Goal: Task Accomplishment & Management: Use online tool/utility

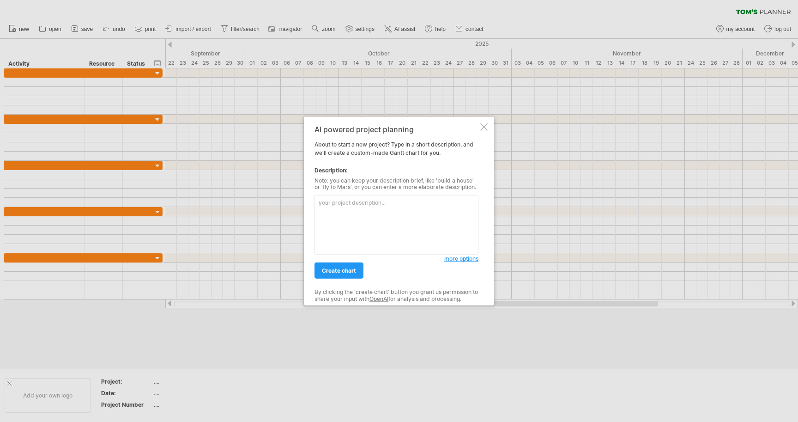
click at [382, 230] on textarea at bounding box center [397, 225] width 164 height 60
click at [352, 229] on textarea at bounding box center [397, 225] width 164 height 60
paste textarea "Solidigm Back End Manufacturing Process”"
type textarea "Solidigm Back End Manufacturing Process"
click at [337, 272] on span "create chart" at bounding box center [339, 270] width 34 height 7
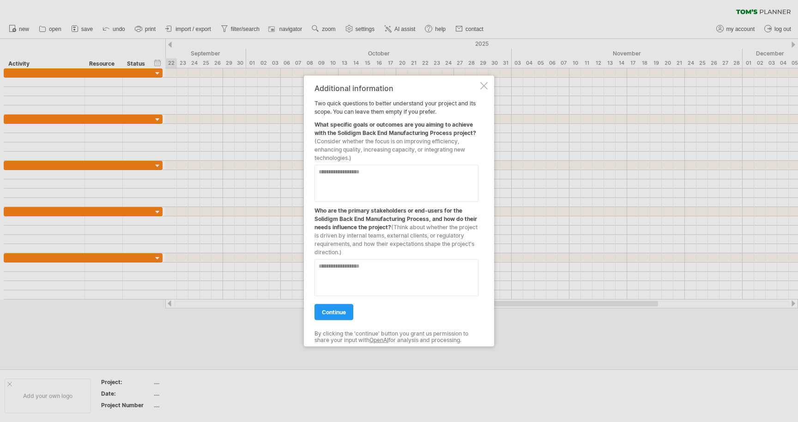
drag, startPoint x: 307, startPoint y: 100, endPoint x: 385, endPoint y: 155, distance: 94.8
click at [385, 155] on div "Additional information Two quick questions to better understand your project an…" at bounding box center [399, 210] width 190 height 271
drag, startPoint x: 312, startPoint y: 123, endPoint x: 354, endPoint y: 173, distance: 65.2
click at [354, 173] on div "Additional information Two quick questions to better understand your project an…" at bounding box center [399, 210] width 190 height 271
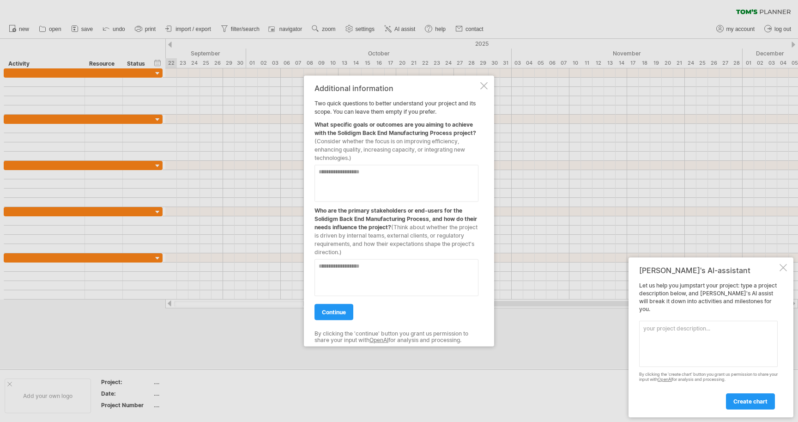
click at [782, 271] on div at bounding box center [783, 267] width 7 height 7
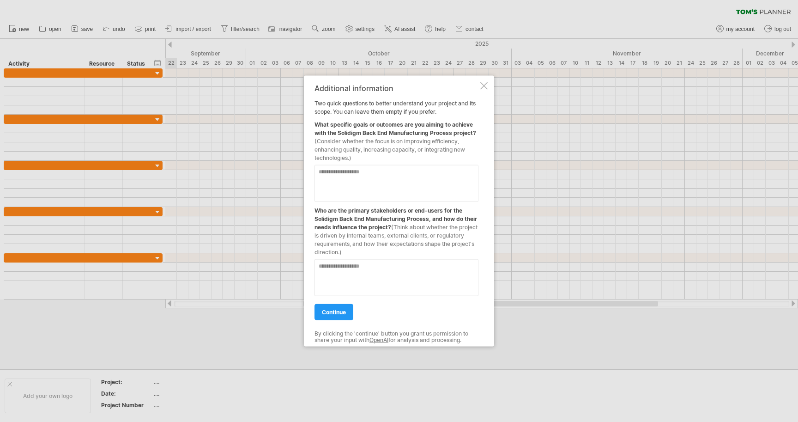
click at [349, 176] on textarea at bounding box center [397, 182] width 164 height 37
paste textarea "**********"
type textarea "**********"
click at [349, 278] on textarea at bounding box center [397, 277] width 164 height 37
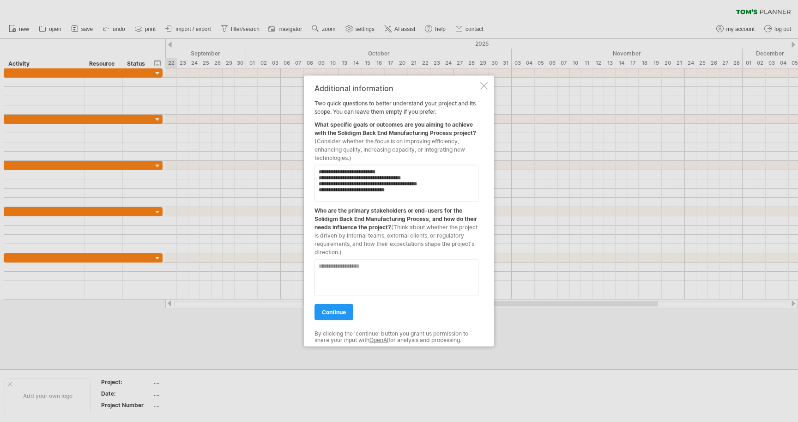
paste textarea "**********"
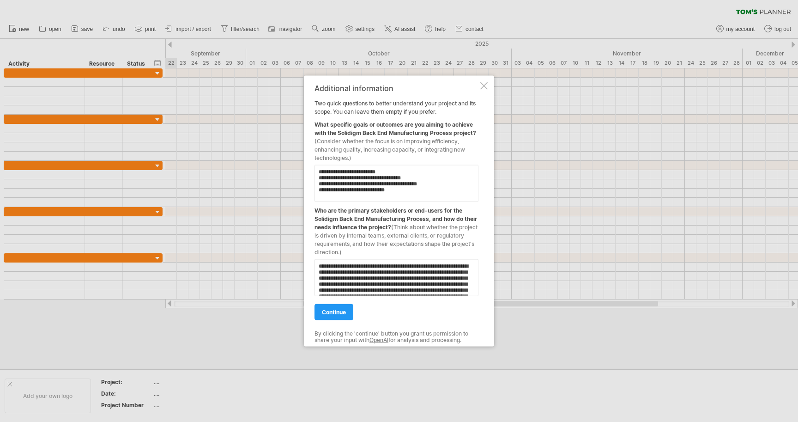
scroll to position [74, 0]
type textarea "**********"
click at [332, 313] on span "continue" at bounding box center [334, 311] width 24 height 7
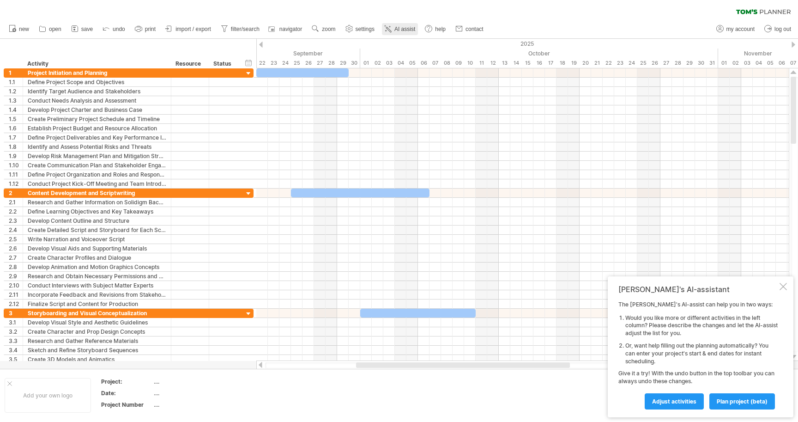
click at [414, 30] on span "AI assist" at bounding box center [404, 29] width 21 height 6
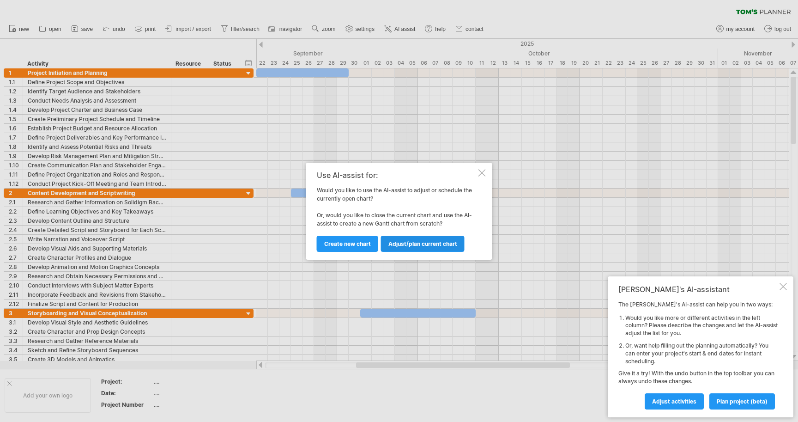
click at [434, 242] on span "Adjust/plan current chart" at bounding box center [422, 243] width 69 height 7
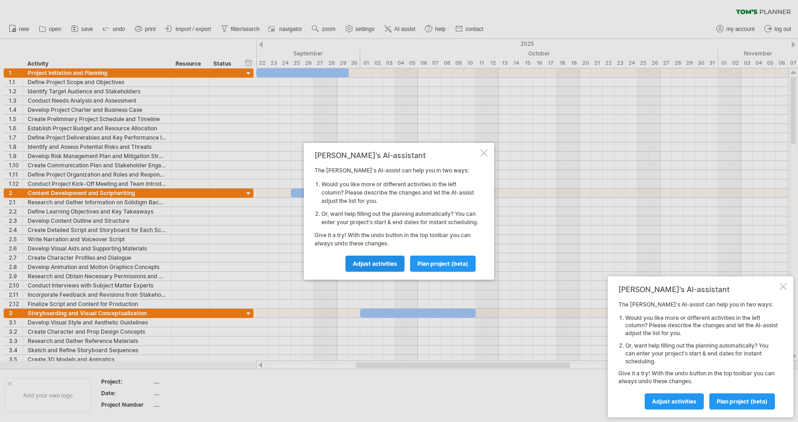
click at [371, 267] on span "Adjust activities" at bounding box center [375, 263] width 44 height 7
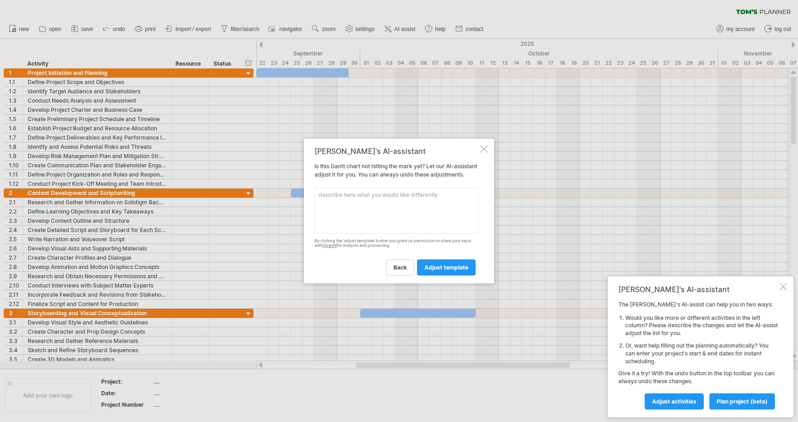
click at [387, 225] on textarea at bounding box center [397, 210] width 164 height 46
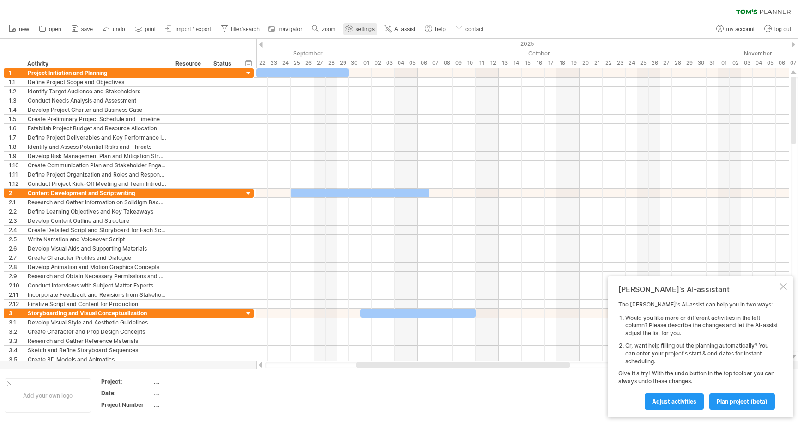
click at [350, 28] on circle at bounding box center [349, 29] width 2 height 2
select select "*"
select select "**"
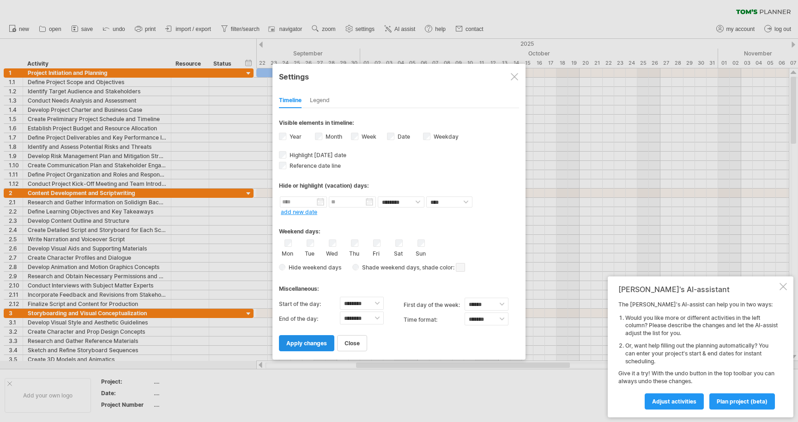
click at [307, 345] on link "apply changes" at bounding box center [306, 343] width 55 height 16
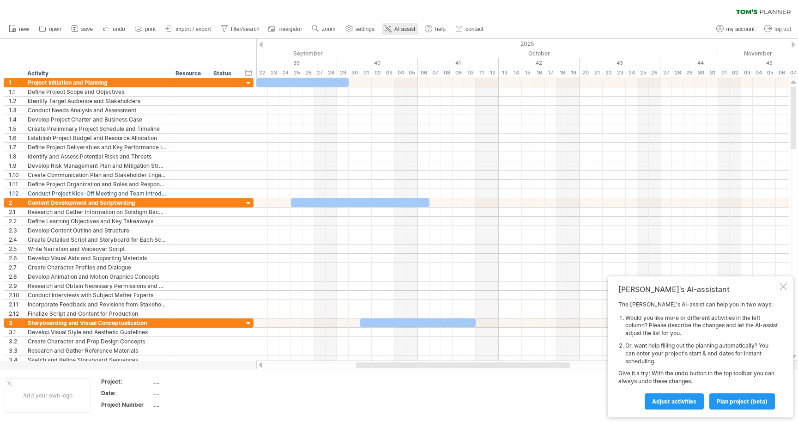
click at [414, 33] on link "AI assist" at bounding box center [400, 29] width 36 height 12
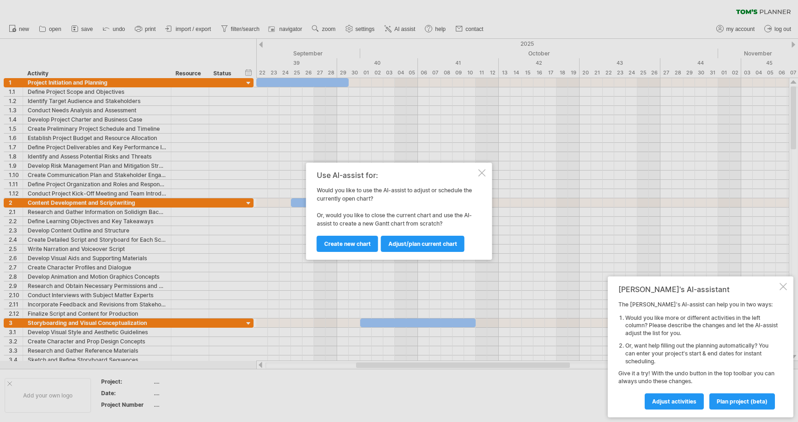
click at [373, 32] on div at bounding box center [399, 211] width 798 height 422
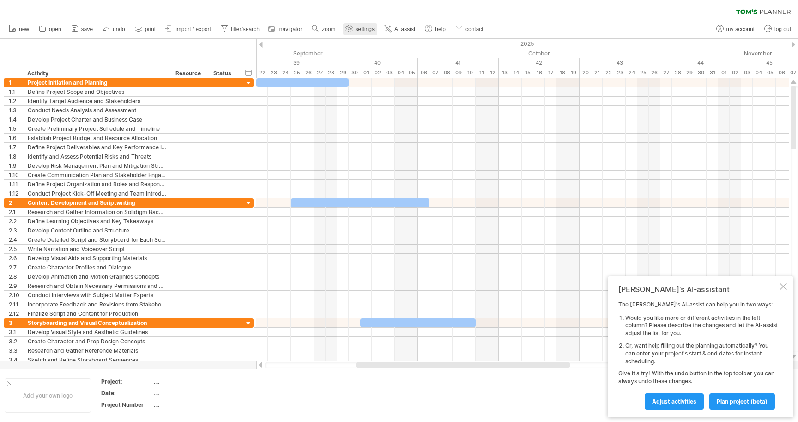
click at [373, 29] on span "settings" at bounding box center [365, 29] width 19 height 6
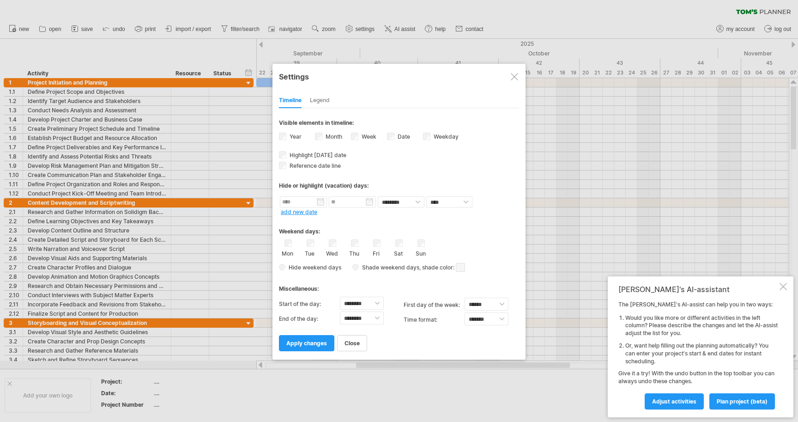
click at [322, 102] on div "Legend" at bounding box center [320, 100] width 20 height 15
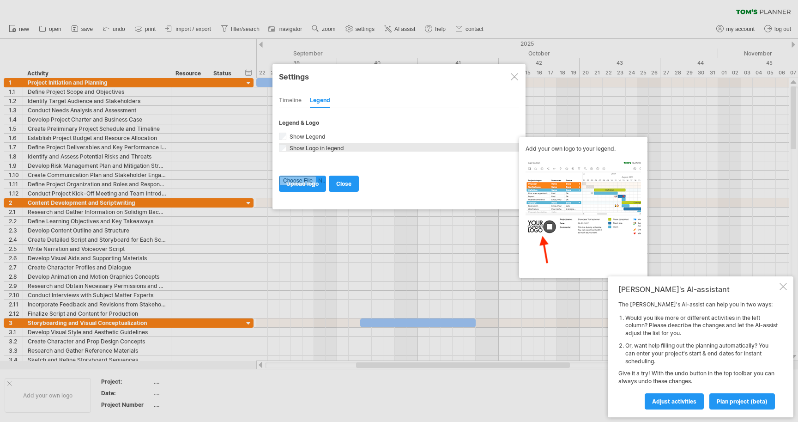
click at [305, 149] on span "Show Logo in legend" at bounding box center [316, 148] width 56 height 7
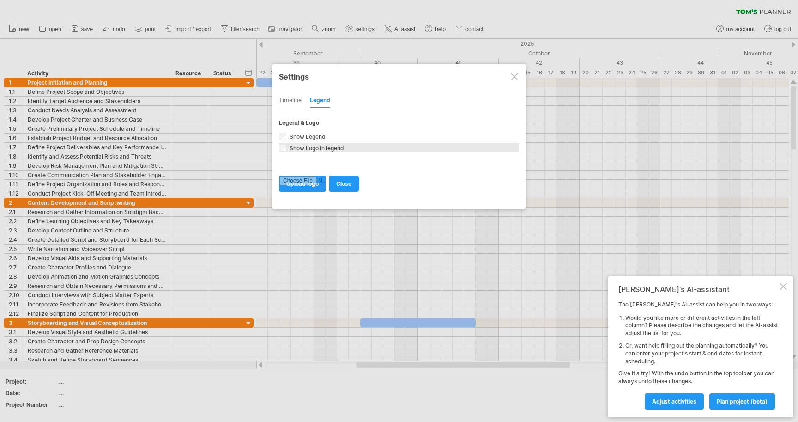
click at [305, 149] on span "Show Logo in legend" at bounding box center [316, 148] width 56 height 7
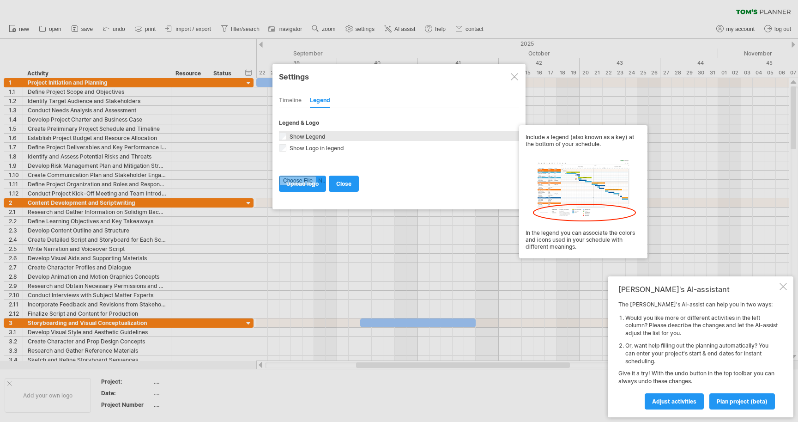
click at [305, 137] on span "Show Legend" at bounding box center [307, 136] width 38 height 7
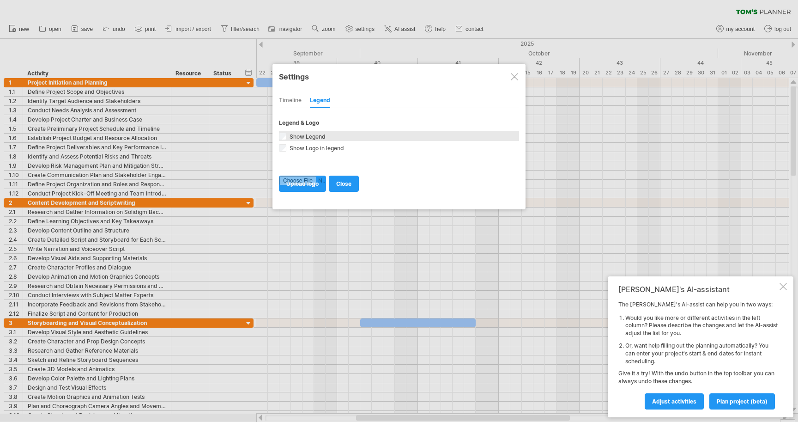
click at [305, 137] on span "Show Legend" at bounding box center [307, 136] width 38 height 7
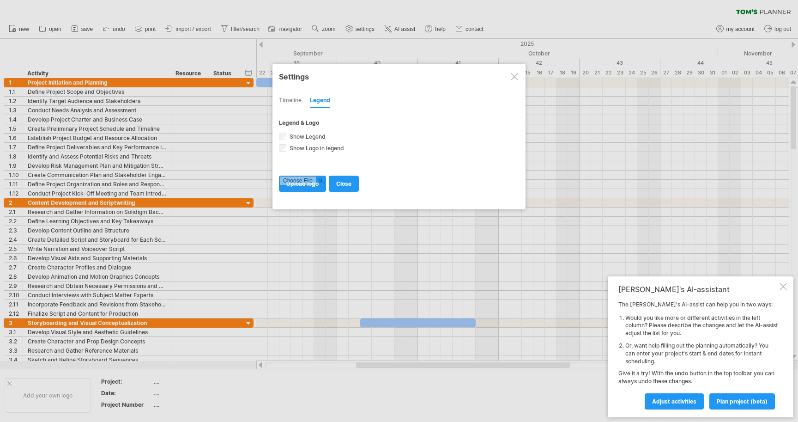
click at [360, 251] on div at bounding box center [399, 211] width 798 height 422
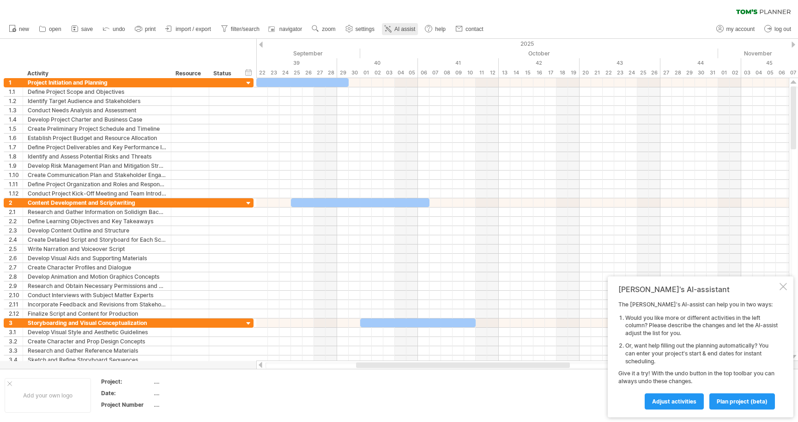
click at [406, 26] on link "AI assist" at bounding box center [400, 29] width 36 height 12
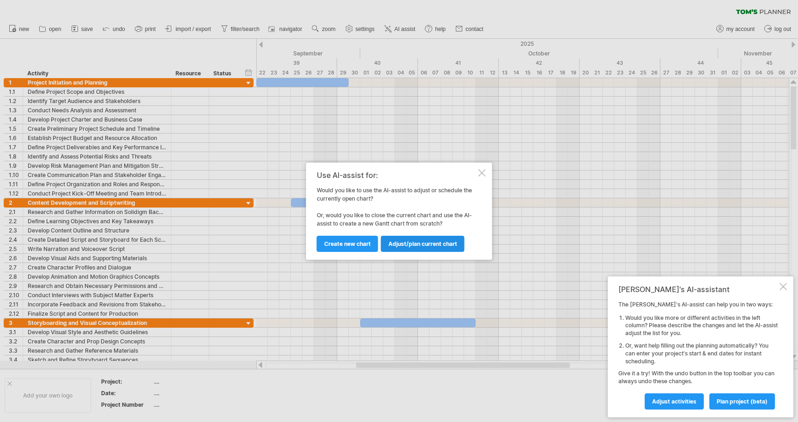
click at [407, 238] on link "Adjust/plan current chart" at bounding box center [423, 244] width 84 height 16
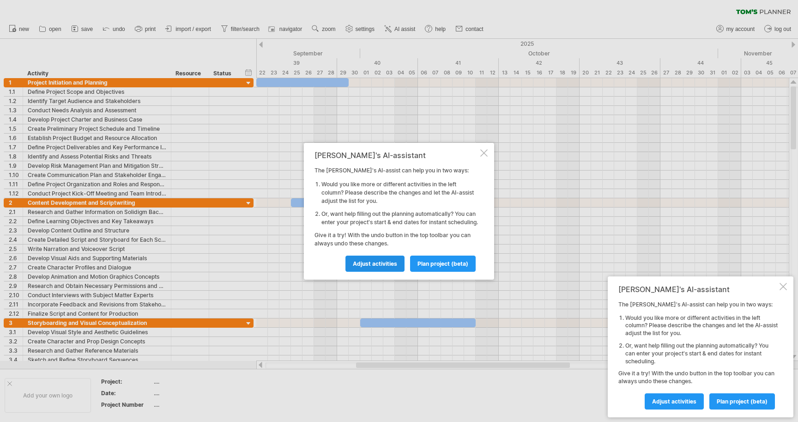
click at [393, 272] on link "Adjust activities" at bounding box center [375, 263] width 59 height 16
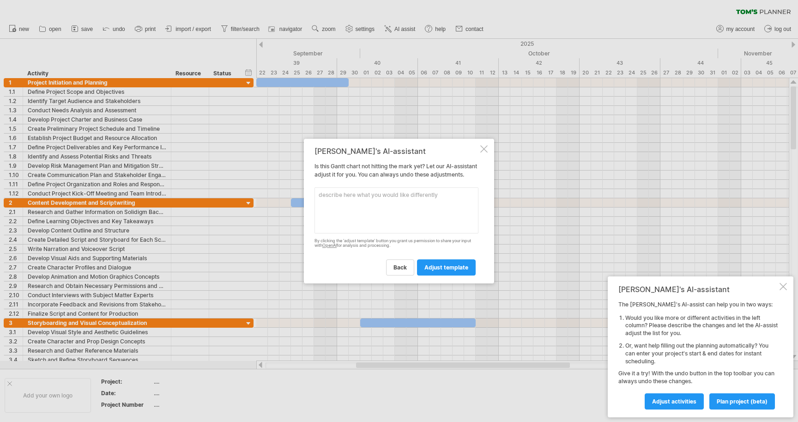
click at [369, 222] on textarea at bounding box center [397, 210] width 164 height 46
type textarea "ㄎ"
type textarea "可以把子項目縮減成最多5個嗎？"
click at [449, 271] on span "adjust template" at bounding box center [447, 267] width 44 height 7
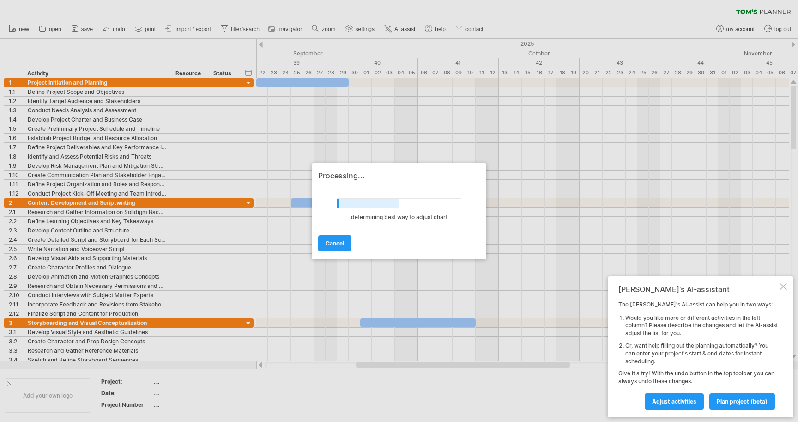
click at [780, 284] on div at bounding box center [783, 286] width 7 height 7
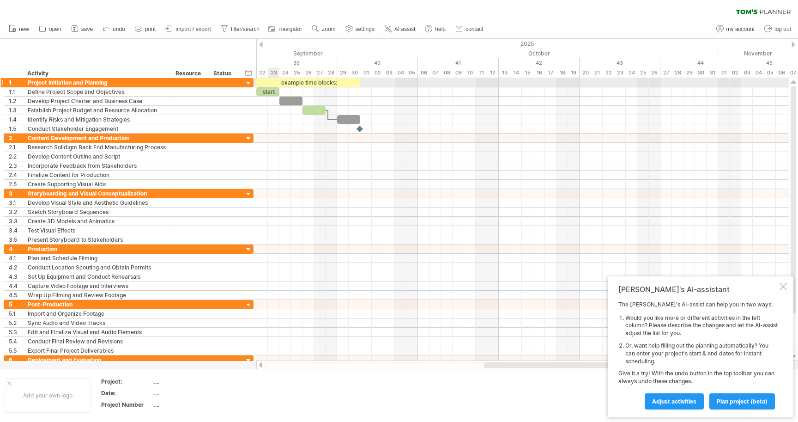
click at [279, 83] on div "example time blocks:" at bounding box center [308, 82] width 104 height 9
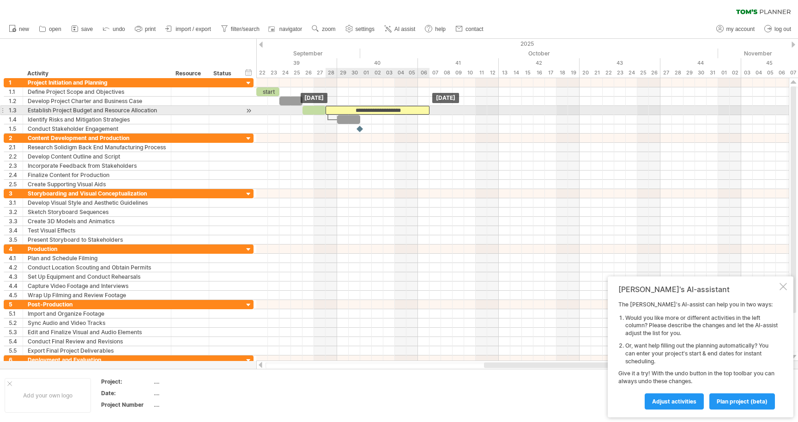
drag, startPoint x: 267, startPoint y: 82, endPoint x: 333, endPoint y: 110, distance: 72.2
click at [380, 109] on div "**********" at bounding box center [378, 110] width 104 height 9
click at [403, 106] on div "**********" at bounding box center [378, 110] width 104 height 9
click at [421, 107] on div "**********" at bounding box center [378, 110] width 104 height 9
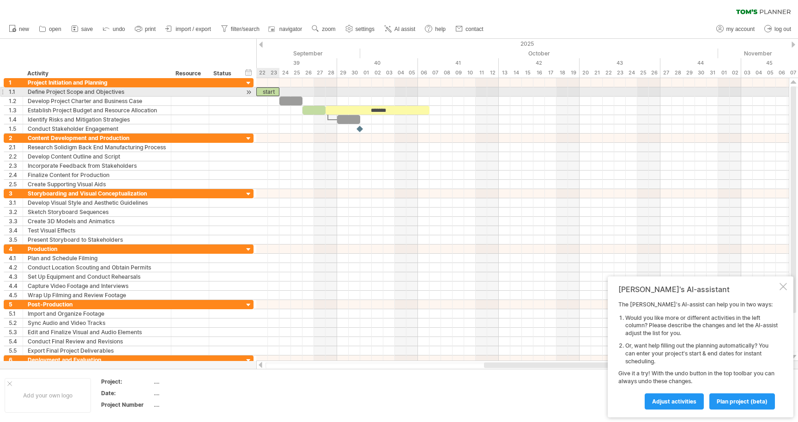
click at [262, 90] on div "start" at bounding box center [267, 91] width 23 height 9
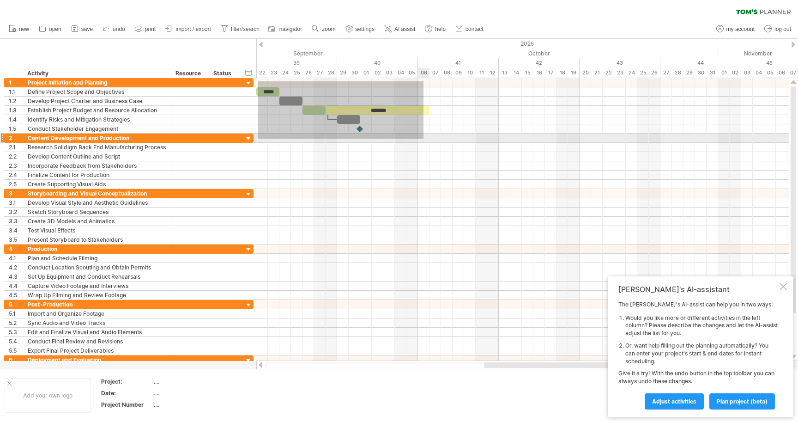
drag, startPoint x: 258, startPoint y: 81, endPoint x: 425, endPoint y: 144, distance: 178.5
click at [425, 144] on div at bounding box center [522, 221] width 533 height 286
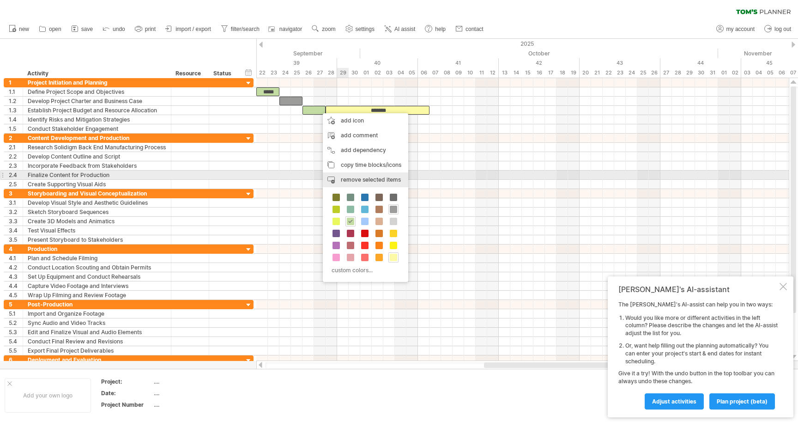
click at [383, 175] on div "remove time block remove selected items" at bounding box center [365, 179] width 85 height 15
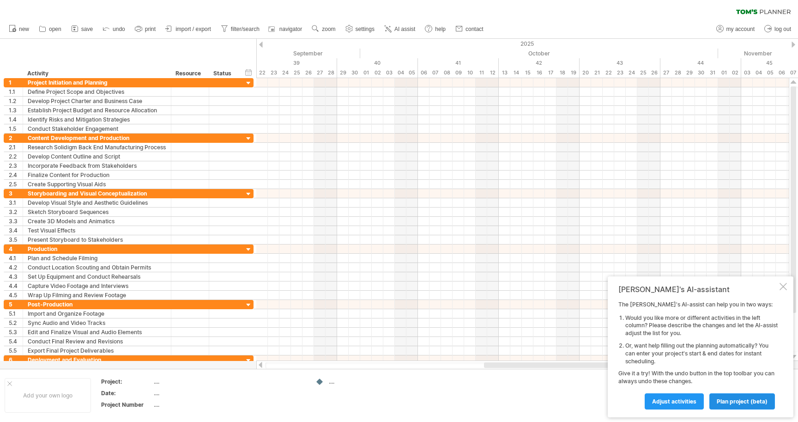
click at [742, 403] on span "plan project (beta)" at bounding box center [742, 401] width 51 height 7
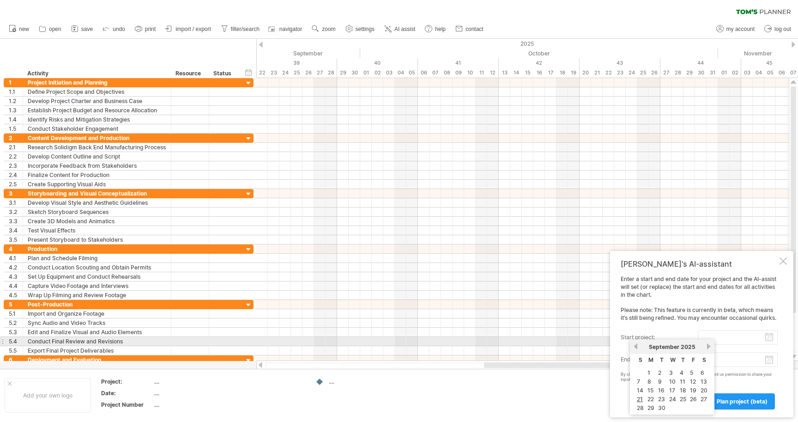
click at [722, 338] on input "start project:" at bounding box center [738, 337] width 80 height 15
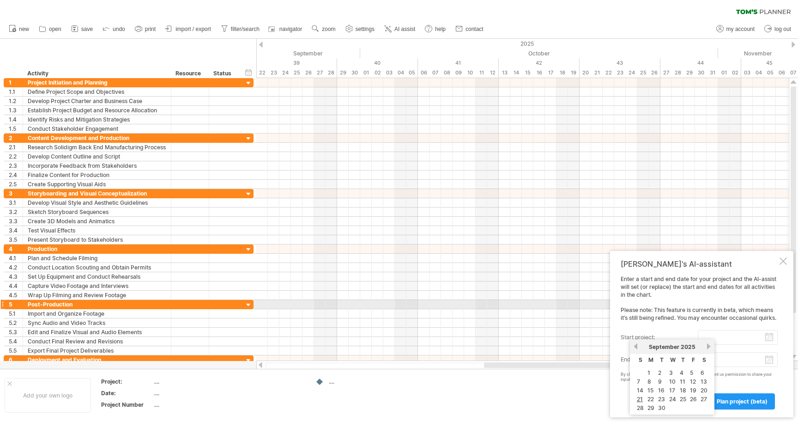
click at [723, 282] on div "Enter a start and end date for your project and the AI-assist will set (or repl…" at bounding box center [699, 341] width 157 height 133
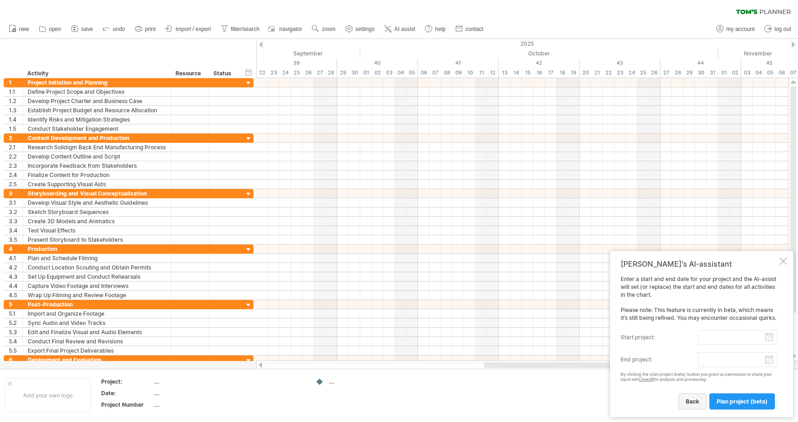
click at [687, 401] on span "back" at bounding box center [692, 401] width 13 height 7
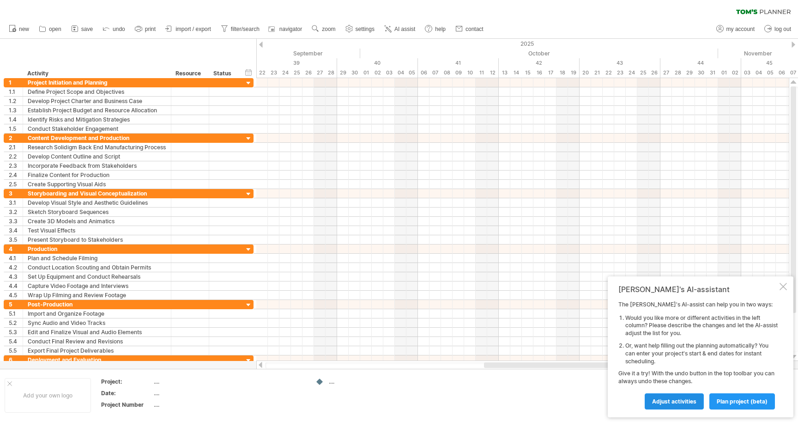
click at [676, 401] on span "Adjust activities" at bounding box center [674, 401] width 44 height 7
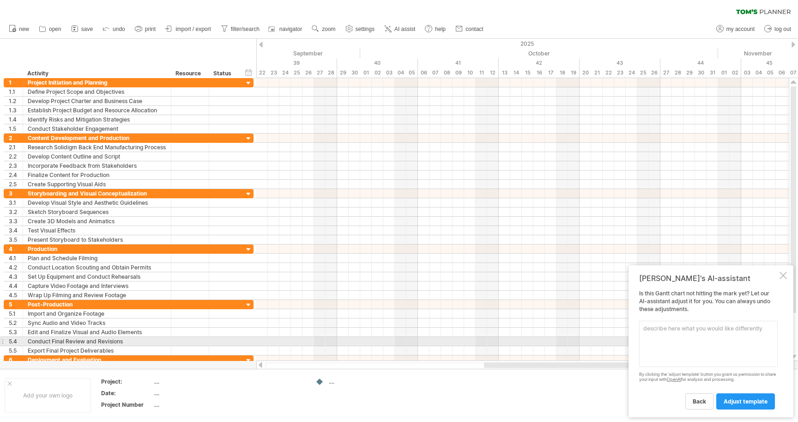
click at [659, 341] on textarea at bounding box center [708, 344] width 139 height 46
paste textarea "專案目標： 製作一部關於 NAND 晶圓到固態硬碟（SSD）整個製造過程的英文訓練影片，用於新員工培訓和不同業務部門工程師的了解。 拍攝地點： 台灣 Powe…"
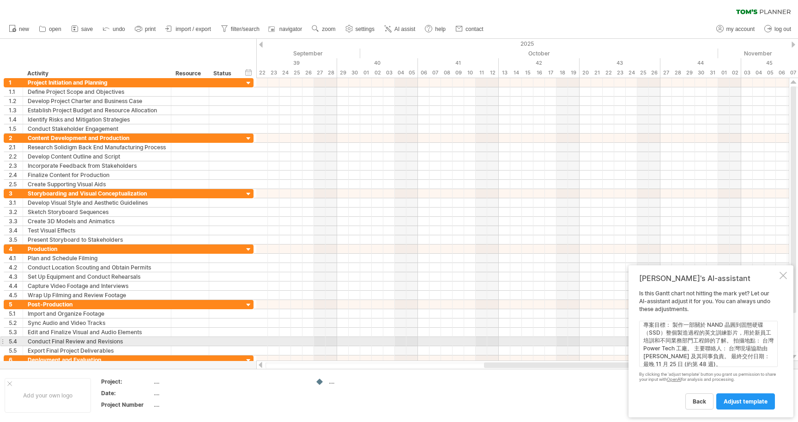
scroll to position [8, 0]
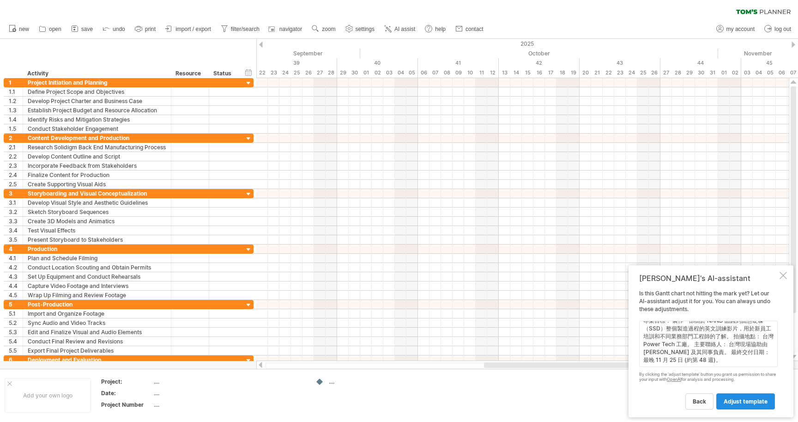
type textarea "專案目標： 製作一部關於 NAND 晶圓到固態硬碟（SSD）整個製造過程的英文訓練影片，用於新員工培訓和不同業務部門工程師的了解。 拍攝地點： 台灣 Powe…"
click at [734, 401] on span "adjust template" at bounding box center [746, 401] width 44 height 7
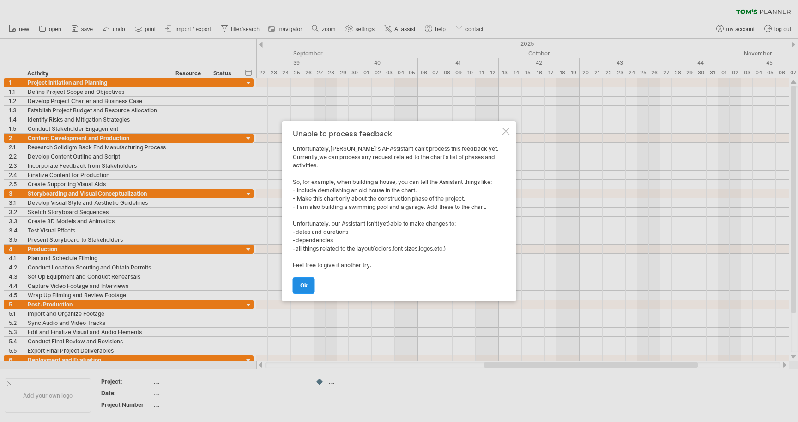
click at [304, 283] on span "ok" at bounding box center [303, 285] width 7 height 7
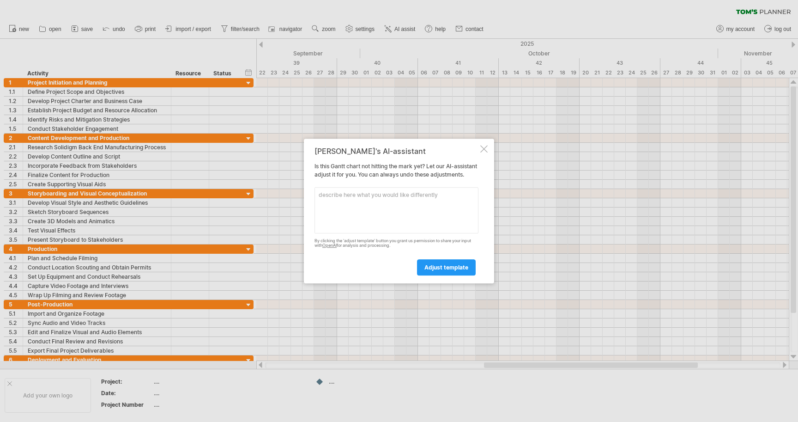
click at [398, 219] on textarea at bounding box center [397, 210] width 164 height 46
click at [334, 210] on textarea at bounding box center [397, 210] width 164 height 46
paste textarea "lore：ipsu (Dol-Sitametcon) adip elit seddo/ei tempo/in utla etd 2.9 magnaaliqua…"
type textarea "lore：ipsu (Dol-Sitametcon) adip elit seddo/ei tempo/in utla etd 7.5 magnaaliqua…"
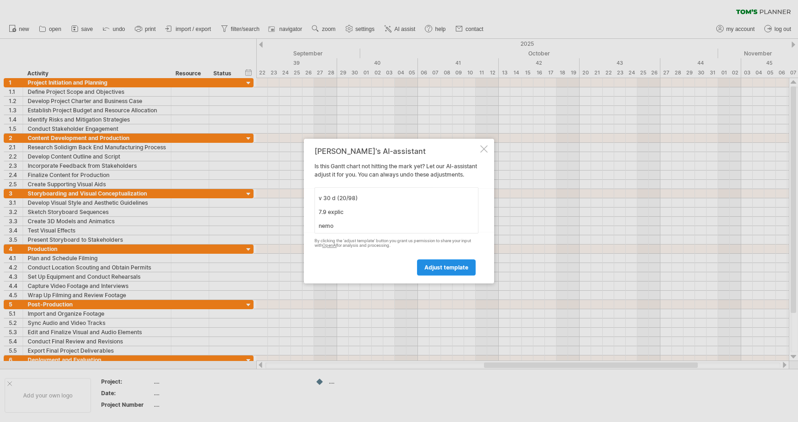
click at [449, 271] on span "adjust template" at bounding box center [447, 267] width 44 height 7
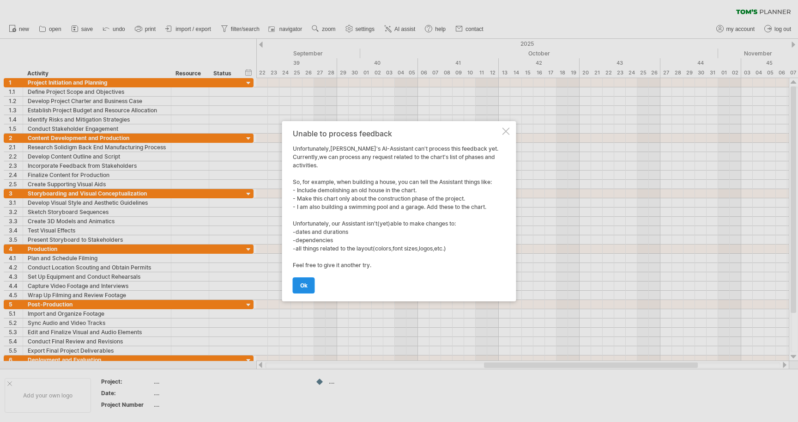
click at [302, 285] on span "ok" at bounding box center [303, 285] width 7 height 7
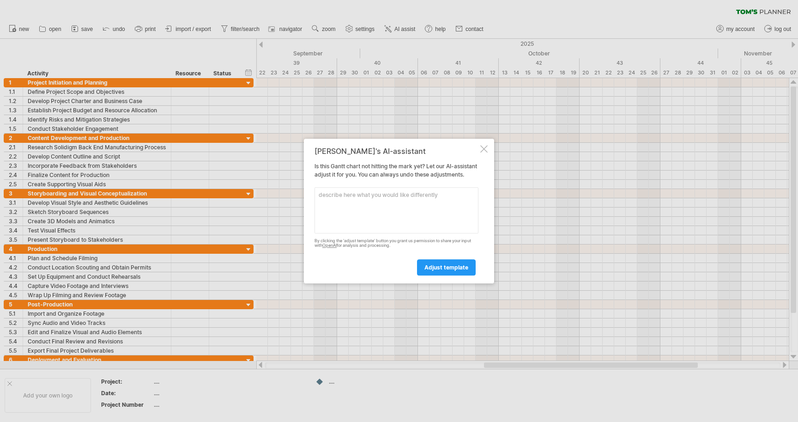
click at [386, 214] on textarea at bounding box center [397, 210] width 164 height 46
click at [371, 222] on textarea at bounding box center [397, 210] width 164 height 46
paste textarea "loremips dolo：sita (Con-Adipiscing) elitsedd 81 eiusm 98 tem（i 7 utl 06 et）do，m…"
type textarea "loremips dolo：sita (Con-Adipiscing) elitsedd 81 eiusm 98 tem（i 7 utl 06 et）do，m…"
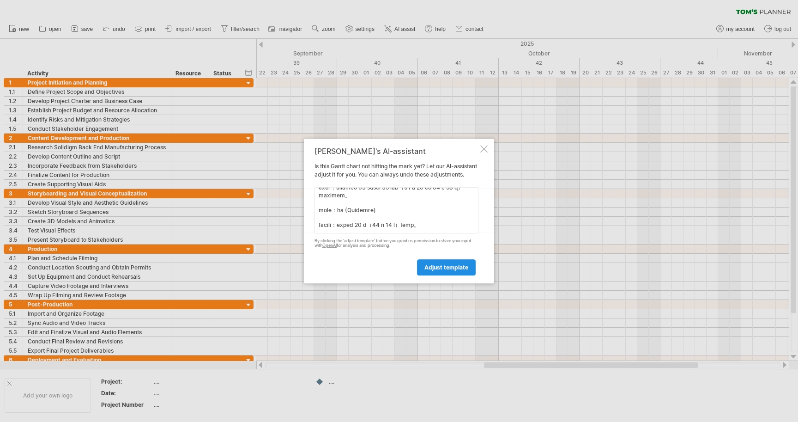
click at [450, 268] on span "adjust template" at bounding box center [447, 267] width 44 height 7
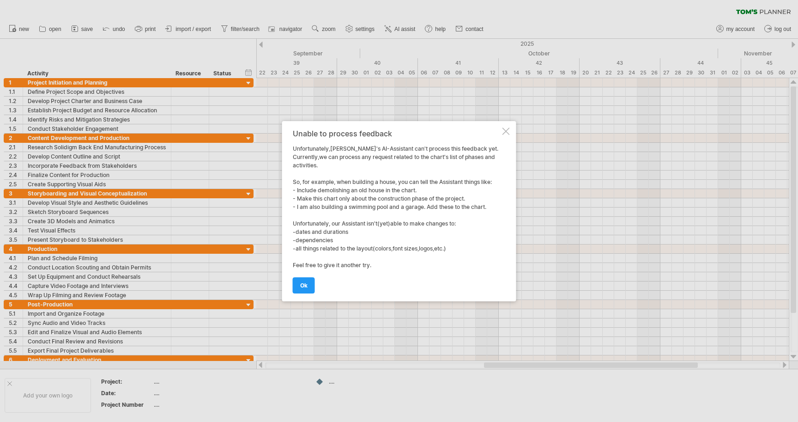
click at [509, 129] on div at bounding box center [506, 130] width 7 height 7
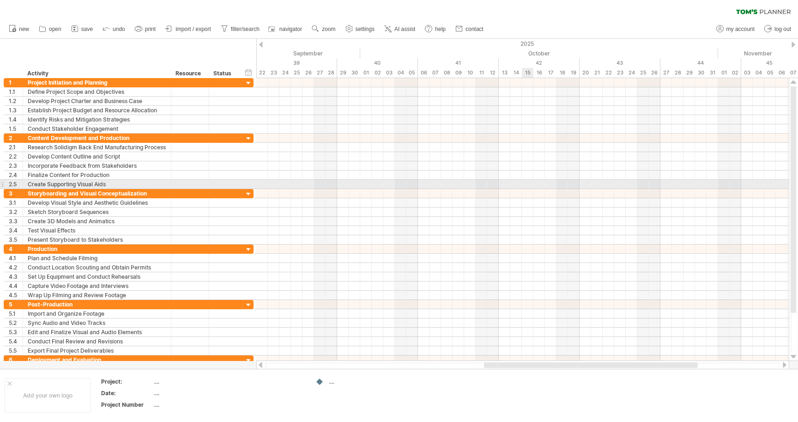
click at [528, 187] on div at bounding box center [522, 184] width 533 height 9
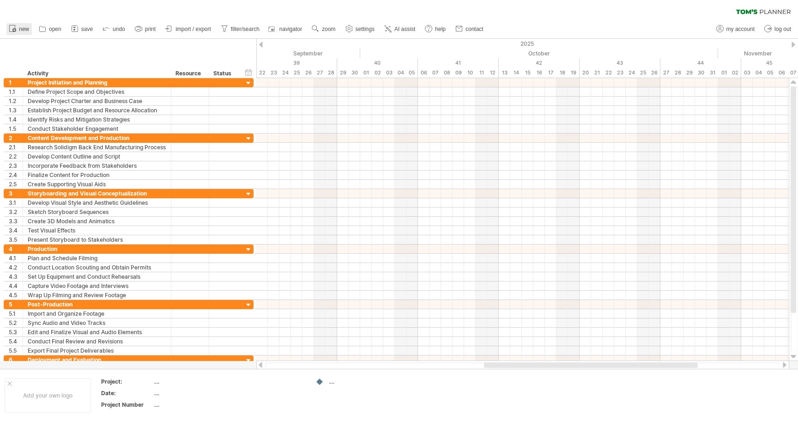
click at [19, 27] on span "new" at bounding box center [24, 29] width 10 height 6
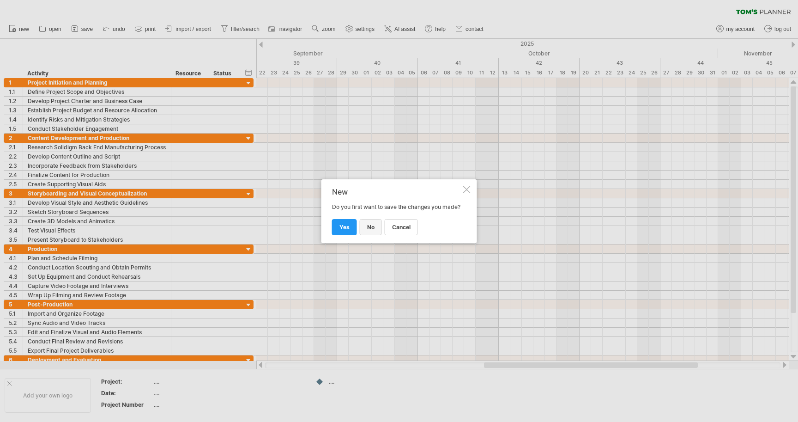
click at [372, 230] on span "no" at bounding box center [370, 227] width 7 height 7
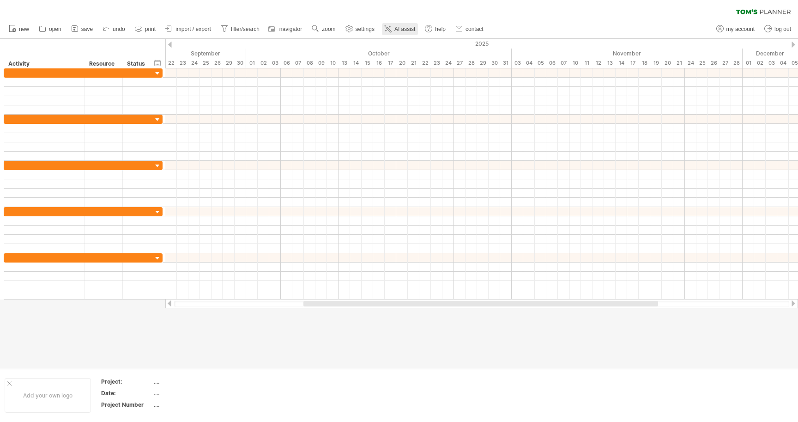
click at [415, 26] on span "AI assist" at bounding box center [404, 29] width 21 height 6
click at [374, 31] on span "settings" at bounding box center [365, 29] width 19 height 6
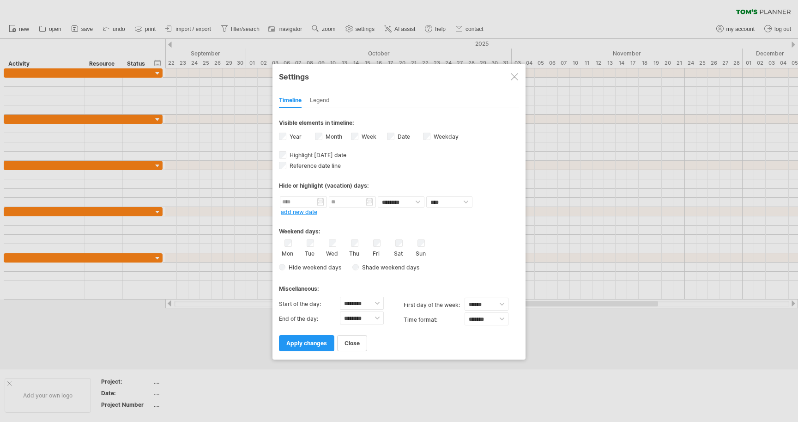
click at [350, 139] on div "Month" at bounding box center [333, 137] width 36 height 12
click at [302, 341] on span "apply changes" at bounding box center [306, 343] width 41 height 7
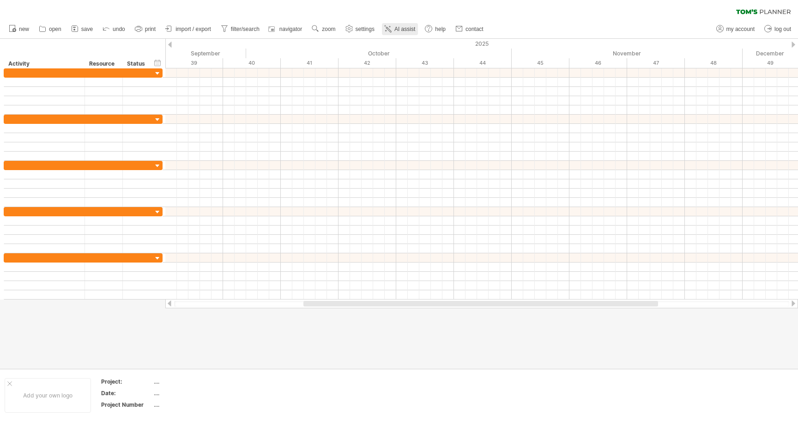
click at [415, 29] on span "AI assist" at bounding box center [404, 29] width 21 height 6
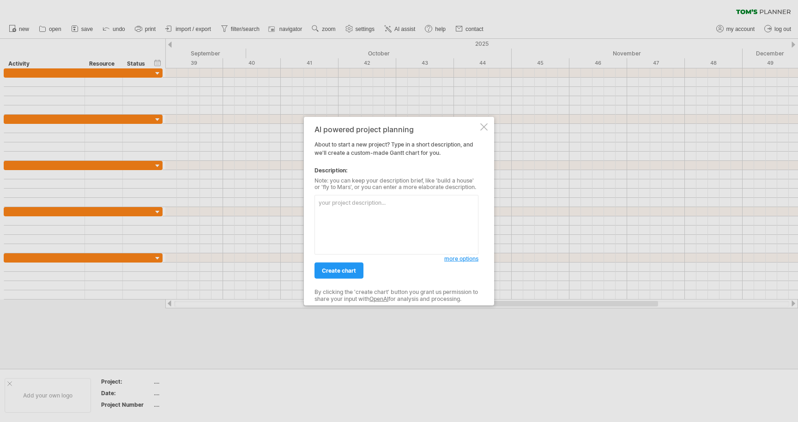
click at [352, 220] on textarea at bounding box center [397, 225] width 164 height 60
type textarea "loremips dolo：sita (Con-Adipiscing) elitsedd 81 eiusm 98 tem（i 7 utl 06 et）do，m…"
click at [461, 257] on span "more options" at bounding box center [461, 258] width 34 height 7
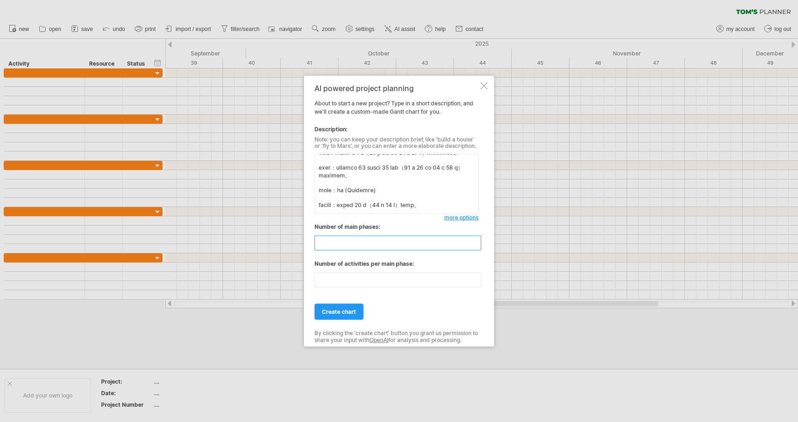
drag, startPoint x: 352, startPoint y: 243, endPoint x: 230, endPoint y: 227, distance: 122.9
click at [230, 227] on div "Trying to reach [DOMAIN_NAME] Connected again... 0% clear filter new" at bounding box center [399, 211] width 798 height 422
drag, startPoint x: 368, startPoint y: 286, endPoint x: 258, endPoint y: 286, distance: 110.4
click at [258, 286] on div "Trying to reach [DOMAIN_NAME] Connected again... 0% clear filter new" at bounding box center [399, 211] width 798 height 422
type input "*"
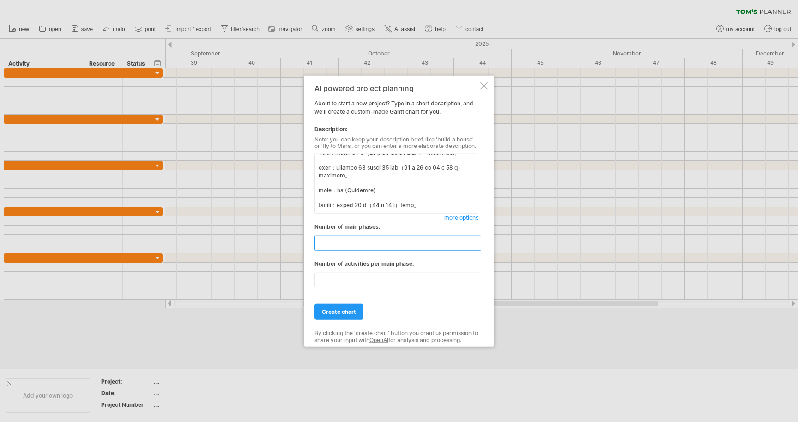
drag, startPoint x: 343, startPoint y: 243, endPoint x: 226, endPoint y: 243, distance: 116.9
click at [226, 243] on div "Trying to reach [DOMAIN_NAME] Connected again... 0% clear filter new" at bounding box center [399, 211] width 798 height 422
click at [323, 228] on div "Number of main phases:" at bounding box center [397, 227] width 164 height 8
drag, startPoint x: 313, startPoint y: 227, endPoint x: 461, endPoint y: 227, distance: 148.3
click at [461, 227] on div "AI powered project planning About to start a new project? Type in a short descr…" at bounding box center [399, 210] width 190 height 271
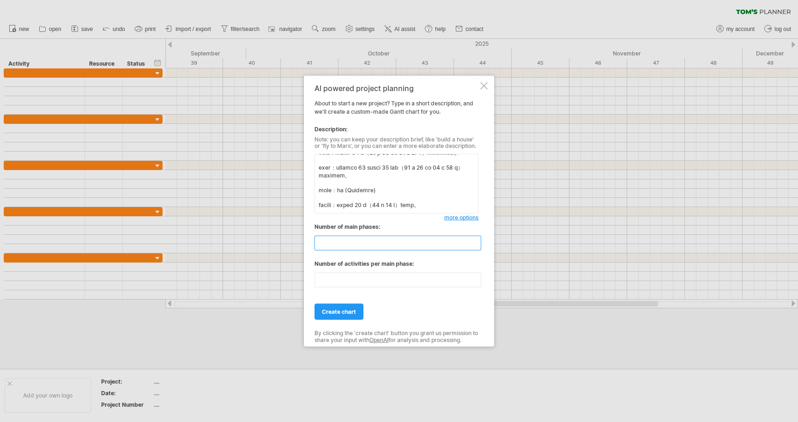
drag, startPoint x: 334, startPoint y: 245, endPoint x: 231, endPoint y: 245, distance: 102.5
click at [231, 245] on div "Trying to reach [DOMAIN_NAME] Connected again... 0% clear filter new" at bounding box center [399, 211] width 798 height 422
type input "*"
click at [339, 313] on span "create chart" at bounding box center [339, 311] width 34 height 7
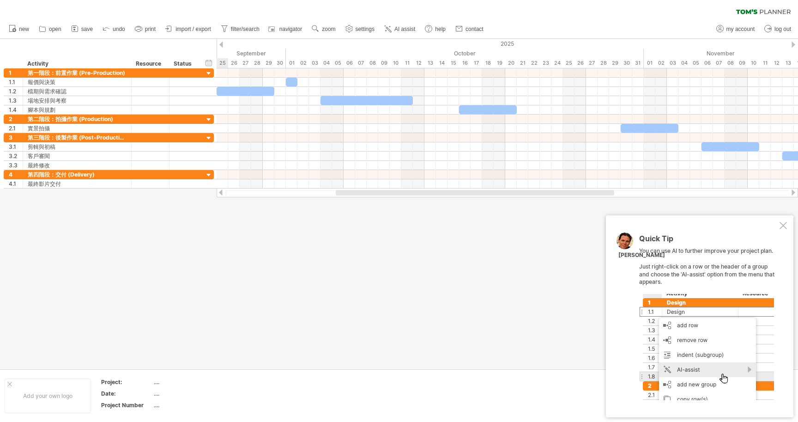
click at [785, 225] on div at bounding box center [783, 225] width 7 height 7
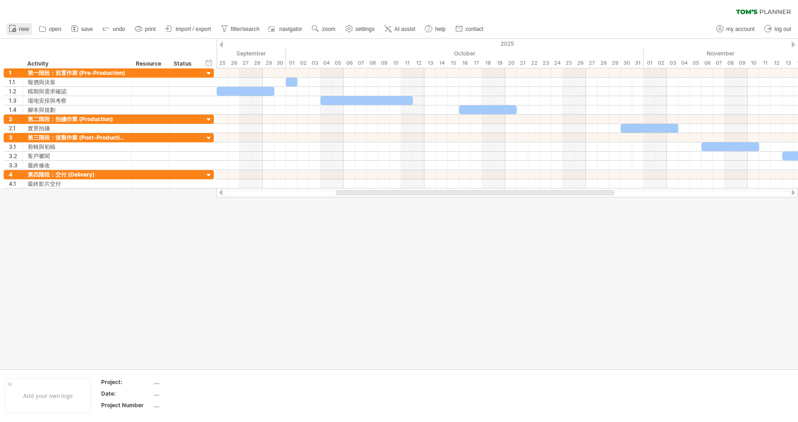
click at [21, 30] on span "new" at bounding box center [24, 29] width 10 height 6
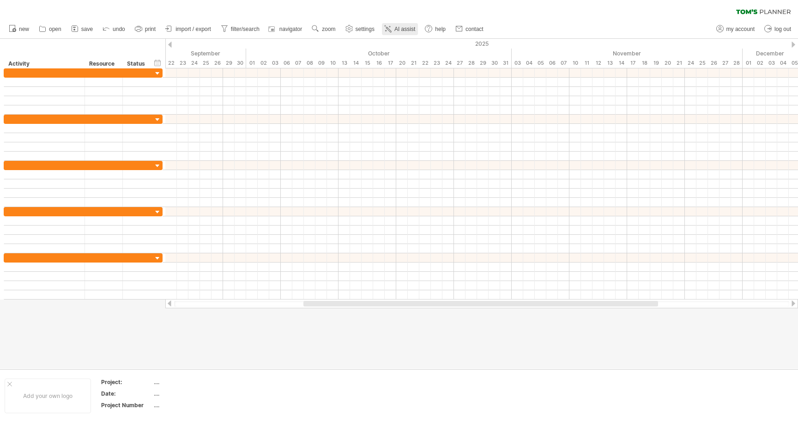
click at [415, 32] on span "AI assist" at bounding box center [404, 29] width 21 height 6
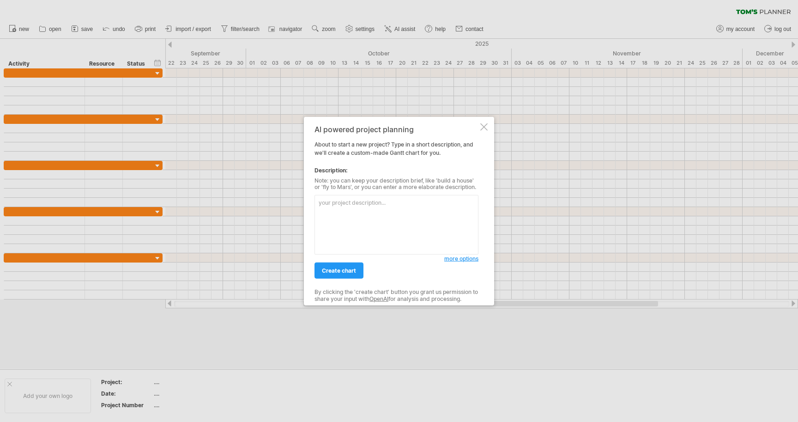
drag, startPoint x: 308, startPoint y: 168, endPoint x: 482, endPoint y: 210, distance: 179.0
click at [481, 208] on div "AI powered project planning About to start a new project? Type in a short descr…" at bounding box center [399, 210] width 190 height 189
click at [384, 226] on textarea at bounding box center [397, 225] width 164 height 60
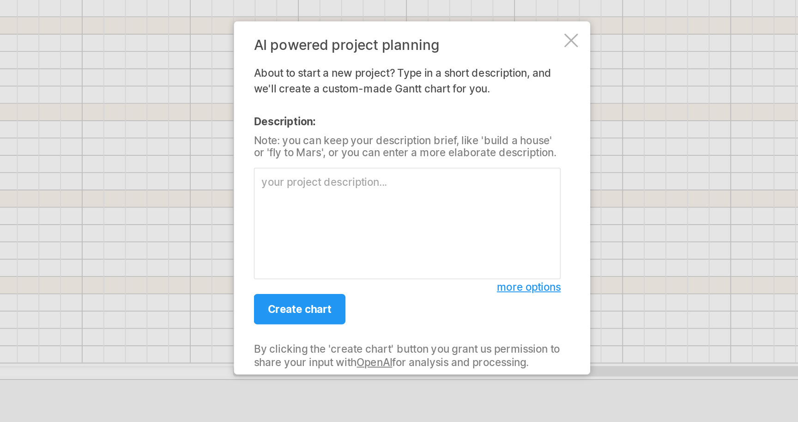
click at [387, 223] on textarea at bounding box center [397, 225] width 164 height 60
type textarea "故"
paste textarea "Solidigm 後端製造流程影片"
drag, startPoint x: 345, startPoint y: 202, endPoint x: 279, endPoint y: 202, distance: 65.6
click at [279, 202] on div "Trying to reach [DOMAIN_NAME] Connected again... 0% clear filter new" at bounding box center [399, 211] width 798 height 422
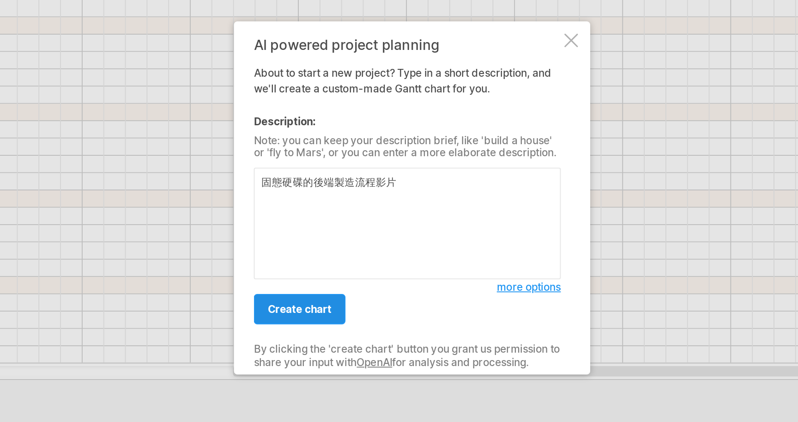
type textarea "固態硬碟的後端製造流程影片"
click at [340, 267] on span "create chart" at bounding box center [339, 270] width 34 height 7
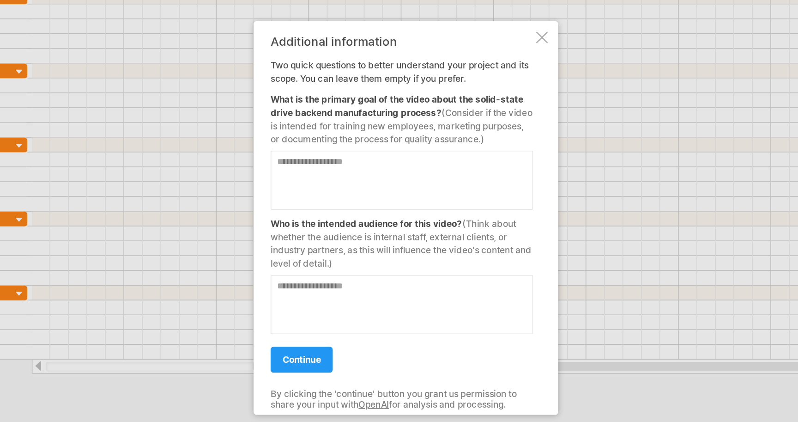
click at [357, 192] on textarea at bounding box center [397, 187] width 164 height 37
type textarea "*"
type textarea "**********"
click at [383, 265] on textarea at bounding box center [397, 264] width 164 height 37
type textarea "**********"
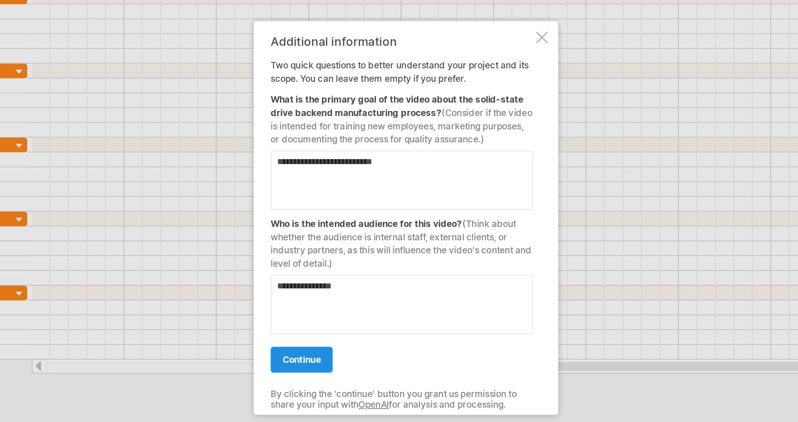
click at [338, 304] on link "continue" at bounding box center [334, 299] width 39 height 16
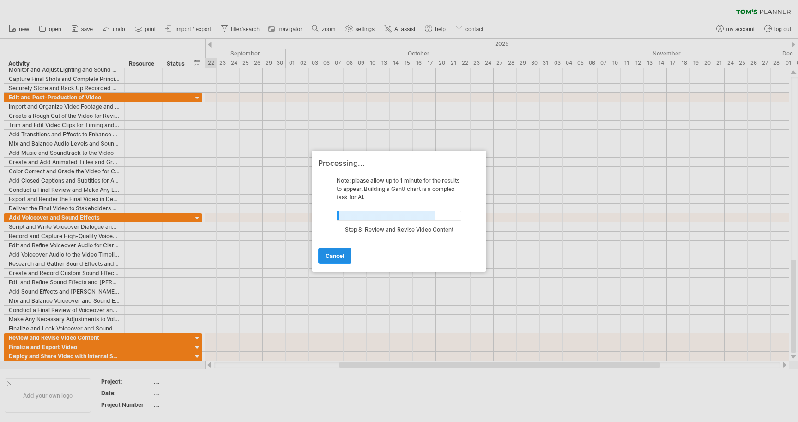
click at [334, 259] on link "cancel" at bounding box center [334, 256] width 33 height 16
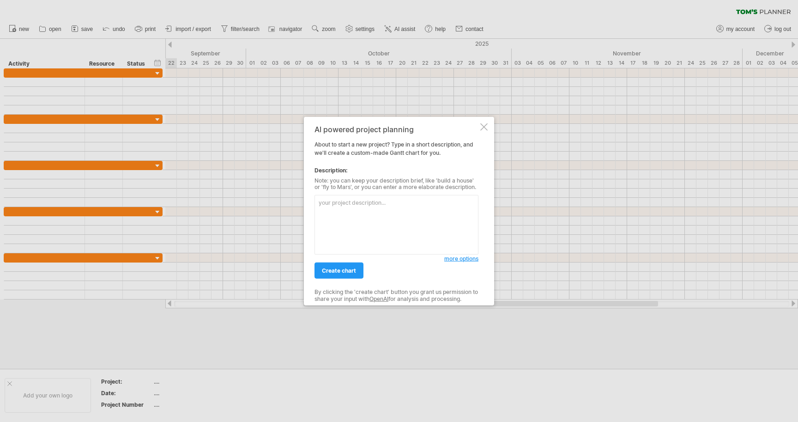
paste textarea "1. 主要用途： 作為訓練材料，用於新員工入職培訓 (new hire onboarding) 。 2. 教育目標： 幫助不同業務部門的工程師全面理解後端製造…"
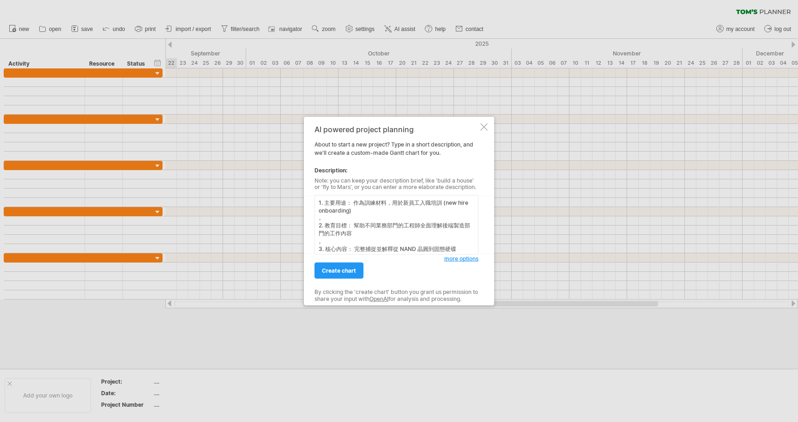
scroll to position [50, 0]
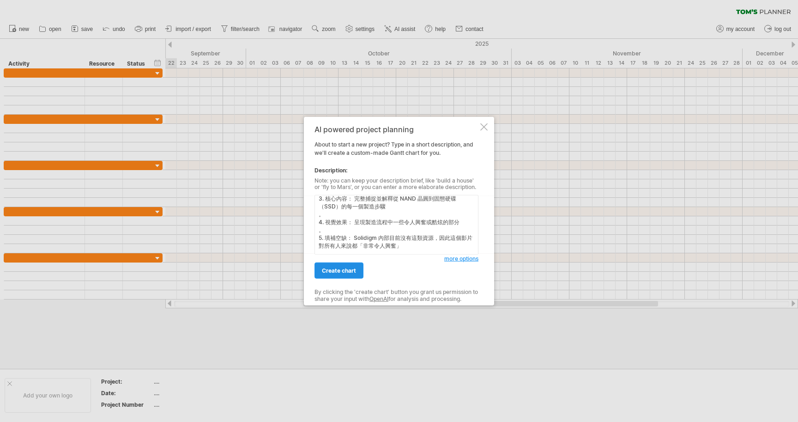
type textarea "1. 主要用途： 作為訓練材料，用於新員工入職培訓 (new hire onboarding) 。 2. 教育目標： 幫助不同業務部門的工程師全面理解後端製造…"
click at [336, 271] on span "create chart" at bounding box center [339, 270] width 34 height 7
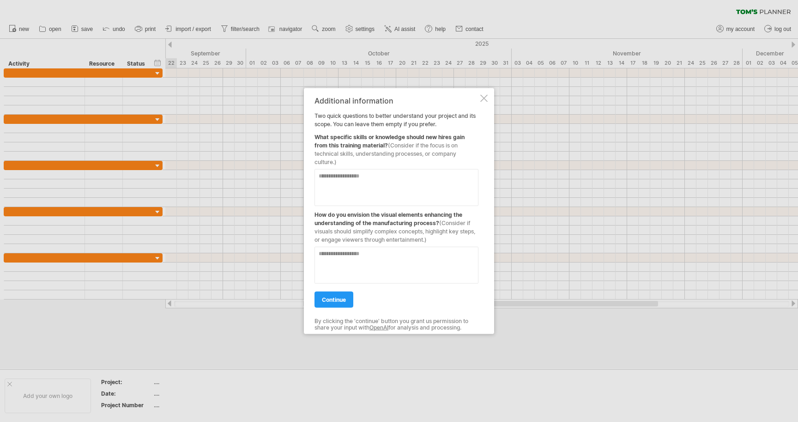
click at [370, 180] on textarea at bounding box center [397, 187] width 164 height 37
click at [377, 273] on textarea at bounding box center [397, 264] width 164 height 37
paste textarea "**********"
type textarea "**********"
click at [331, 187] on textarea at bounding box center [397, 187] width 164 height 37
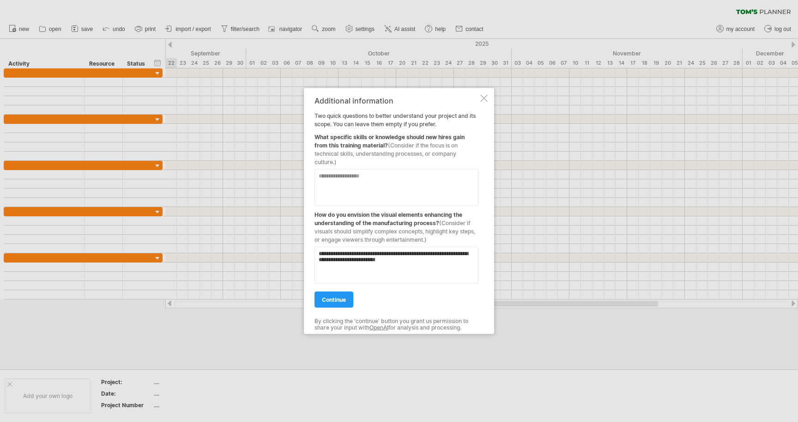
paste textarea "**********"
type textarea "**********"
click at [331, 299] on span "continue" at bounding box center [334, 299] width 24 height 7
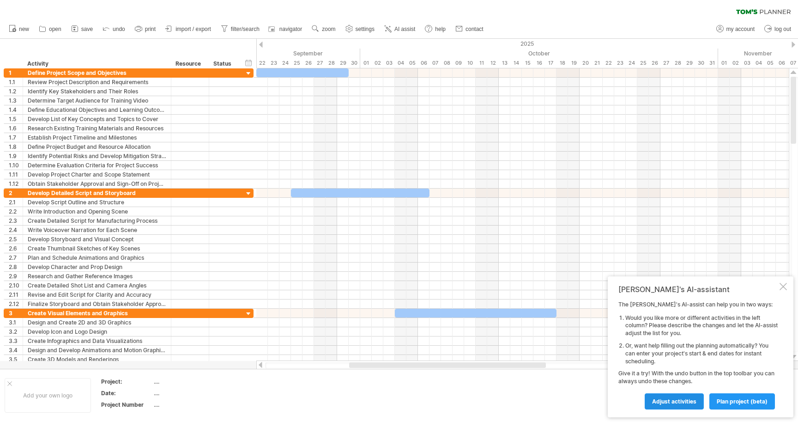
click at [669, 400] on span "Adjust activities" at bounding box center [674, 401] width 44 height 7
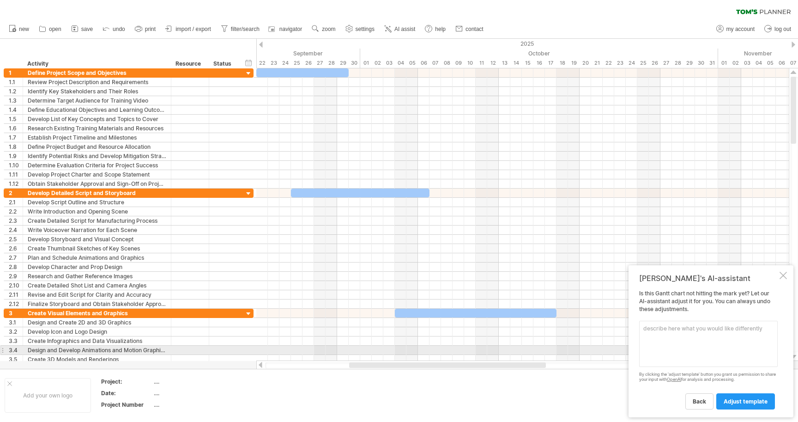
click at [693, 352] on textarea at bounding box center [708, 344] width 139 height 46
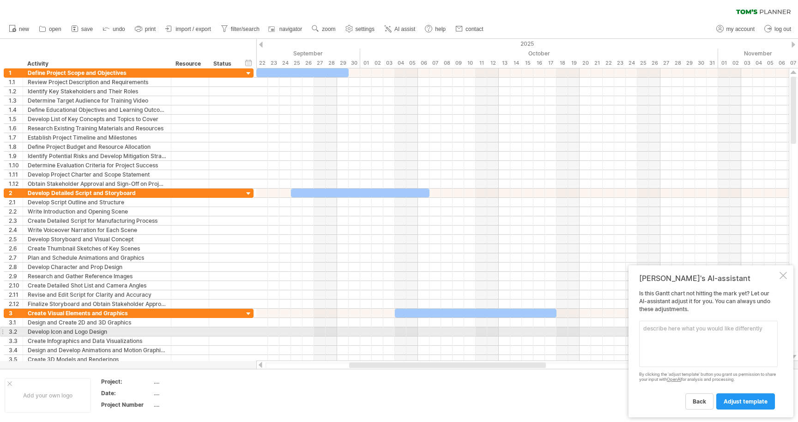
click at [689, 334] on textarea at bounding box center [708, 344] width 139 height 46
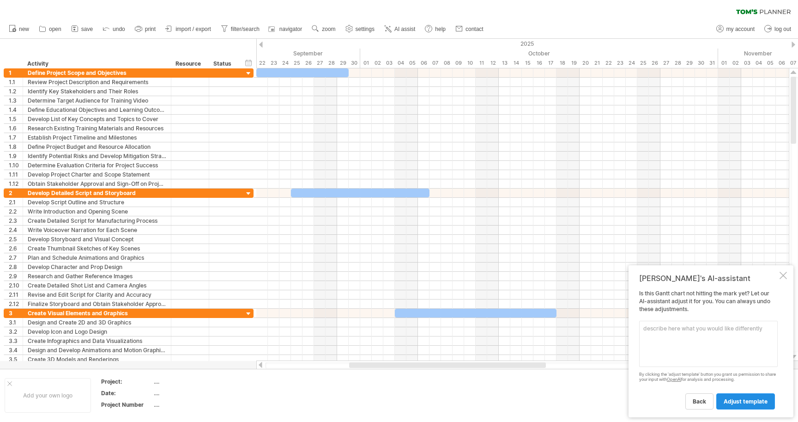
click at [741, 400] on span "adjust template" at bounding box center [746, 401] width 44 height 7
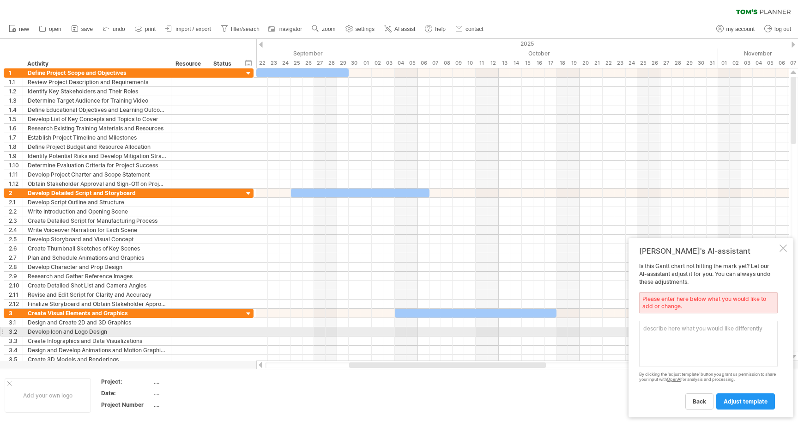
click at [703, 334] on textarea at bounding box center [708, 344] width 139 height 46
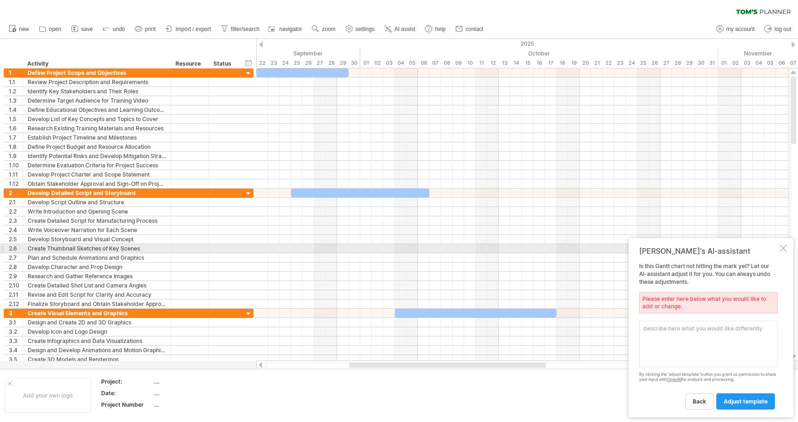
click at [785, 250] on div at bounding box center [783, 247] width 7 height 7
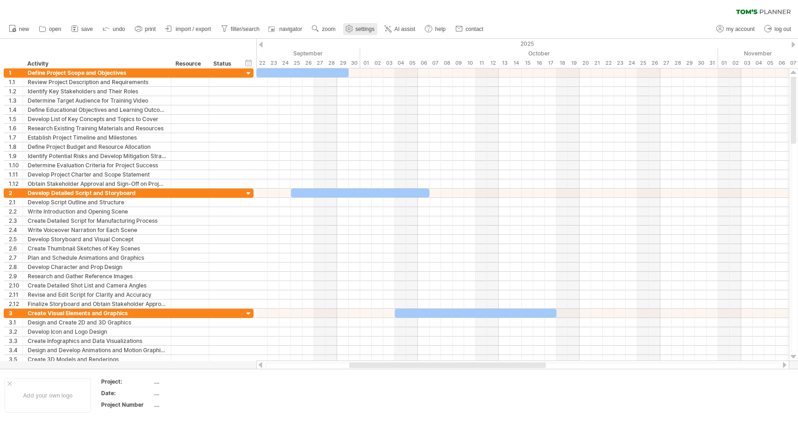
click at [375, 31] on span "settings" at bounding box center [365, 29] width 19 height 6
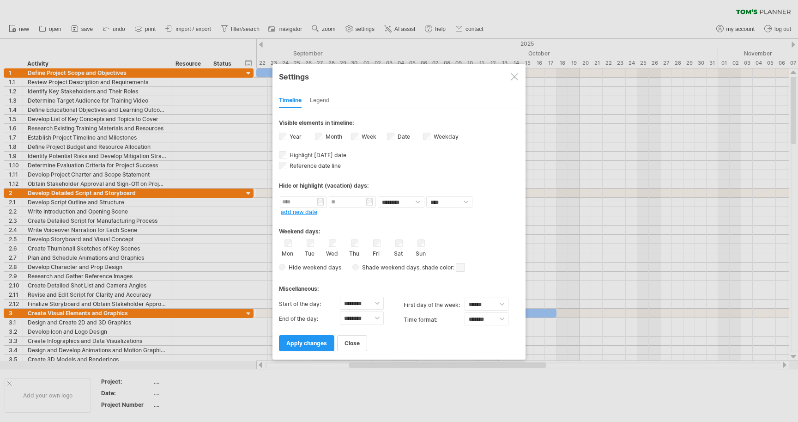
click at [324, 98] on div "Legend" at bounding box center [320, 100] width 20 height 15
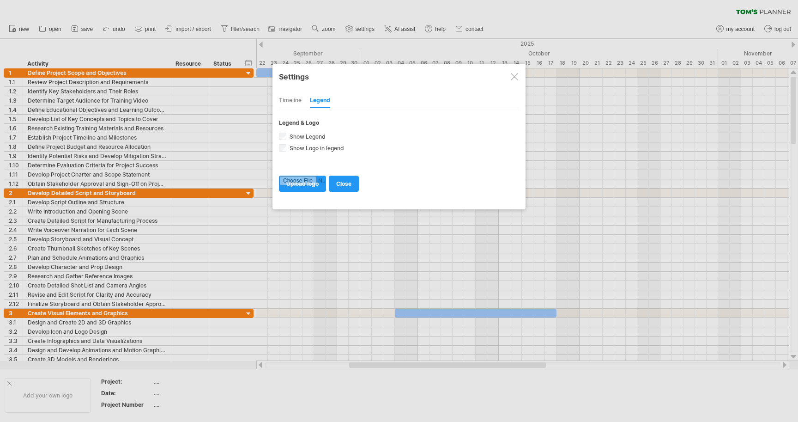
click at [513, 74] on div at bounding box center [514, 76] width 7 height 7
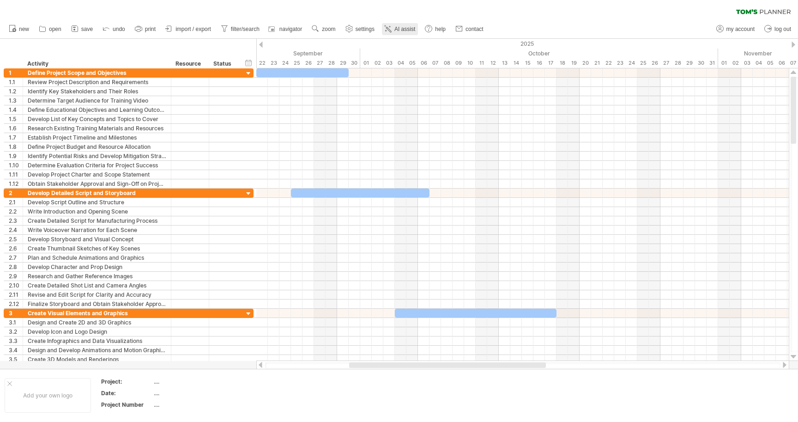
click at [415, 31] on span "AI assist" at bounding box center [404, 29] width 21 height 6
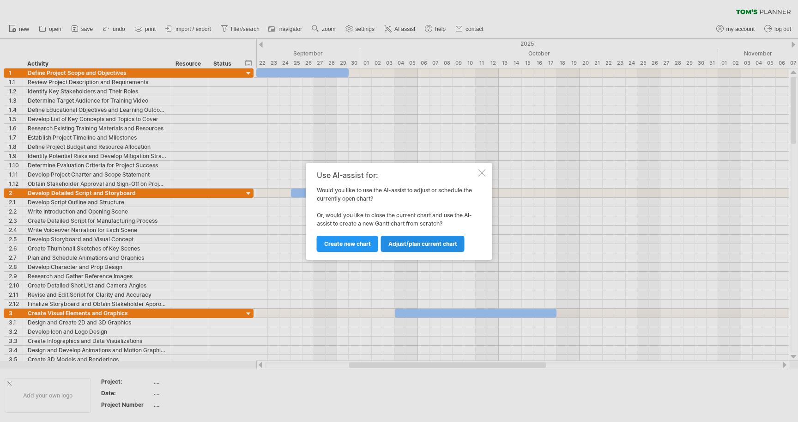
click at [417, 245] on span "Adjust/plan current chart" at bounding box center [422, 243] width 69 height 7
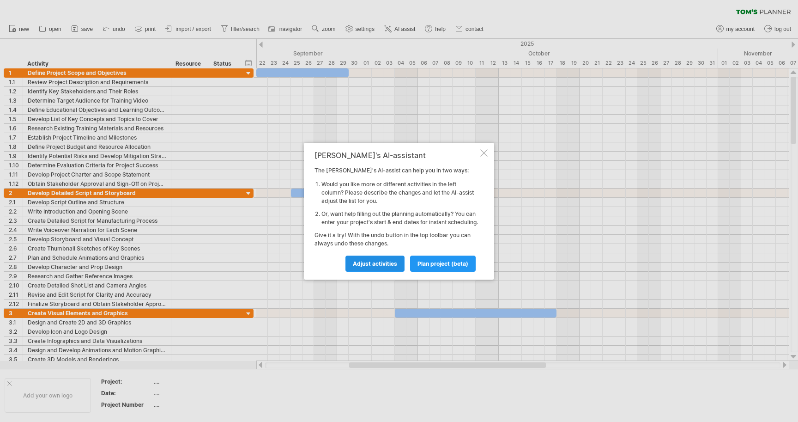
click at [375, 267] on span "Adjust activities" at bounding box center [375, 263] width 44 height 7
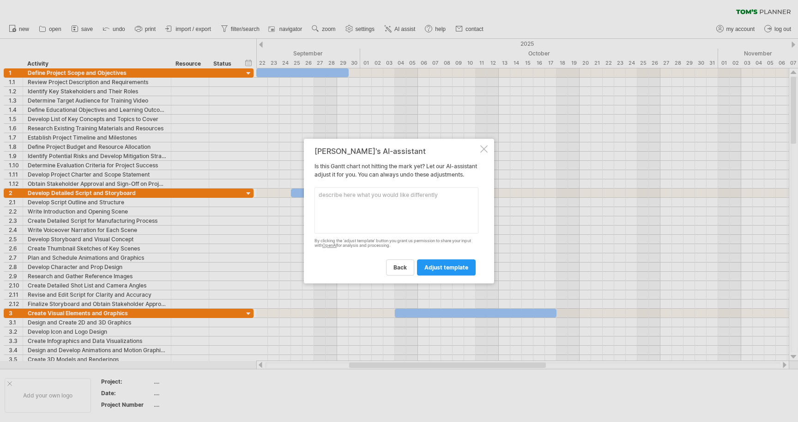
click at [369, 212] on textarea at bounding box center [397, 210] width 164 height 46
type textarea "d"
type textarea "ㄨ"
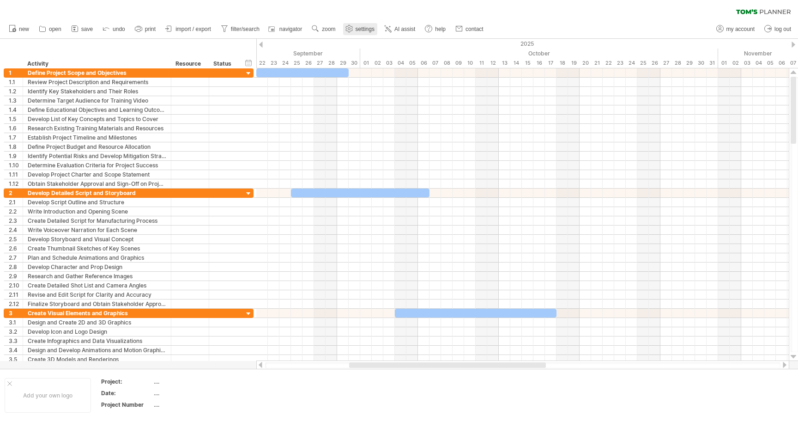
click at [374, 30] on span "settings" at bounding box center [365, 29] width 19 height 6
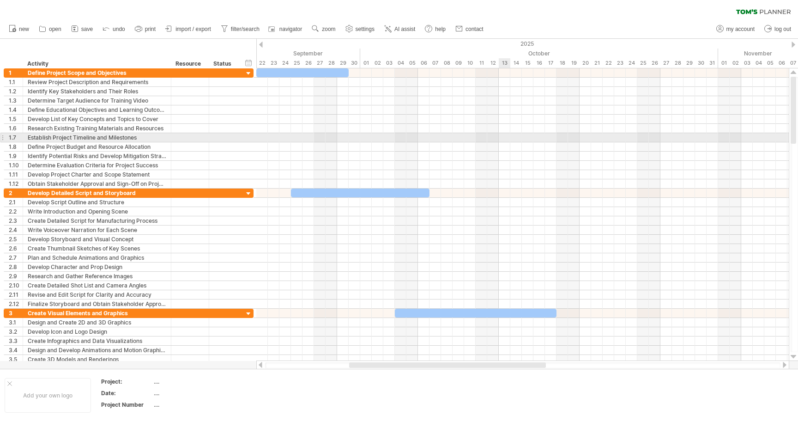
click at [499, 135] on div at bounding box center [522, 137] width 533 height 9
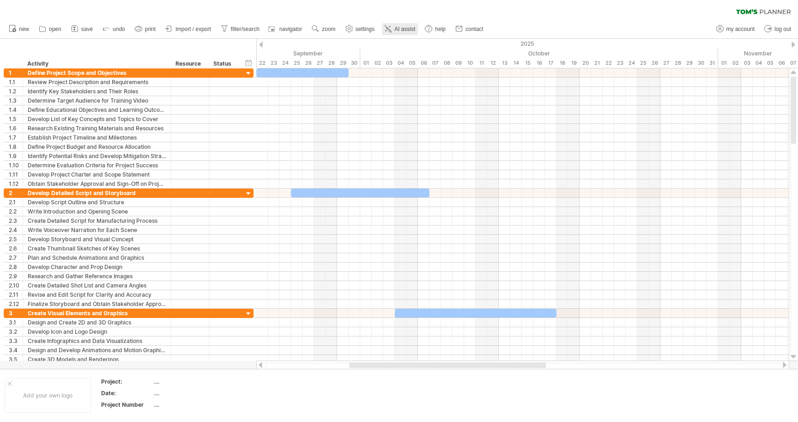
click at [415, 29] on span "AI assist" at bounding box center [404, 29] width 21 height 6
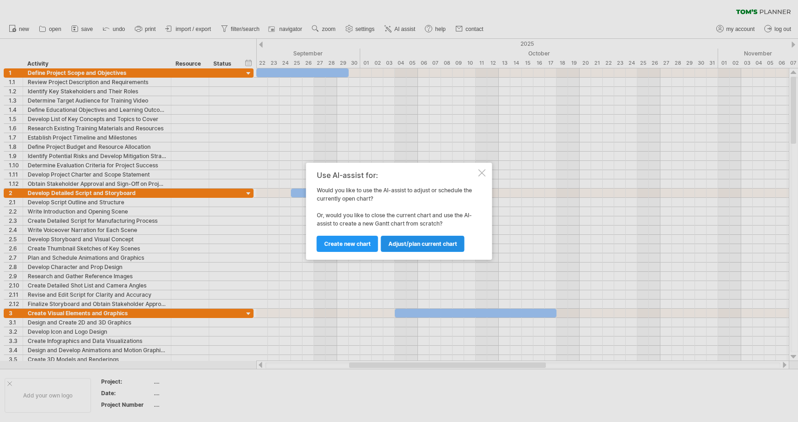
click at [430, 245] on span "Adjust/plan current chart" at bounding box center [422, 243] width 69 height 7
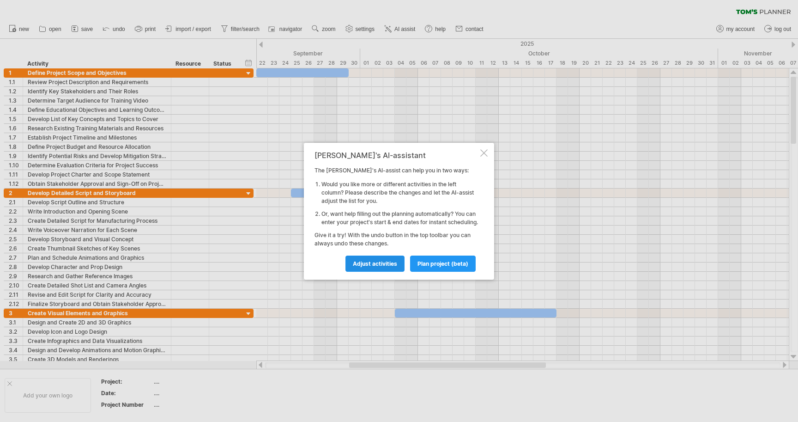
click at [382, 267] on span "Adjust activities" at bounding box center [375, 263] width 44 height 7
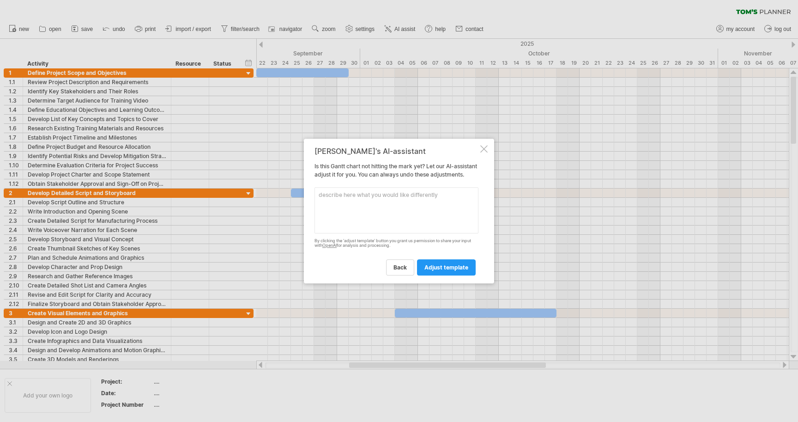
click at [373, 226] on textarea at bounding box center [397, 210] width 164 height 46
type textarea "ㄎ"
type textarea "我"
type textarea "幫我修改成5個階段"
click at [453, 271] on span "adjust template" at bounding box center [447, 267] width 44 height 7
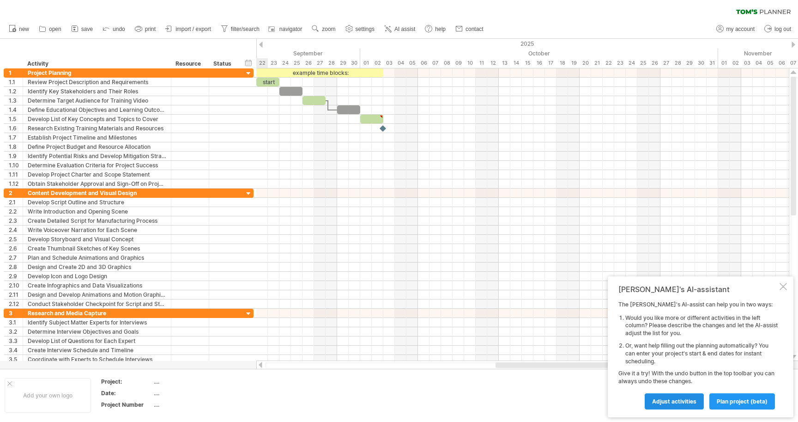
click at [670, 404] on span "Adjust activities" at bounding box center [674, 401] width 44 height 7
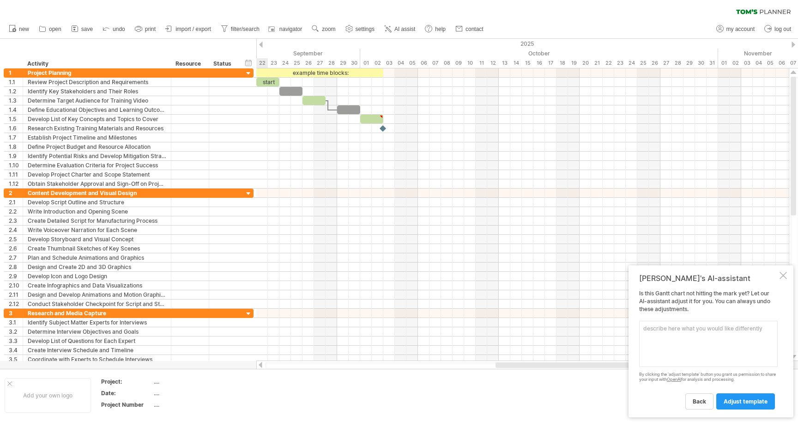
click at [675, 363] on textarea at bounding box center [708, 344] width 139 height 46
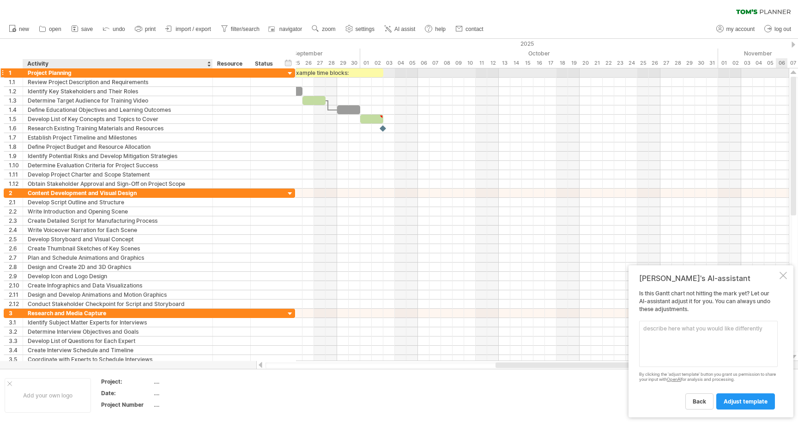
drag, startPoint x: 169, startPoint y: 69, endPoint x: 204, endPoint y: 72, distance: 35.7
click at [209, 72] on div at bounding box center [211, 72] width 5 height 9
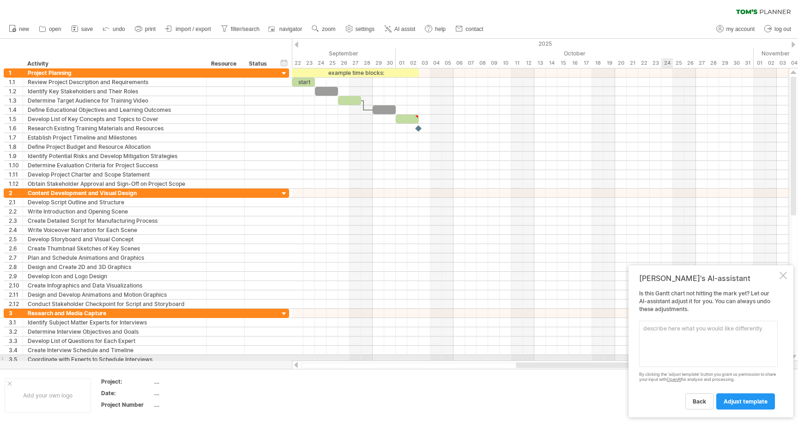
click at [684, 349] on textarea at bounding box center [708, 344] width 139 height 46
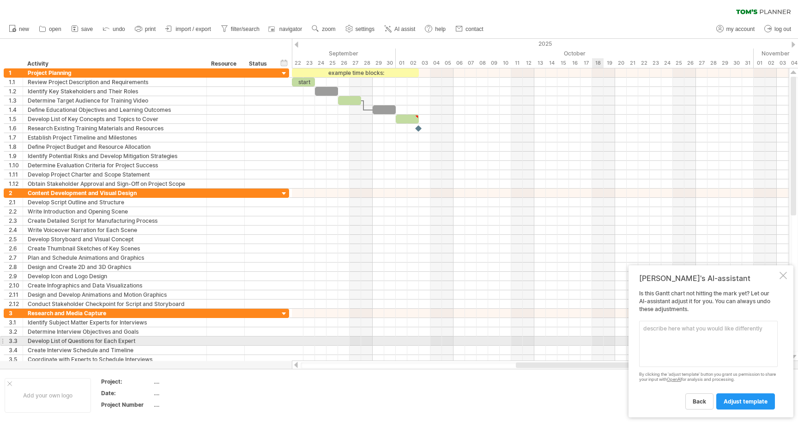
type textarea "d"
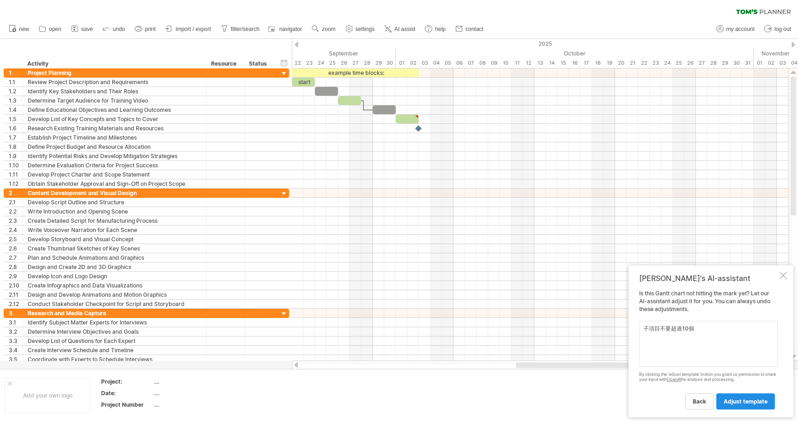
type textarea "子項目不要超過10個"
click at [750, 403] on span "adjust template" at bounding box center [746, 401] width 44 height 7
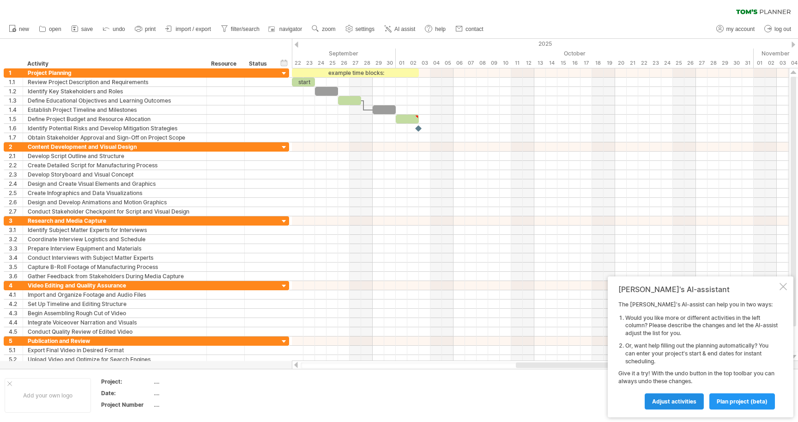
click at [672, 403] on span "Adjust activities" at bounding box center [674, 401] width 44 height 7
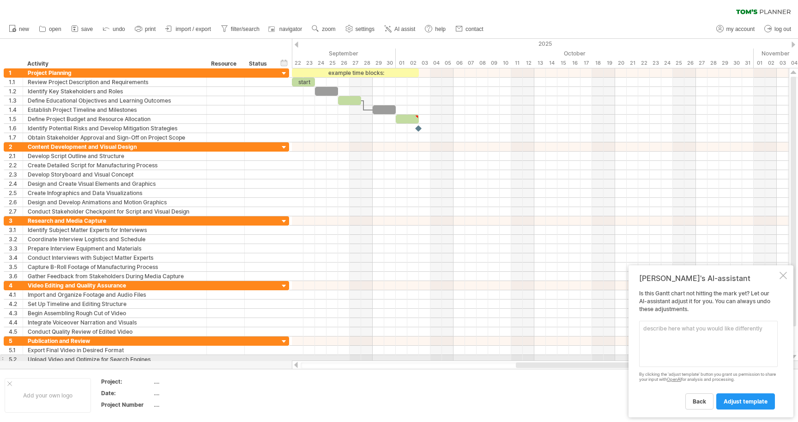
click at [682, 350] on textarea at bounding box center [708, 344] width 139 height 46
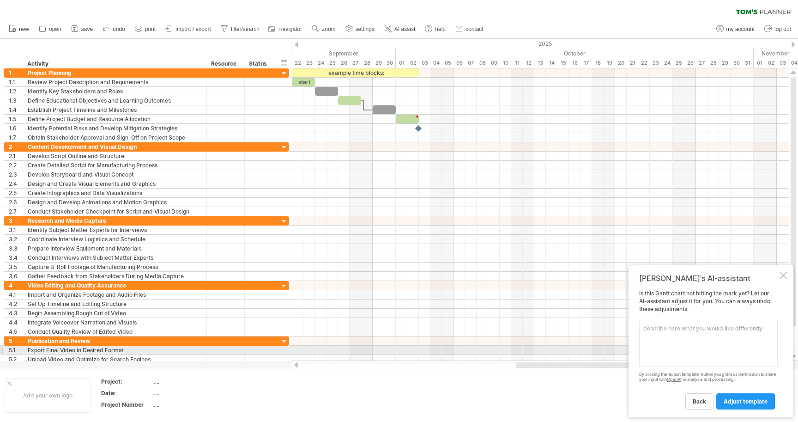
type textarea "ㄎ"
paste textarea "lore：ipsu (Dol-Sitametcon) adipiscing、elitseddo，eiusmodte。 3. incididuntutl (4.…"
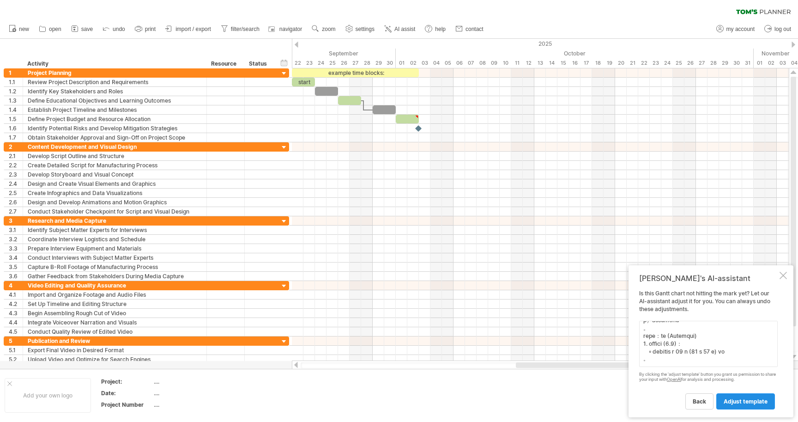
type textarea "loremipsu dolo：sita (Con-Adipiscing) elitseddoe、temporinc，utlaboree。 9. dolorem…"
click at [737, 401] on span "adjust template" at bounding box center [746, 401] width 44 height 7
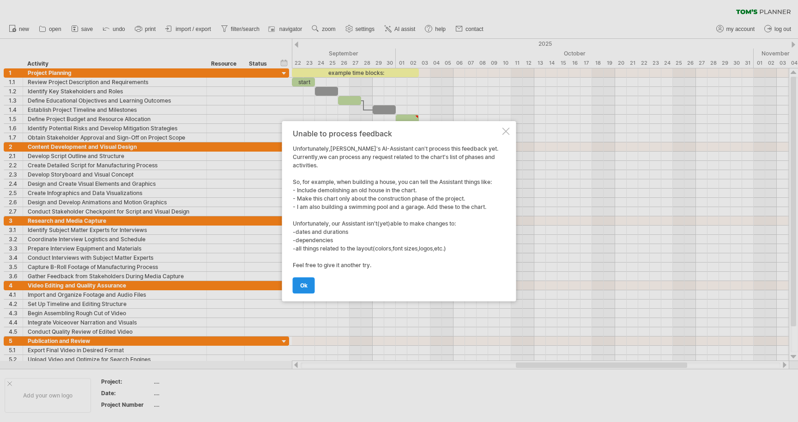
click at [299, 280] on link "ok" at bounding box center [304, 285] width 22 height 16
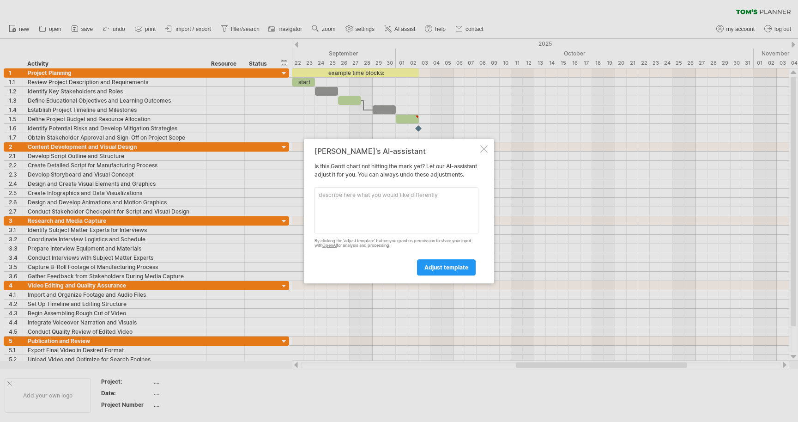
click at [353, 206] on textarea at bounding box center [397, 210] width 164 height 46
paste textarea "l55i (8/56–0/11) [dolo] sitametc (8.4) a67eli – s88do (6/54–98/5) [eius] tempor…"
type textarea "l55i (8/56–0/11) [dolo] sitametc (8.4) a67eli – s88do (6/54–98/5) [eius] tempor…"
click at [443, 269] on span "adjust template" at bounding box center [447, 267] width 44 height 7
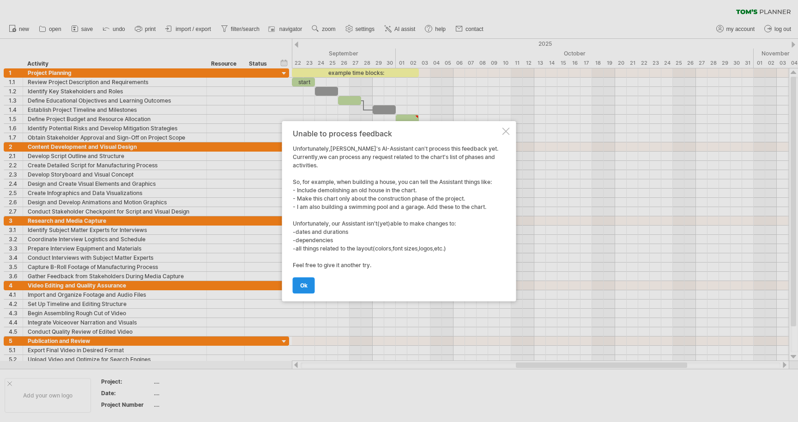
click at [305, 284] on span "ok" at bounding box center [303, 285] width 7 height 7
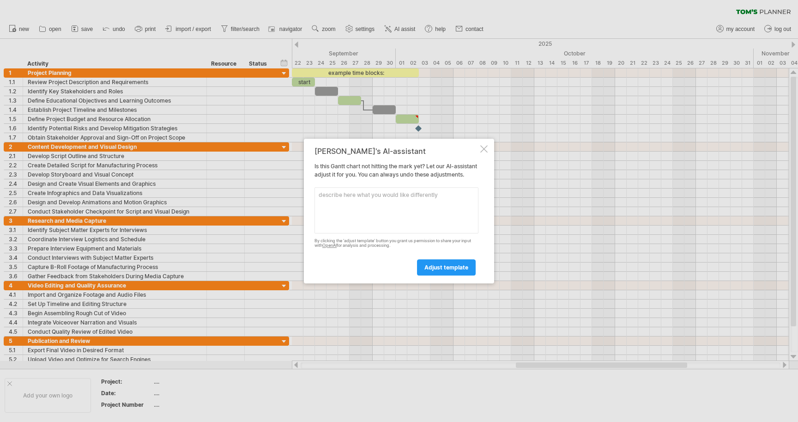
click at [414, 220] on textarea at bounding box center [397, 210] width 164 height 46
click at [375, 223] on textarea at bounding box center [397, 210] width 164 height 46
paste textarea "l31i (0/03–7/39) dolo：sitametc (5.2) a65eli–s92do (4/64–96/1) eius：temporinc (8…"
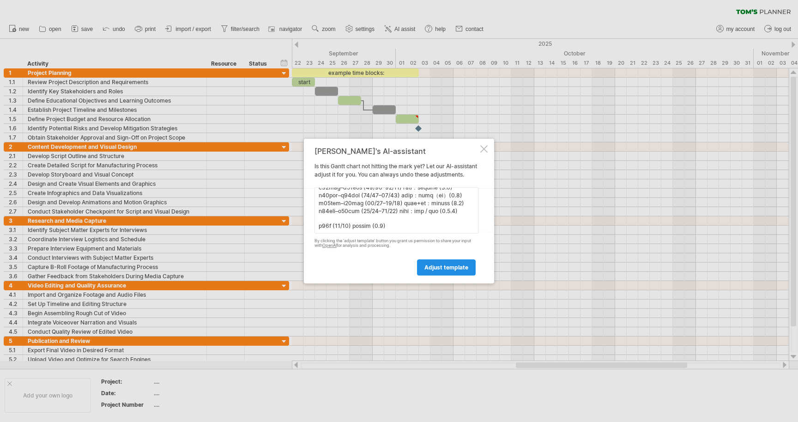
type textarea "l31i (0/03–7/39) dolo：sitametc (5.2) a65eli–s92do (4/64–96/1) eius：temporinc (8…"
click at [441, 271] on span "adjust template" at bounding box center [447, 267] width 44 height 7
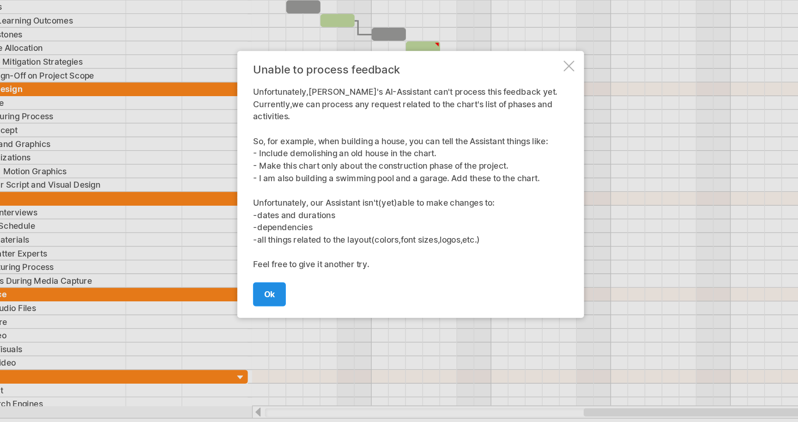
click at [306, 285] on span "ok" at bounding box center [303, 285] width 7 height 7
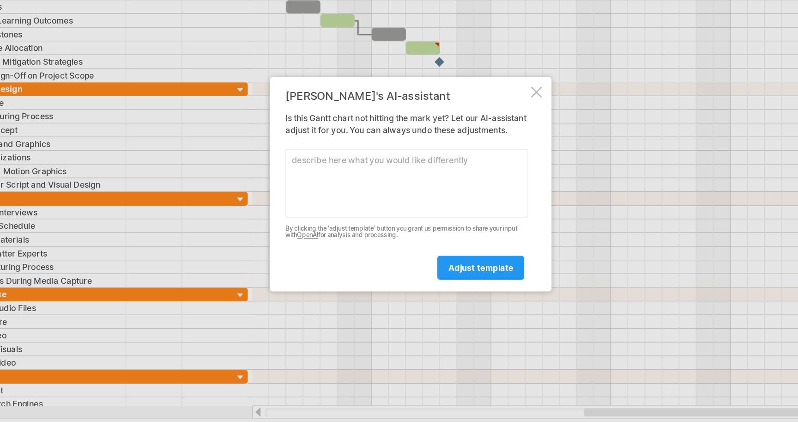
click at [330, 206] on textarea at bounding box center [397, 210] width 164 height 46
paste textarea "專案階段與活動清單 第一階段：前置作業 (Pre-Production) 提交正式報價與時程 確認內部拍攝檔期 客戶提供機器人參考影片 客戶進行預算審批 客戶…"
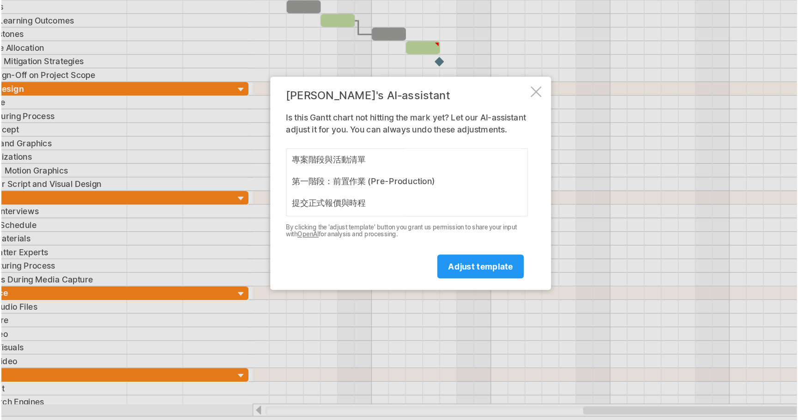
scroll to position [352, 0]
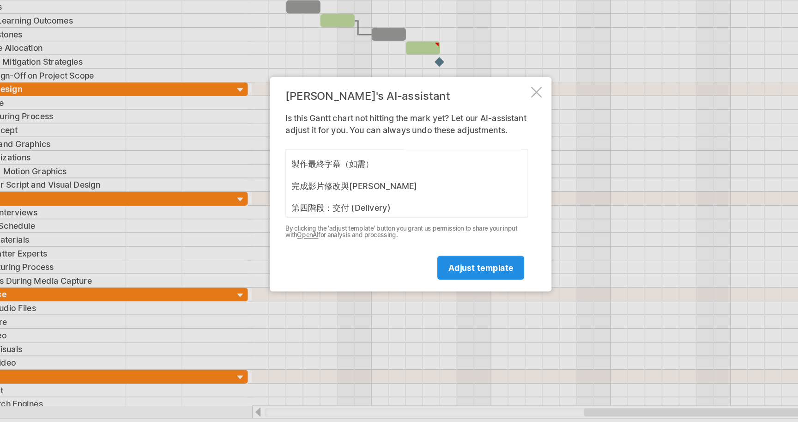
type textarea "專案階段與活動清單 第一階段：前置作業 (Pre-Production) 提交正式報價與時程 確認內部拍攝檔期 客戶提供機器人參考影片 客戶進行預算審批 客戶…"
click at [448, 275] on link "adjust template" at bounding box center [446, 267] width 59 height 16
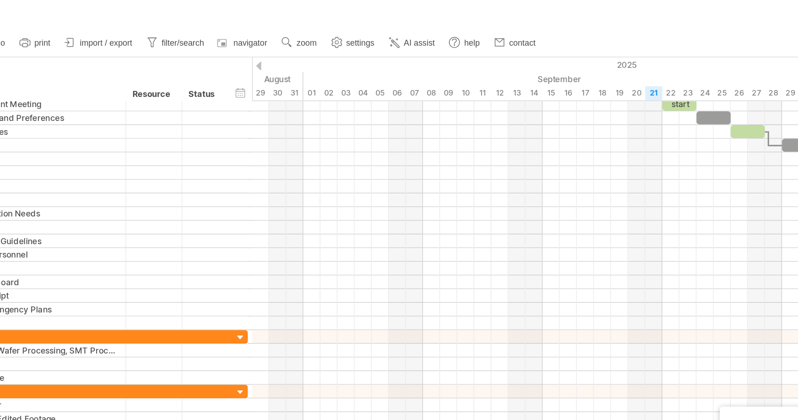
click at [285, 15] on div "clear filter reapply filter" at bounding box center [399, 9] width 798 height 19
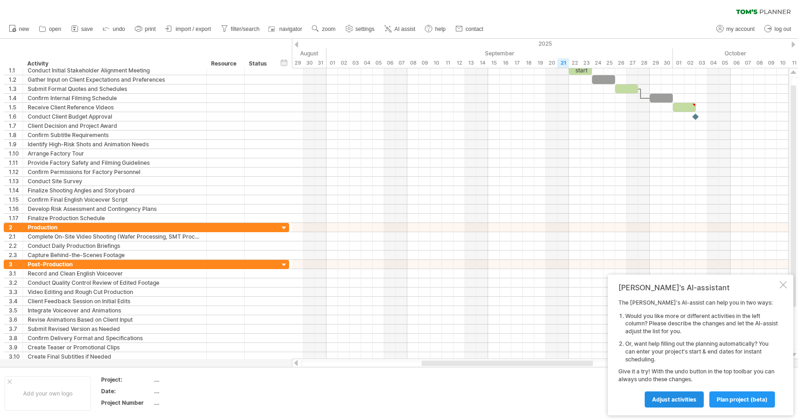
click at [672, 399] on span "Adjust activities" at bounding box center [674, 399] width 44 height 7
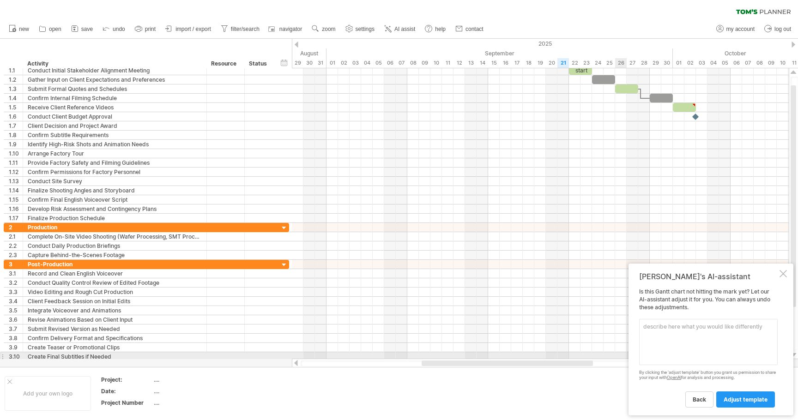
click at [668, 357] on textarea at bounding box center [708, 342] width 139 height 46
paste textarea "Project Phases and Activities Phase 1: Pre-Production Provide formal quotation …"
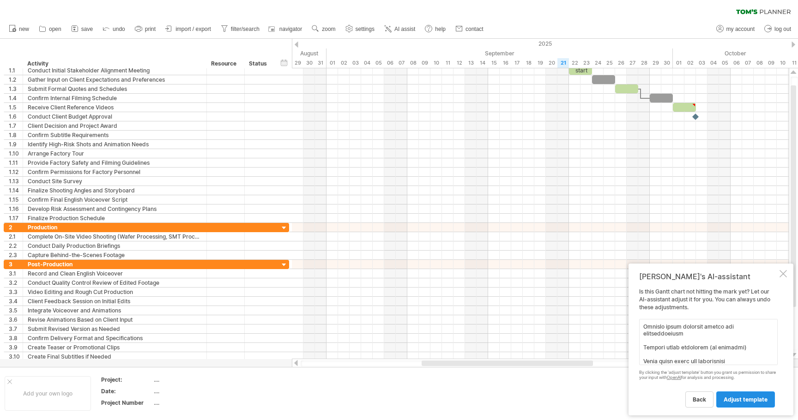
type textarea "Project Phases and Activities Phase 1: Pre-Production Provide formal quotation …"
click at [752, 402] on span "adjust template" at bounding box center [746, 399] width 44 height 7
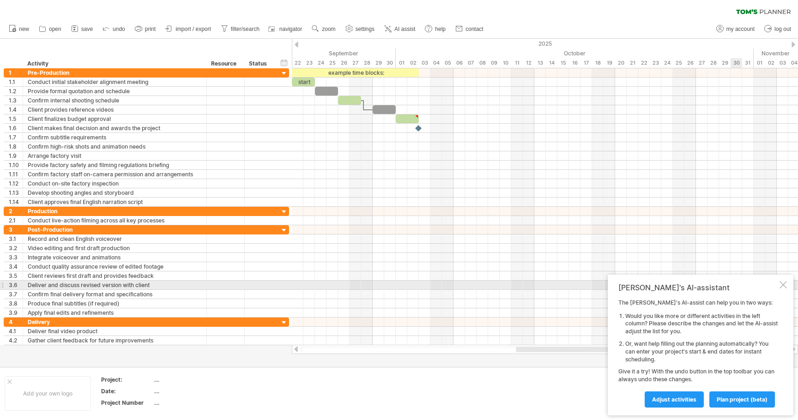
click at [781, 284] on div at bounding box center [783, 284] width 7 height 7
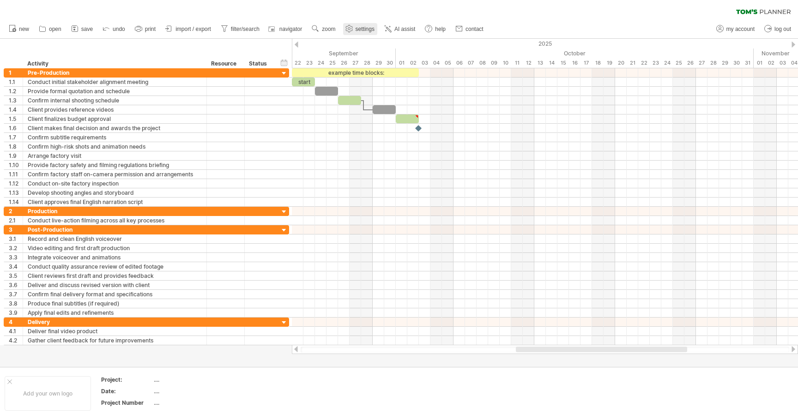
click at [375, 30] on span "settings" at bounding box center [365, 29] width 19 height 6
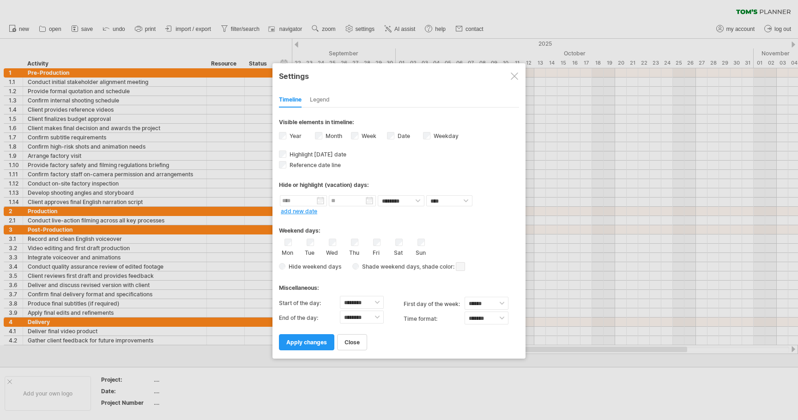
click at [392, 139] on div "Date visibility of date Currently there is not enough space horizontally to dis…" at bounding box center [405, 137] width 36 height 12
click at [303, 342] on span "apply changes" at bounding box center [306, 342] width 41 height 7
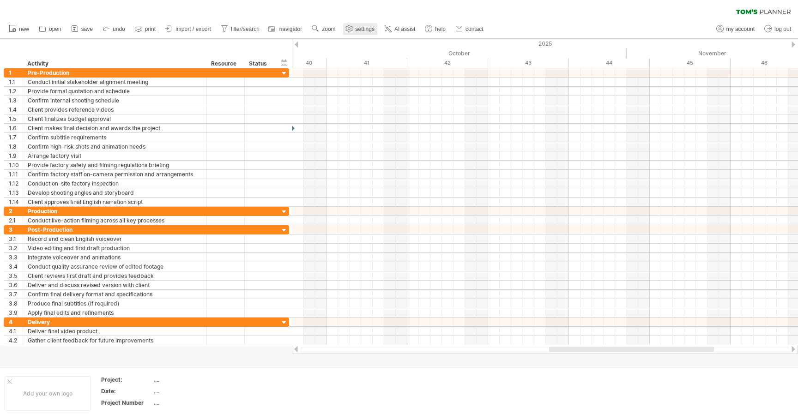
click at [371, 31] on span "settings" at bounding box center [365, 29] width 19 height 6
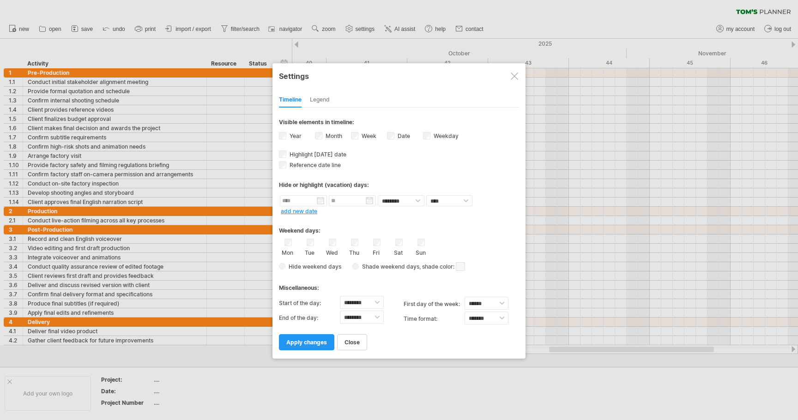
click at [319, 97] on div "Legend" at bounding box center [320, 100] width 20 height 15
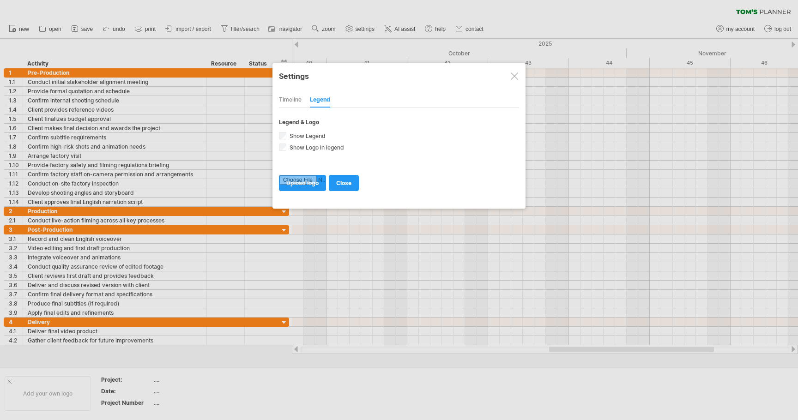
click at [287, 100] on div "Timeline" at bounding box center [290, 100] width 23 height 15
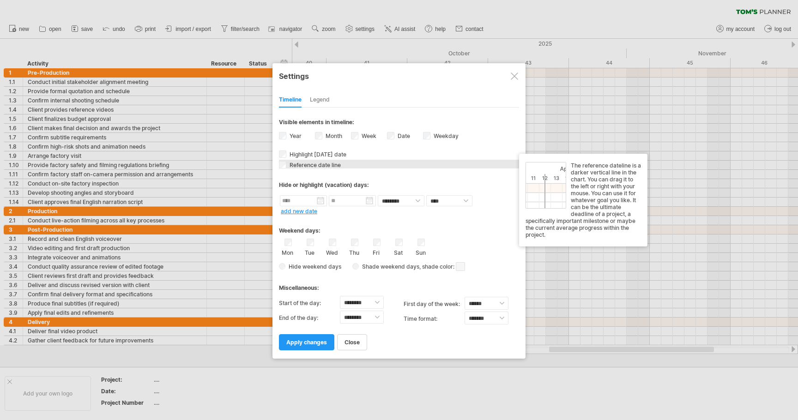
click at [331, 164] on span "Reference date line" at bounding box center [314, 165] width 53 height 7
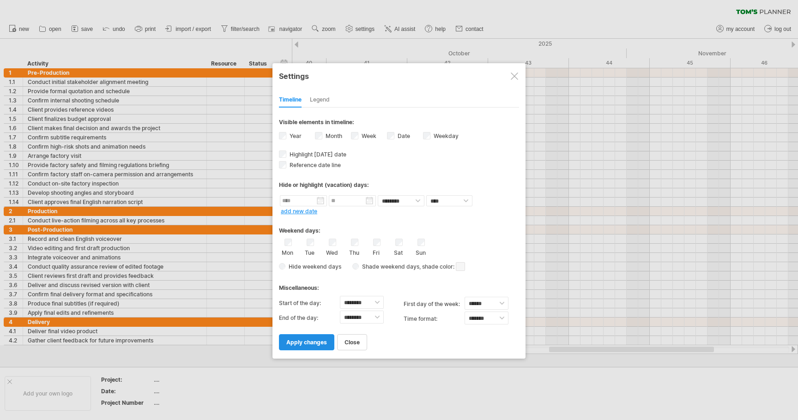
click at [309, 343] on span "apply changes" at bounding box center [306, 342] width 41 height 7
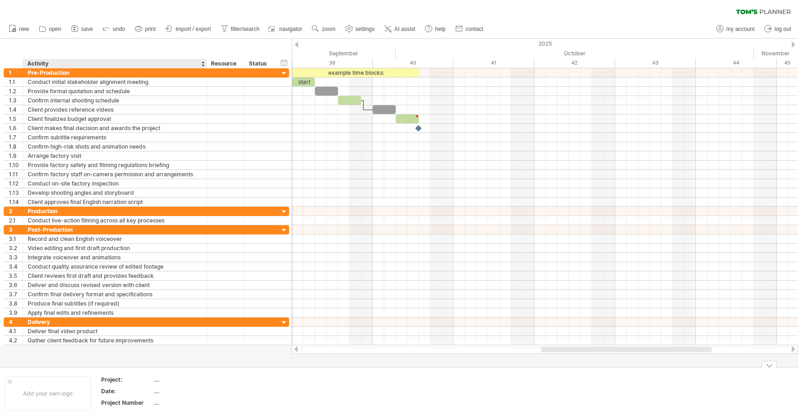
click at [159, 382] on div "...." at bounding box center [193, 380] width 78 height 8
click at [156, 389] on div "...." at bounding box center [193, 392] width 78 height 8
click at [163, 391] on input "text" at bounding box center [191, 392] width 74 height 8
click at [287, 389] on td at bounding box center [274, 394] width 73 height 36
click at [642, 62] on div "timeline settings" at bounding box center [639, 62] width 68 height 15
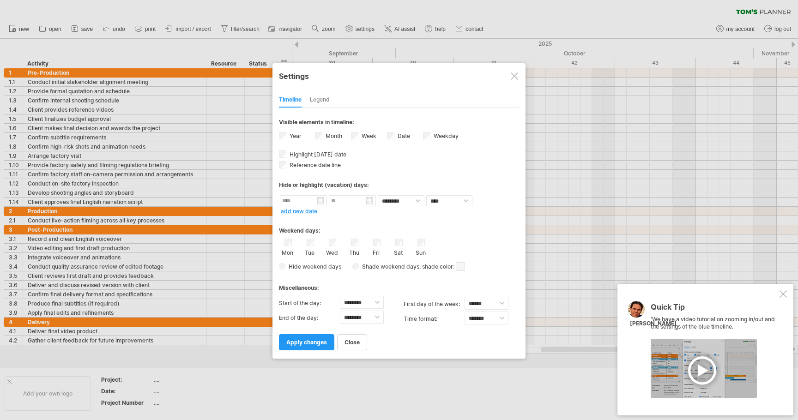
click at [322, 99] on div "Legend" at bounding box center [320, 100] width 20 height 15
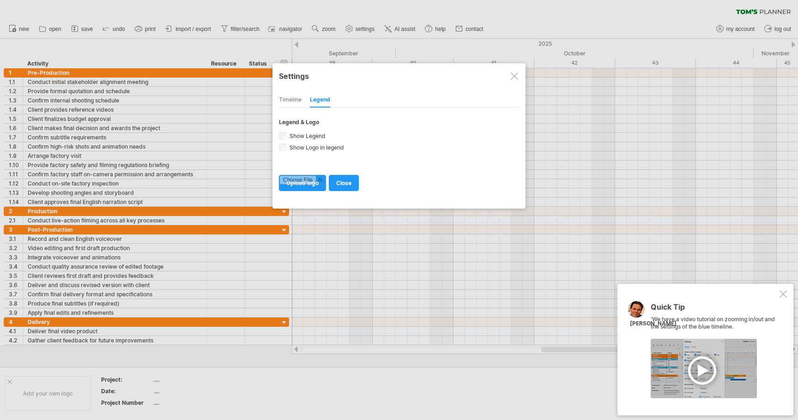
click at [289, 102] on div "Timeline" at bounding box center [290, 100] width 23 height 15
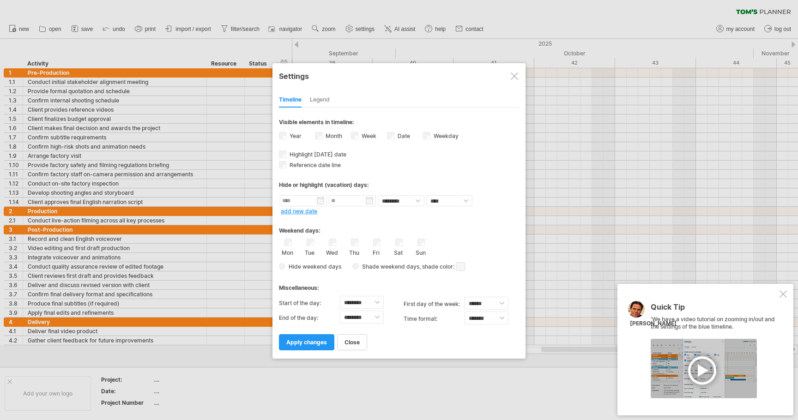
click at [322, 101] on div "Legend" at bounding box center [320, 100] width 20 height 15
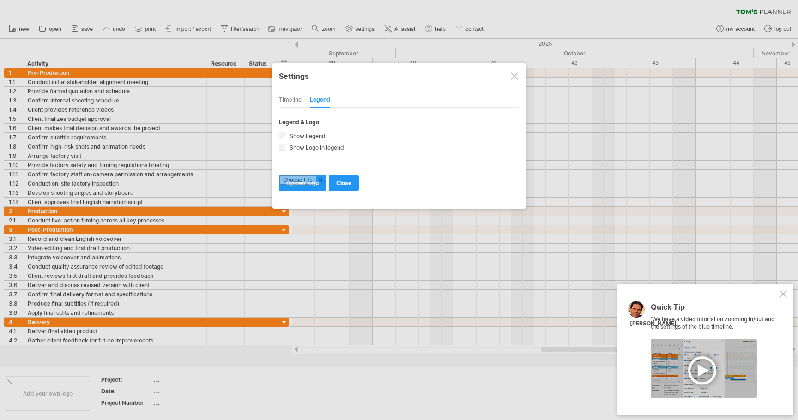
click at [303, 146] on span "Show Logo in legend" at bounding box center [316, 147] width 56 height 7
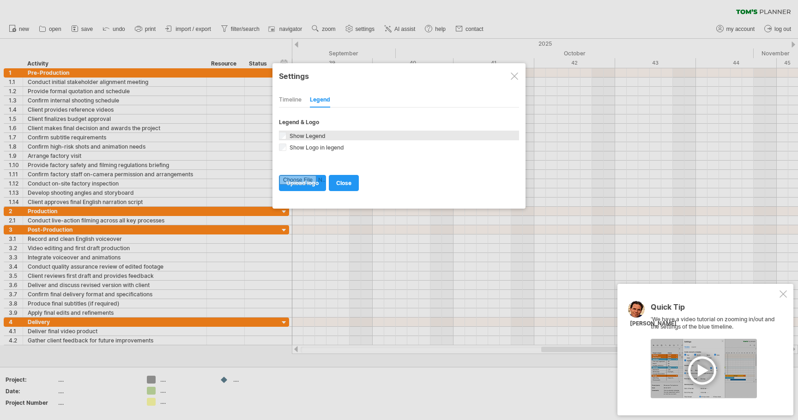
click at [308, 135] on span "Show Legend" at bounding box center [307, 136] width 38 height 7
click at [308, 184] on input "file" at bounding box center [302, 183] width 46 height 15
click at [349, 183] on span "close" at bounding box center [343, 183] width 15 height 7
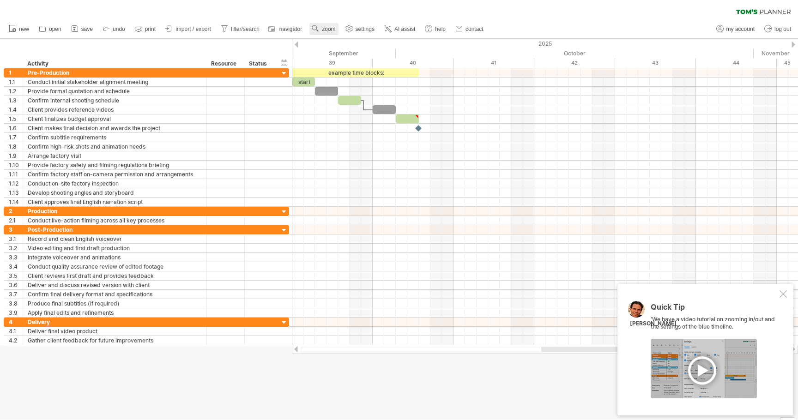
click at [335, 28] on span "zoom" at bounding box center [328, 29] width 13 height 6
click at [365, 55] on div "Week" at bounding box center [365, 54] width 51 height 15
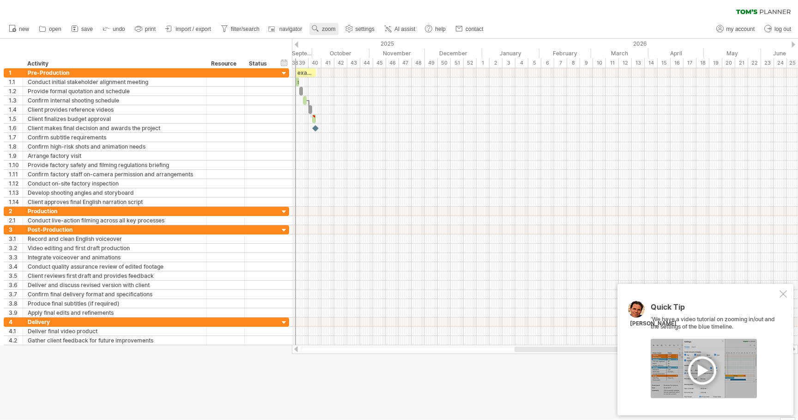
click at [334, 30] on span "zoom" at bounding box center [328, 29] width 13 height 6
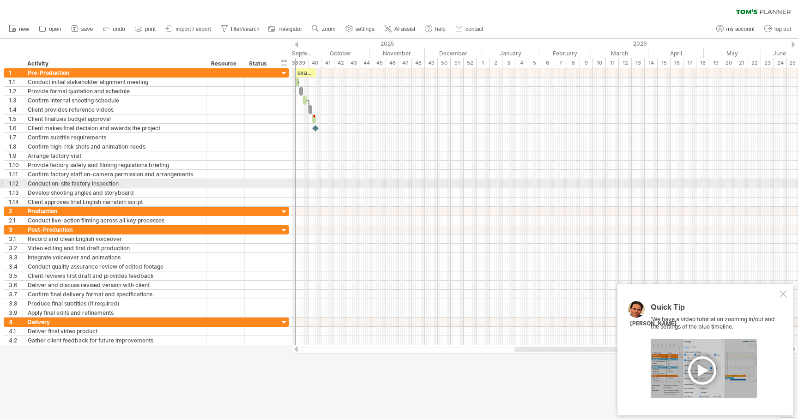
click at [396, 186] on div at bounding box center [545, 183] width 506 height 9
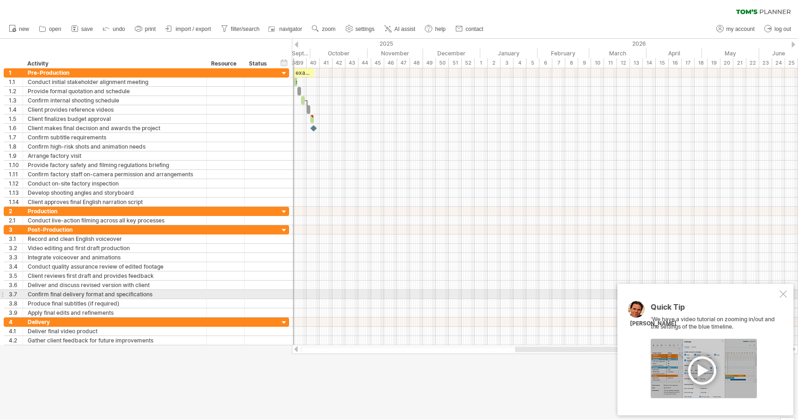
click at [784, 291] on div at bounding box center [783, 294] width 7 height 7
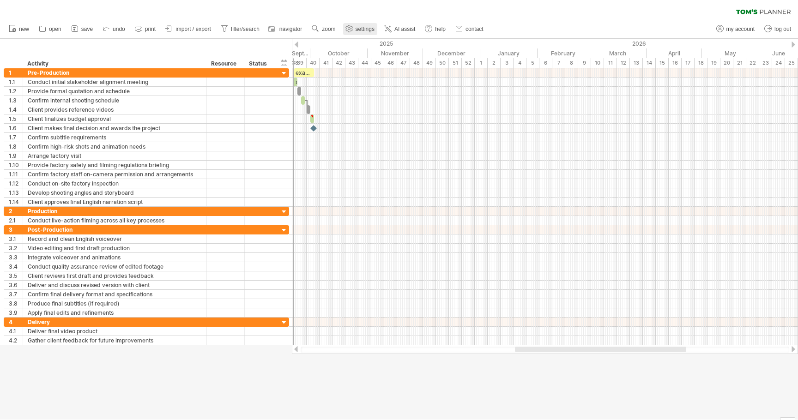
click at [369, 29] on span "settings" at bounding box center [365, 29] width 19 height 6
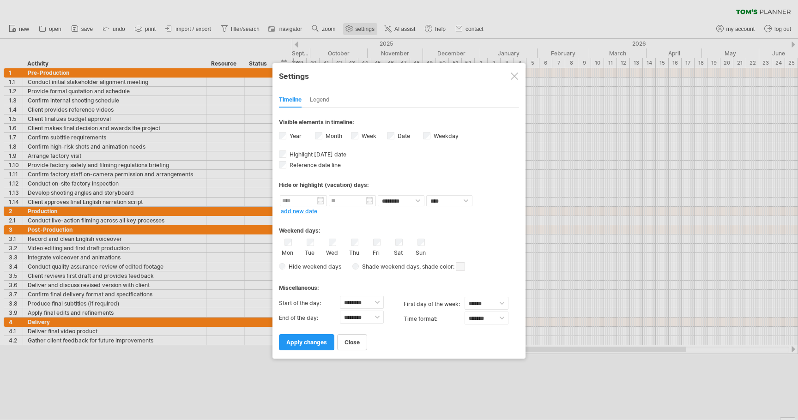
click at [369, 29] on div at bounding box center [399, 210] width 798 height 420
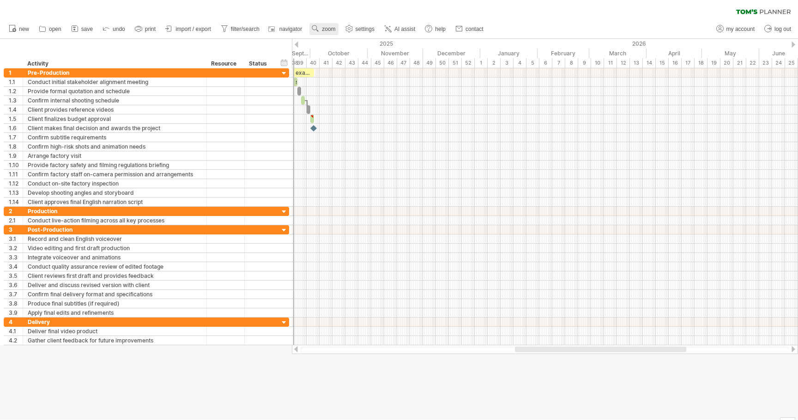
click at [335, 30] on span "zoom" at bounding box center [328, 29] width 13 height 6
click at [354, 170] on div at bounding box center [545, 174] width 506 height 9
click at [373, 24] on link "settings" at bounding box center [360, 29] width 34 height 12
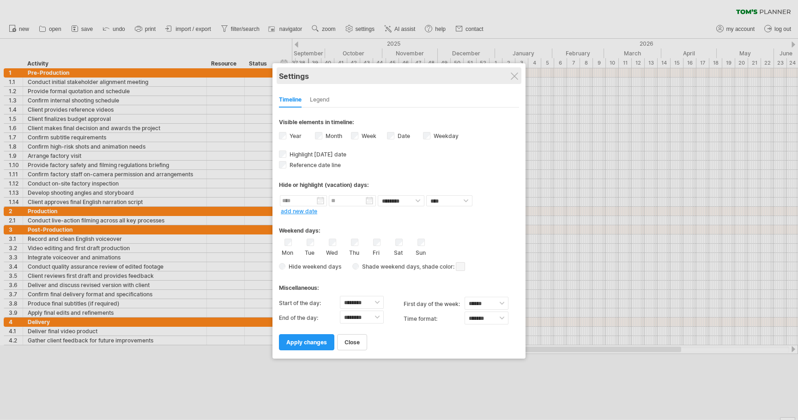
click at [510, 76] on div "Settings" at bounding box center [399, 75] width 240 height 17
click at [329, 30] on div at bounding box center [399, 210] width 798 height 420
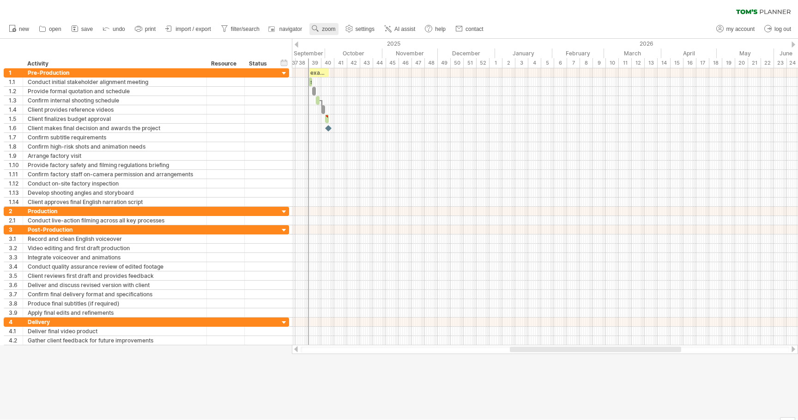
click at [334, 29] on span "zoom" at bounding box center [328, 29] width 13 height 6
click at [371, 69] on div "Day" at bounding box center [364, 70] width 51 height 15
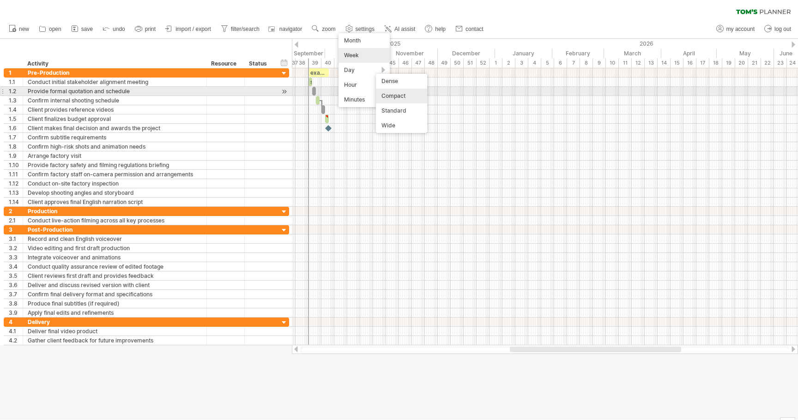
click at [410, 95] on div "Compact" at bounding box center [401, 96] width 51 height 15
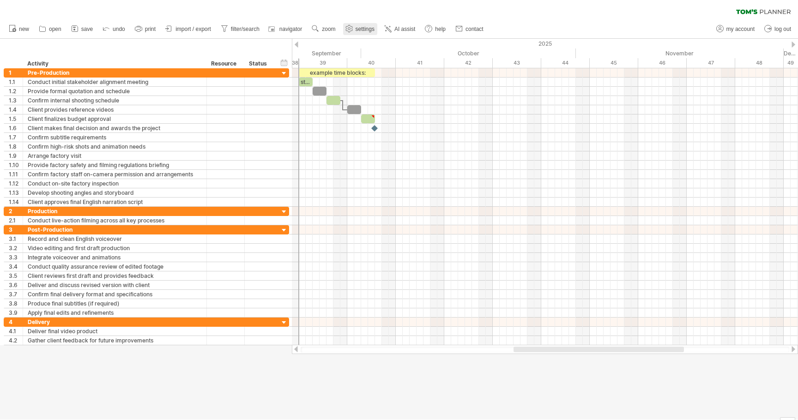
click at [354, 33] on use at bounding box center [349, 28] width 9 height 9
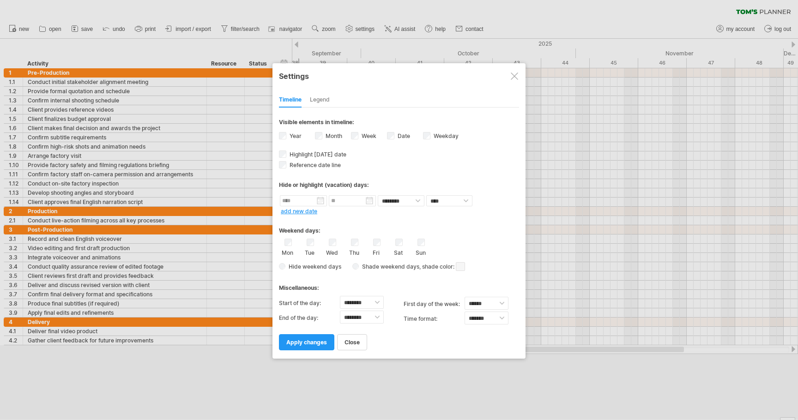
click at [312, 97] on div "Legend" at bounding box center [320, 100] width 20 height 15
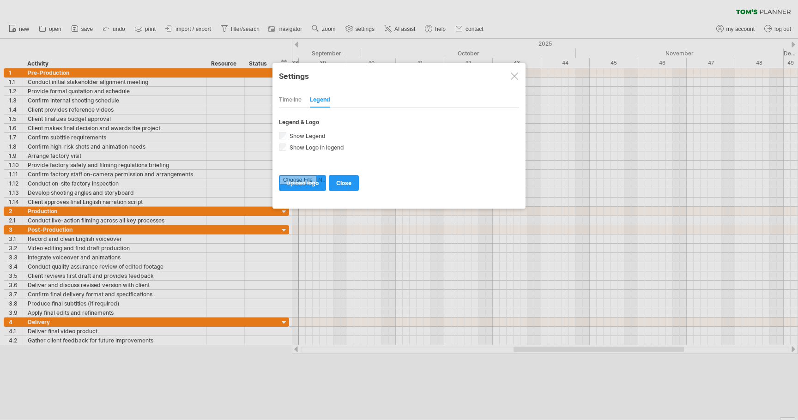
click at [295, 98] on div "Timeline" at bounding box center [290, 100] width 23 height 15
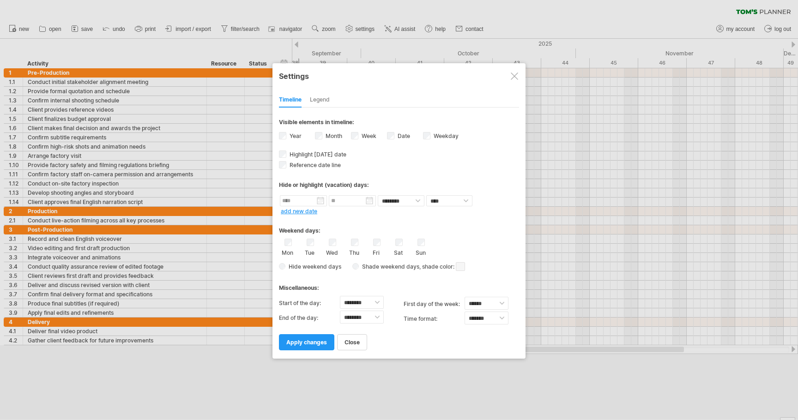
click at [511, 75] on div at bounding box center [514, 76] width 7 height 7
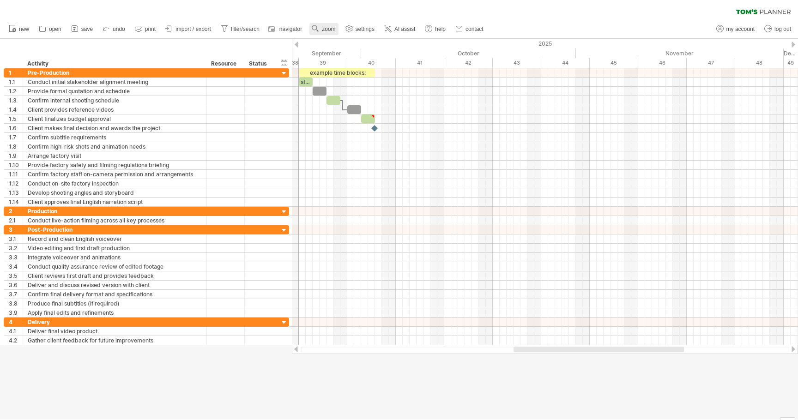
click at [318, 28] on circle at bounding box center [314, 27] width 6 height 6
click at [371, 69] on div "Day" at bounding box center [353, 69] width 51 height 15
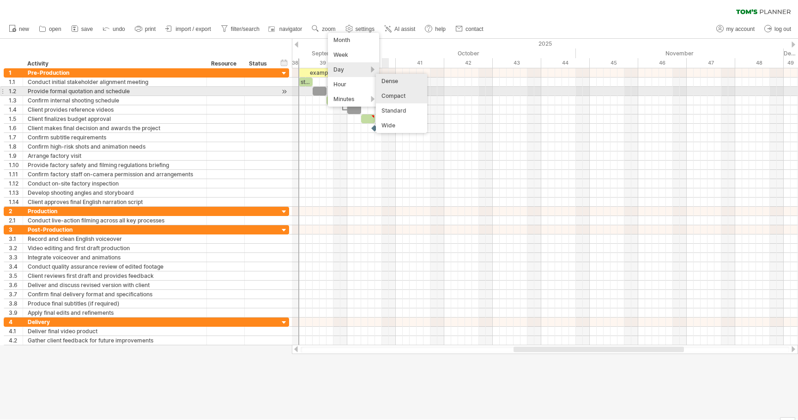
click at [400, 83] on div "Dense" at bounding box center [401, 81] width 51 height 15
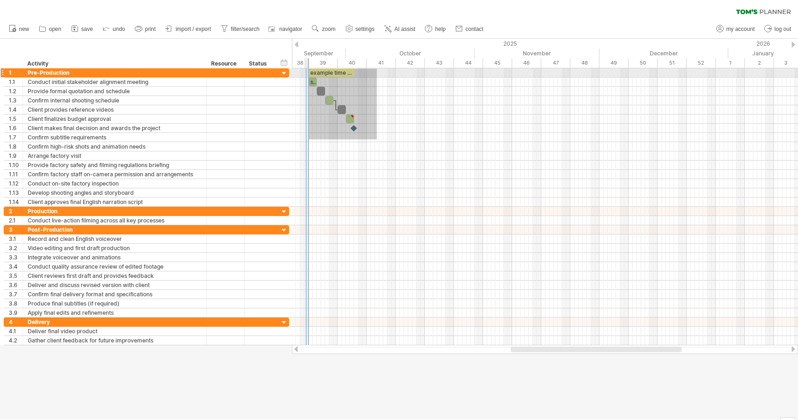
drag, startPoint x: 356, startPoint y: 140, endPoint x: 308, endPoint y: 69, distance: 85.5
click at [308, 69] on div "example time blocks: start [DATE] [DATE]" at bounding box center [545, 206] width 506 height 277
drag, startPoint x: 380, startPoint y: 152, endPoint x: 308, endPoint y: 69, distance: 110.0
drag, startPoint x: 379, startPoint y: 132, endPoint x: 309, endPoint y: 69, distance: 93.5
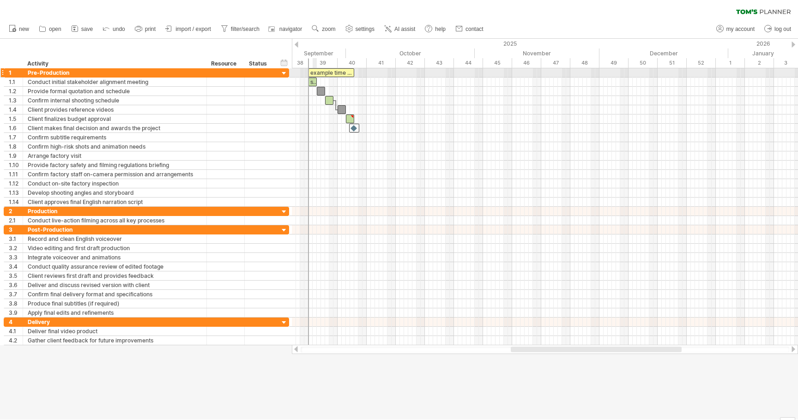
click at [316, 73] on div "example time blocks:" at bounding box center [332, 72] width 46 height 9
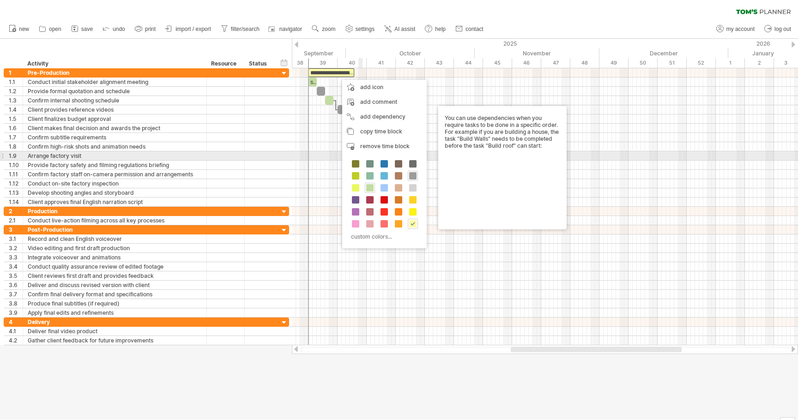
click at [388, 146] on span "remove time block" at bounding box center [384, 146] width 49 height 7
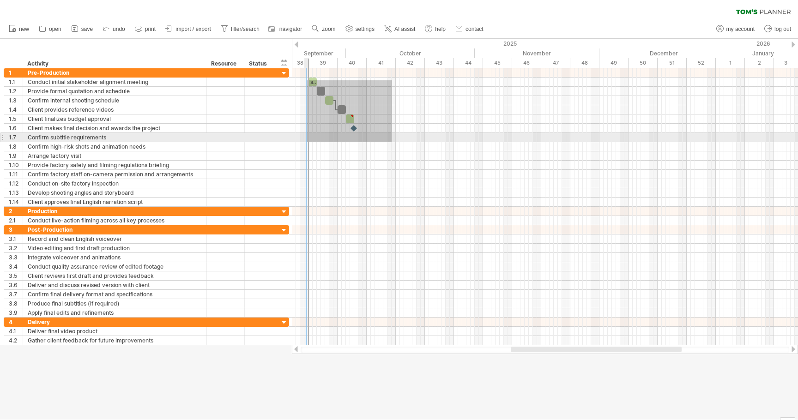
drag, startPoint x: 392, startPoint y: 80, endPoint x: 306, endPoint y: 137, distance: 102.8
click at [306, 137] on div at bounding box center [545, 137] width 506 height 139
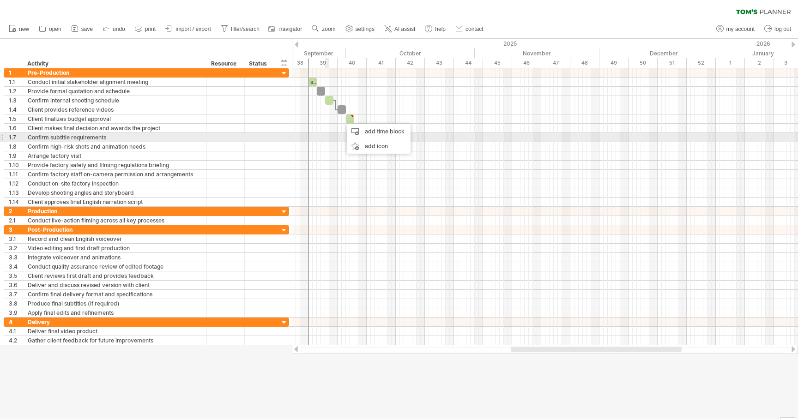
click at [325, 142] on div at bounding box center [545, 146] width 506 height 9
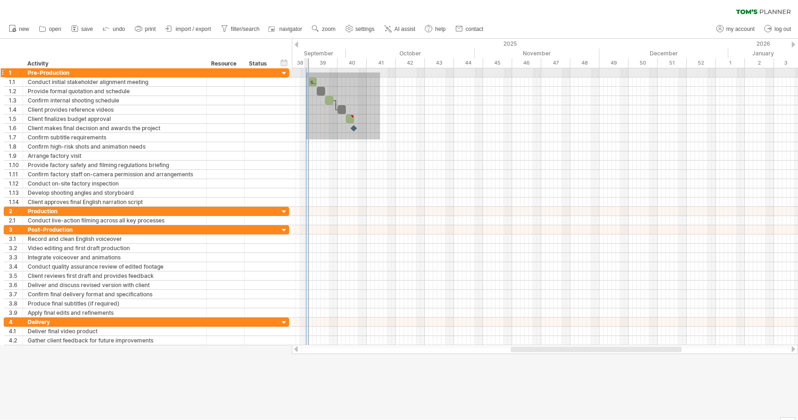
drag, startPoint x: 380, startPoint y: 140, endPoint x: 306, endPoint y: 73, distance: 99.7
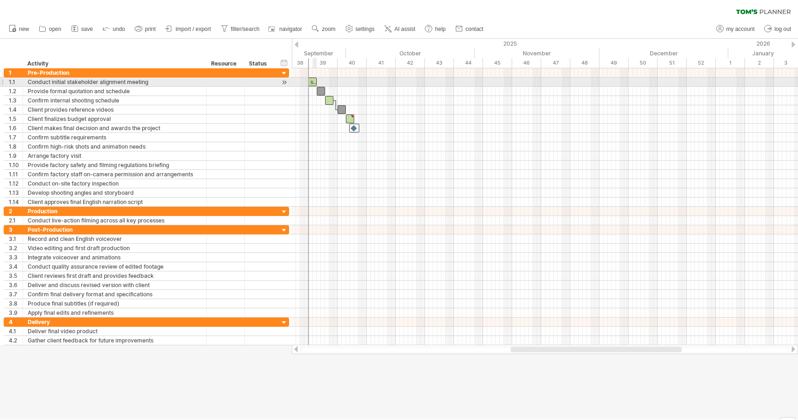
click at [314, 80] on div "start" at bounding box center [313, 82] width 8 height 9
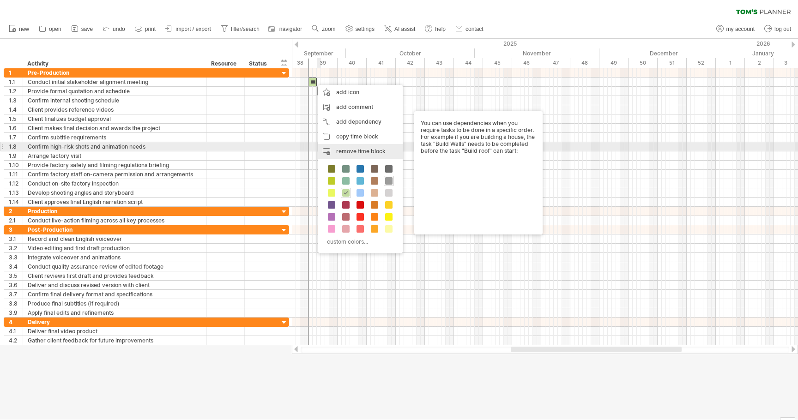
click at [363, 151] on span "remove time block" at bounding box center [360, 151] width 49 height 7
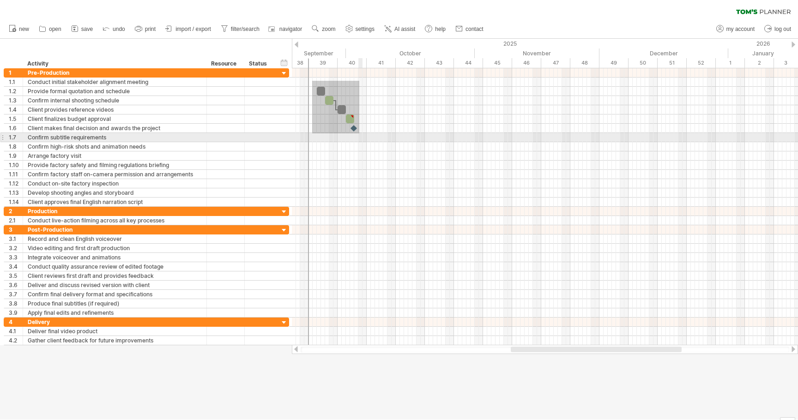
drag, startPoint x: 312, startPoint y: 81, endPoint x: 359, endPoint y: 133, distance: 70.7
click at [359, 133] on div at bounding box center [545, 137] width 506 height 139
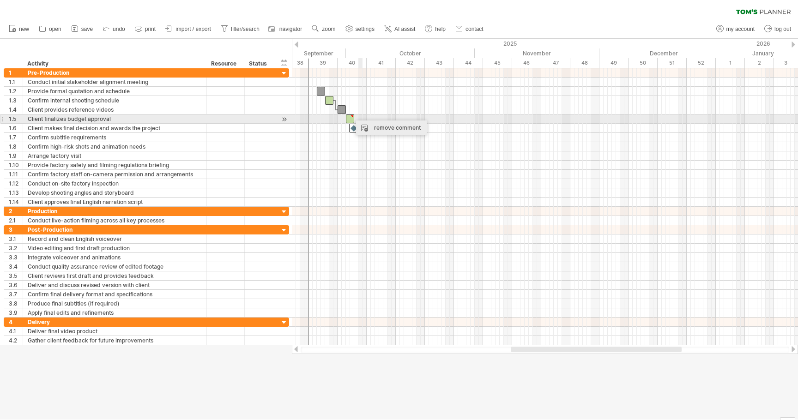
click at [370, 124] on div "remove comment" at bounding box center [391, 128] width 71 height 15
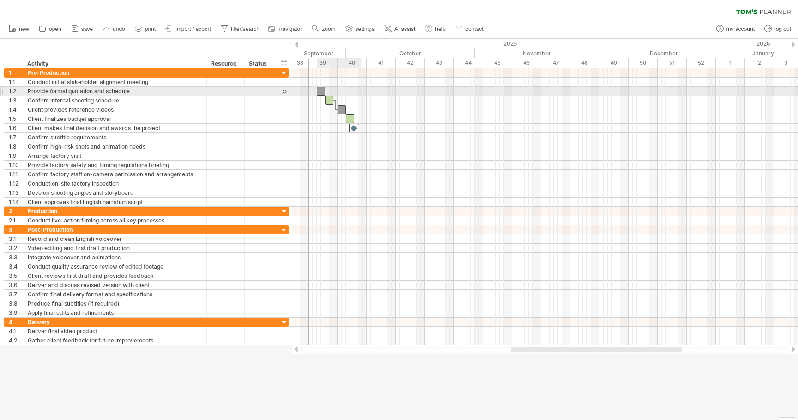
click at [321, 91] on div at bounding box center [321, 91] width 8 height 9
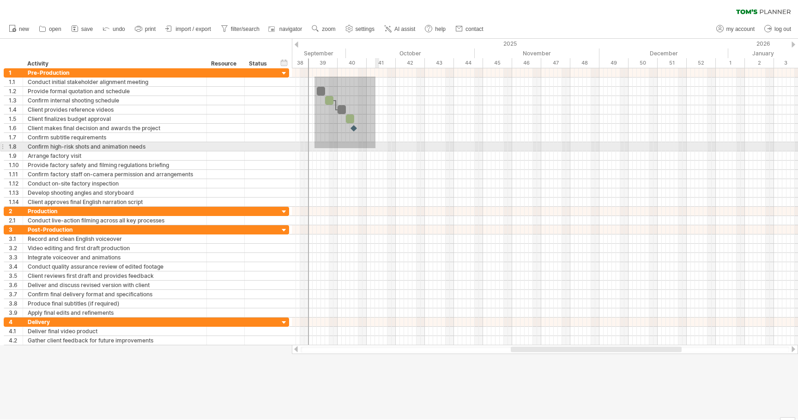
drag, startPoint x: 315, startPoint y: 77, endPoint x: 376, endPoint y: 148, distance: 94.0
click at [376, 148] on div at bounding box center [545, 137] width 506 height 139
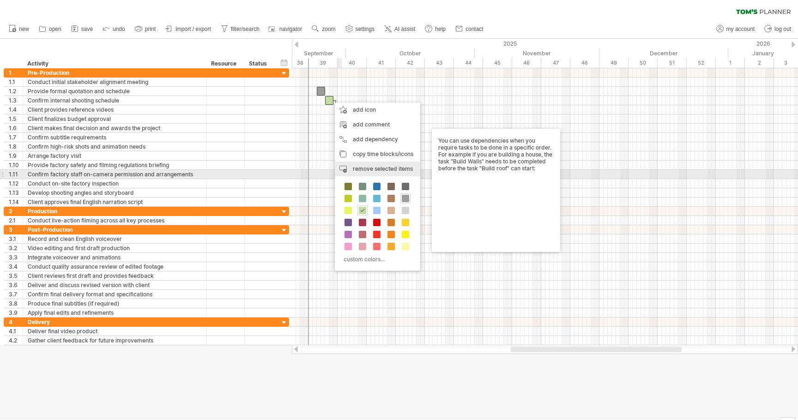
click at [408, 167] on span "remove selected items" at bounding box center [383, 168] width 60 height 7
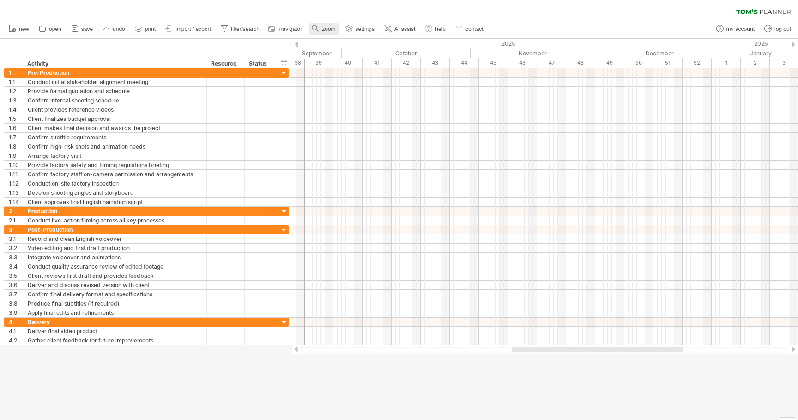
click at [335, 31] on span "zoom" at bounding box center [328, 29] width 13 height 6
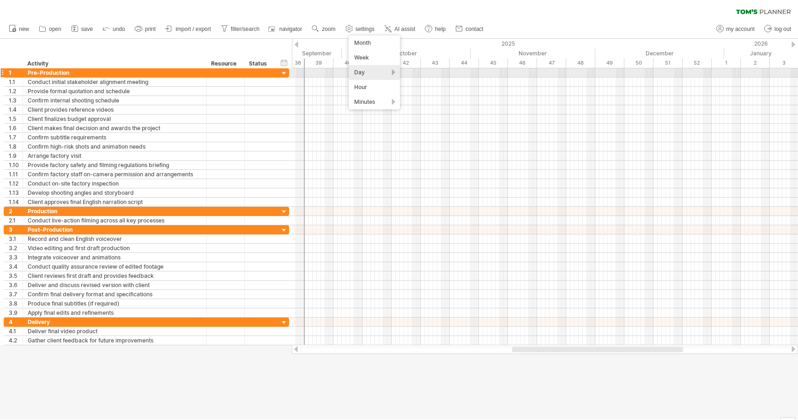
click at [395, 73] on div "Day" at bounding box center [374, 72] width 51 height 15
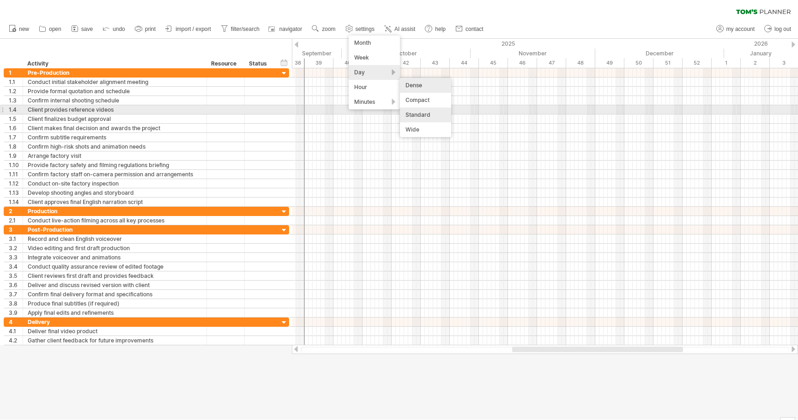
click at [432, 111] on div "Standard" at bounding box center [425, 115] width 51 height 15
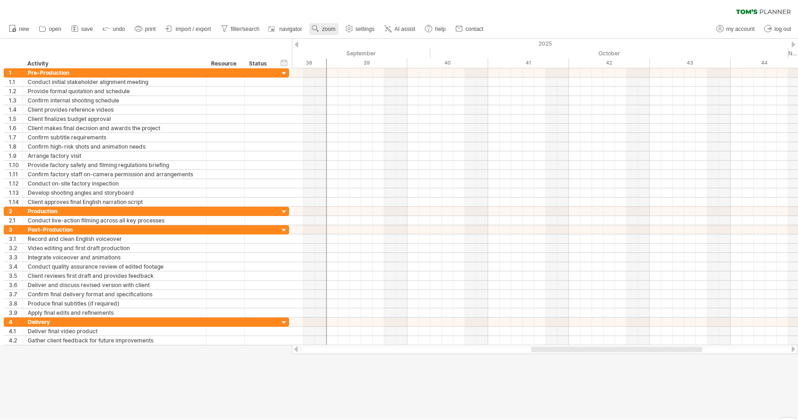
click at [335, 30] on span "zoom" at bounding box center [328, 29] width 13 height 6
click at [372, 59] on div "Week" at bounding box center [366, 57] width 51 height 15
click at [297, 46] on div at bounding box center [297, 45] width 4 height 6
drag, startPoint x: 291, startPoint y: 49, endPoint x: 306, endPoint y: 49, distance: 14.3
click at [304, 49] on div "Trying to reach [DOMAIN_NAME] Connected again... 0% clear filter new 1" at bounding box center [399, 210] width 798 height 420
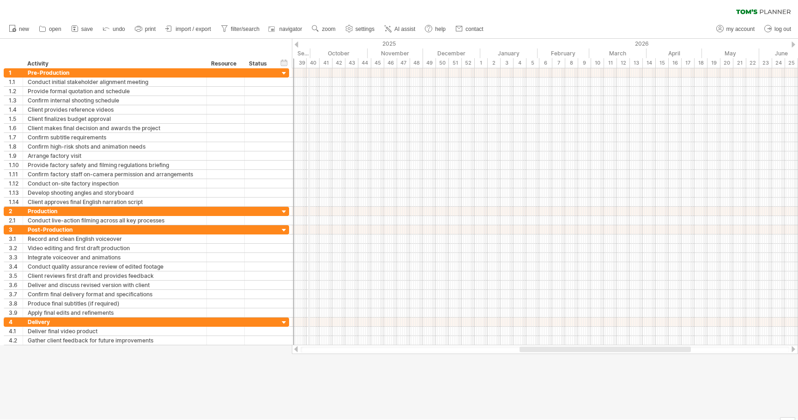
drag, startPoint x: 304, startPoint y: 52, endPoint x: 309, endPoint y: 52, distance: 5.1
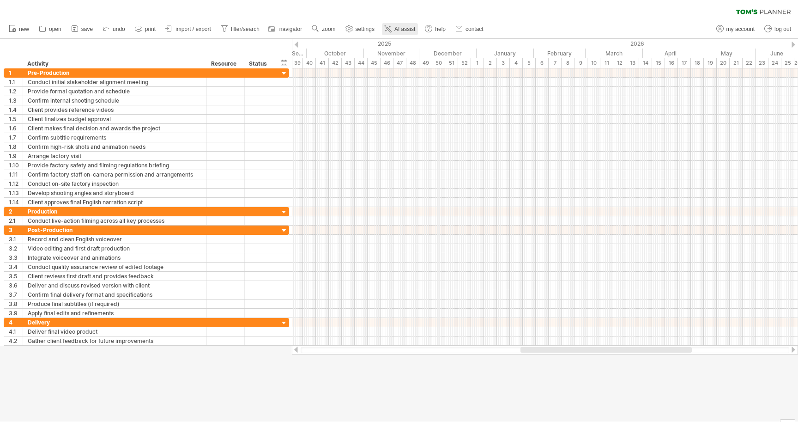
click at [415, 30] on span "AI assist" at bounding box center [404, 29] width 21 height 6
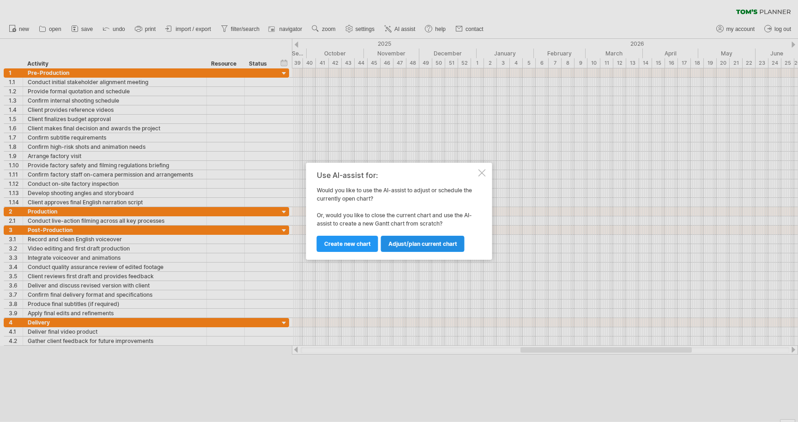
click at [436, 245] on span "Adjust/plan current chart" at bounding box center [422, 243] width 69 height 7
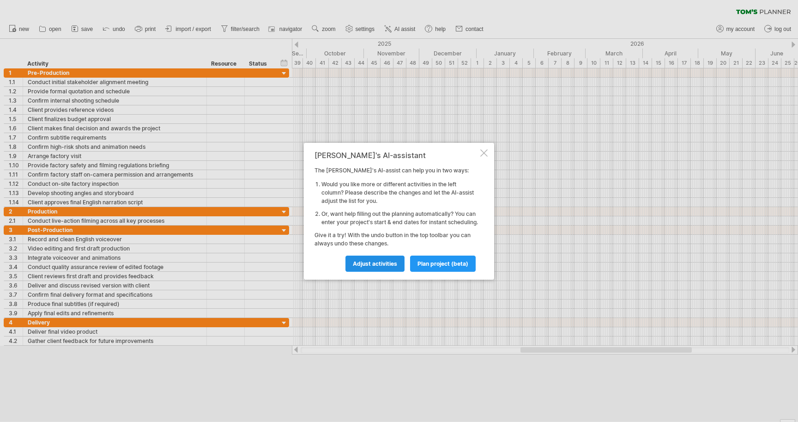
click at [377, 267] on span "Adjust activities" at bounding box center [375, 263] width 44 height 7
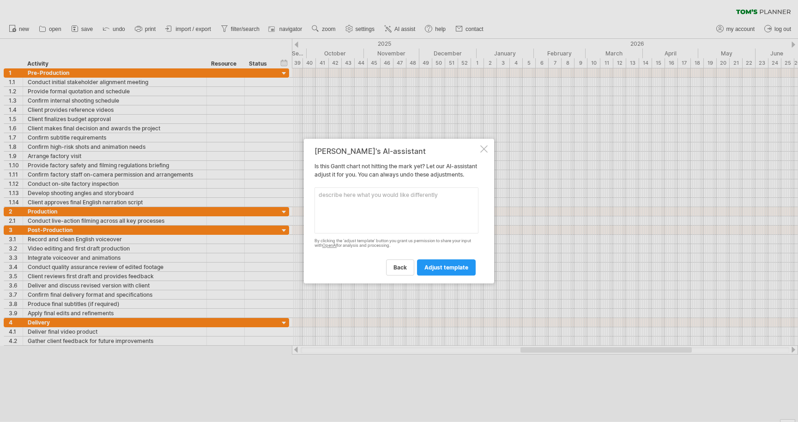
click at [393, 214] on textarea at bounding box center [397, 210] width 164 height 46
paste textarea "前置作業 (Pre-Production) 提交正式報價與時程 確認內部拍攝檔期 客戶提供機器人參考影片 客戶進行預算審批 客戶決策並授予專案 確認字幕需求 …"
type textarea "前置作業 (Pre-Production) 提交正式報價與時程 確認內部拍攝檔期 客戶提供機器人參考影片 客戶進行預算審批 客戶決策並授予專案 確認字幕需求 …"
click at [443, 271] on span "adjust template" at bounding box center [447, 267] width 44 height 7
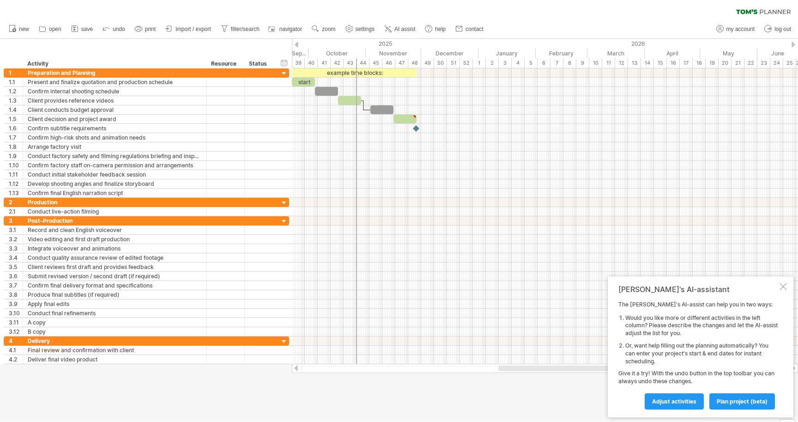
click at [782, 289] on div at bounding box center [783, 286] width 7 height 7
click at [782, 289] on div at bounding box center [545, 285] width 506 height 9
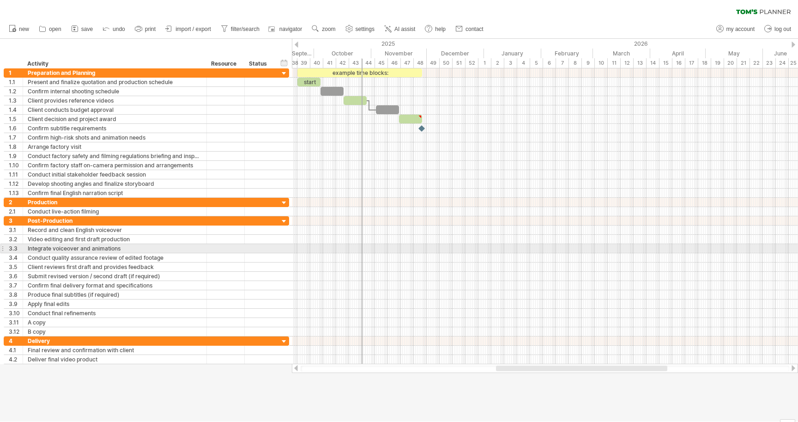
click at [357, 253] on div at bounding box center [545, 257] width 506 height 9
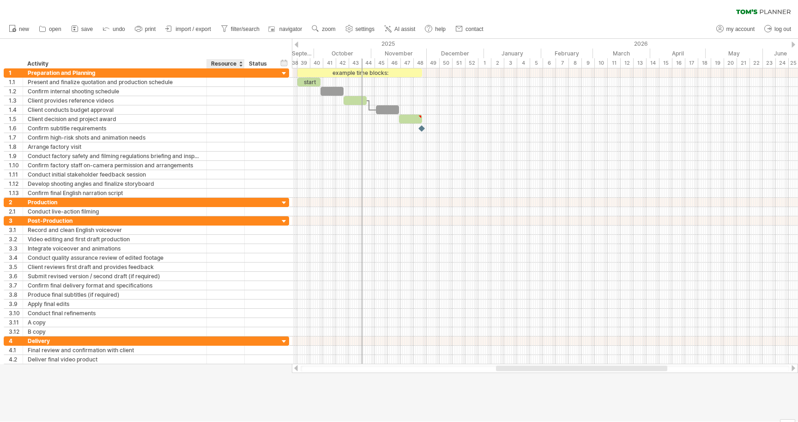
click at [239, 64] on div at bounding box center [241, 63] width 4 height 9
click at [235, 43] on div "hide start/end/duration show start/end/duration ******** Activity ******** Reso…" at bounding box center [146, 54] width 292 height 30
click at [269, 64] on div at bounding box center [271, 63] width 4 height 9
click at [243, 36] on ul "new open" at bounding box center [245, 28] width 483 height 19
drag, startPoint x: 292, startPoint y: 45, endPoint x: 295, endPoint y: 54, distance: 9.6
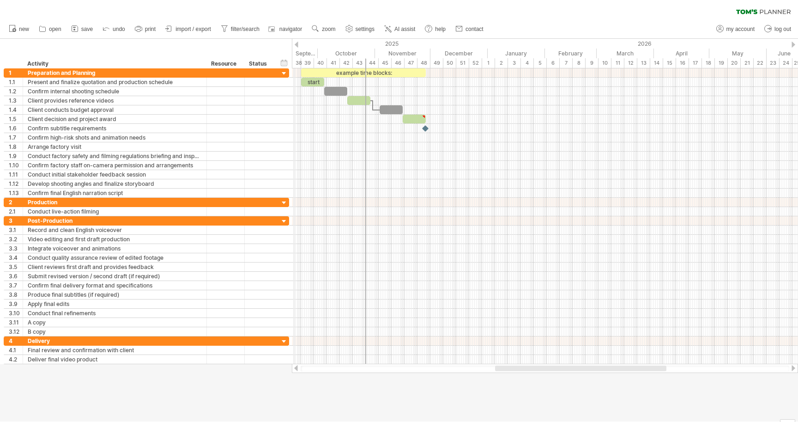
click at [297, 44] on div at bounding box center [297, 45] width 4 height 6
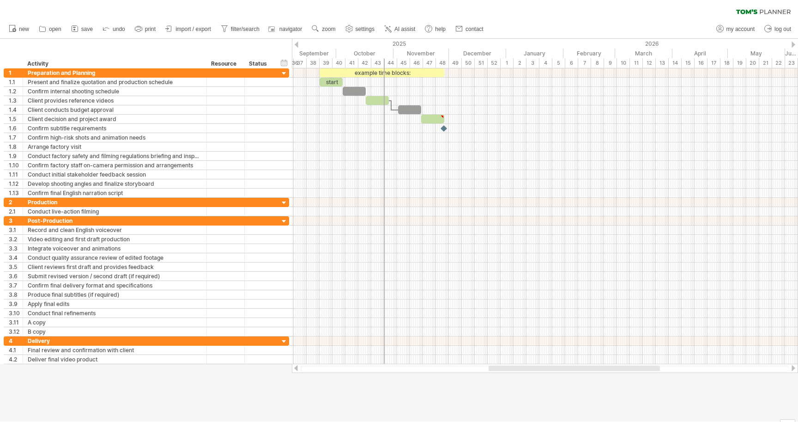
click at [297, 42] on div at bounding box center [297, 45] width 4 height 6
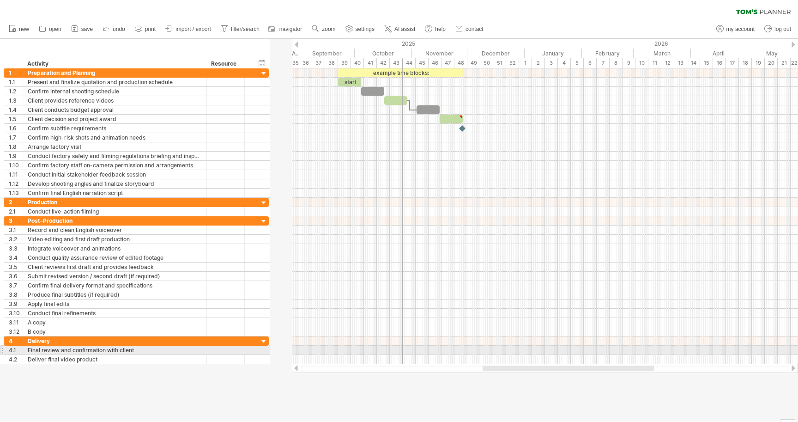
drag, startPoint x: 287, startPoint y: 353, endPoint x: 222, endPoint y: 348, distance: 65.3
click at [222, 348] on div "**********" at bounding box center [136, 350] width 265 height 9
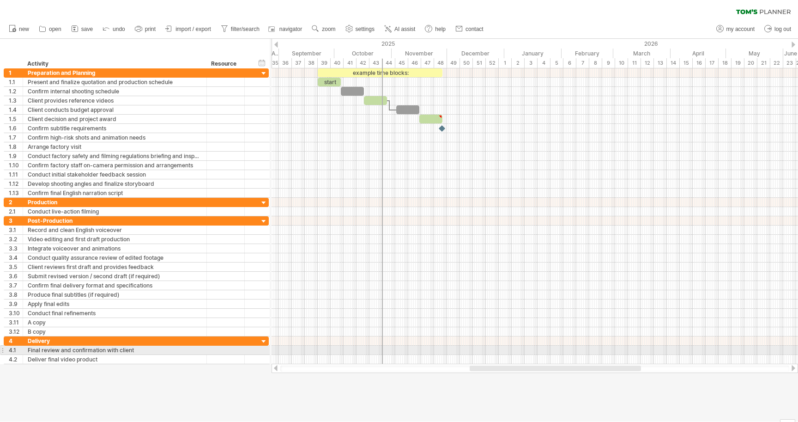
drag, startPoint x: 268, startPoint y: 349, endPoint x: 199, endPoint y: 348, distance: 68.8
click at [199, 348] on div "**********" at bounding box center [136, 350] width 265 height 9
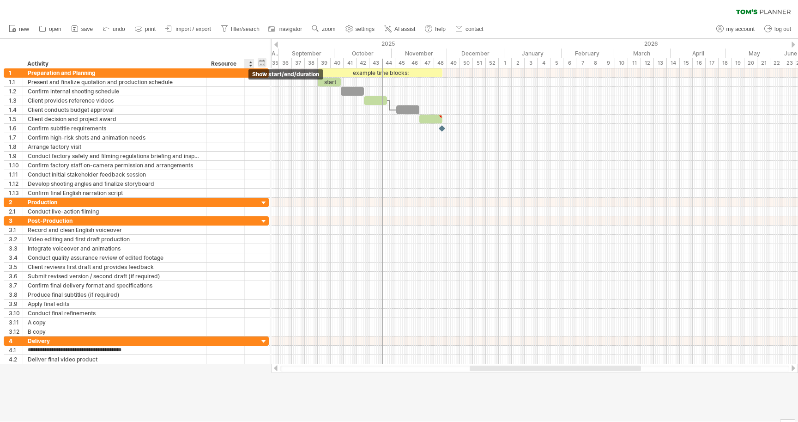
click at [261, 61] on div "hide start/end/duration show start/end/duration" at bounding box center [262, 63] width 9 height 10
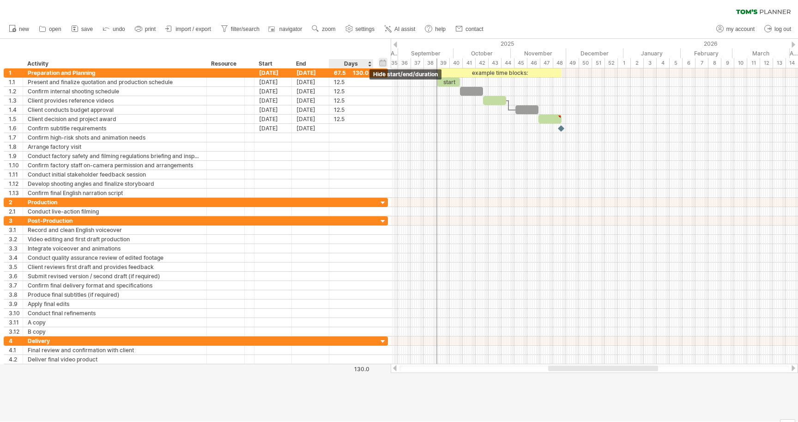
click at [382, 62] on div "hide start/end/duration show start/end/duration" at bounding box center [383, 63] width 9 height 10
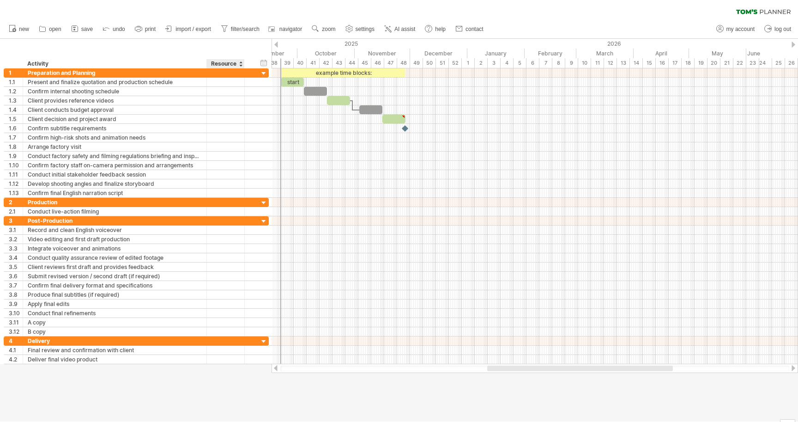
drag, startPoint x: 272, startPoint y: 44, endPoint x: 235, endPoint y: 49, distance: 37.2
click at [235, 49] on div "Trying to reach [DOMAIN_NAME] Connected again... 0% clear filter new 1" at bounding box center [399, 211] width 798 height 422
click at [262, 73] on div at bounding box center [264, 73] width 9 height 9
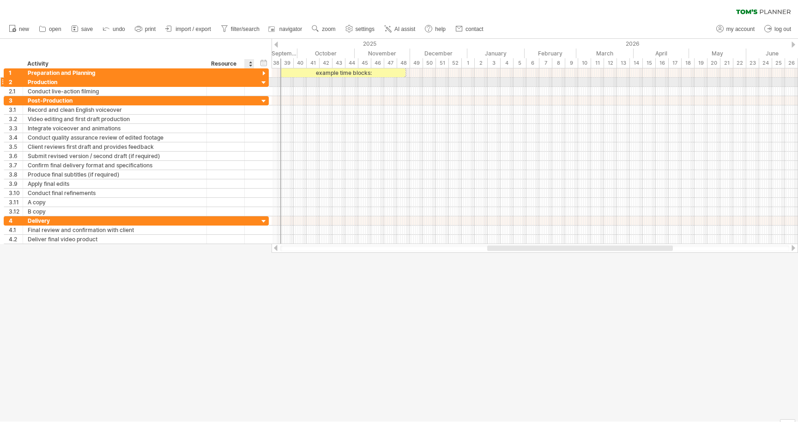
click at [262, 82] on div at bounding box center [264, 83] width 9 height 9
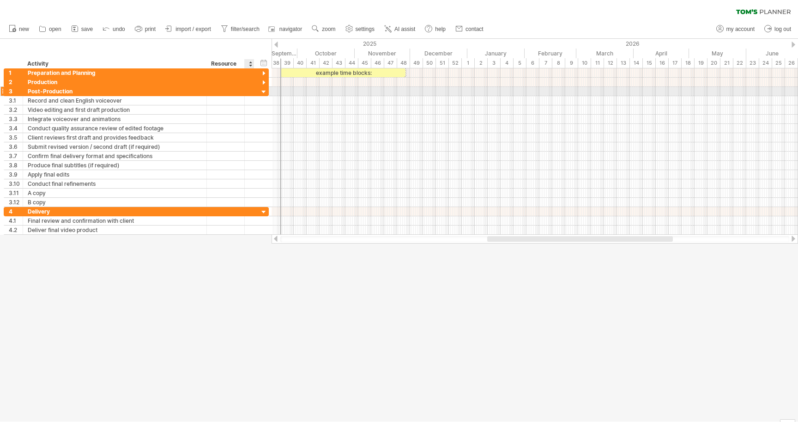
click at [264, 91] on div at bounding box center [264, 92] width 9 height 9
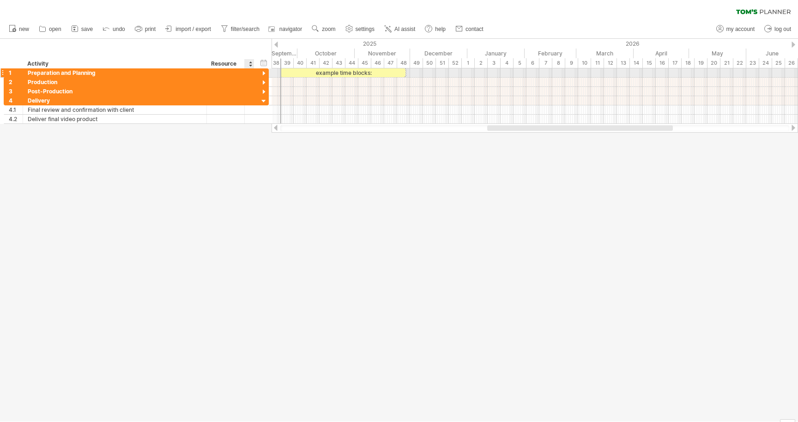
click at [263, 73] on div at bounding box center [264, 73] width 9 height 9
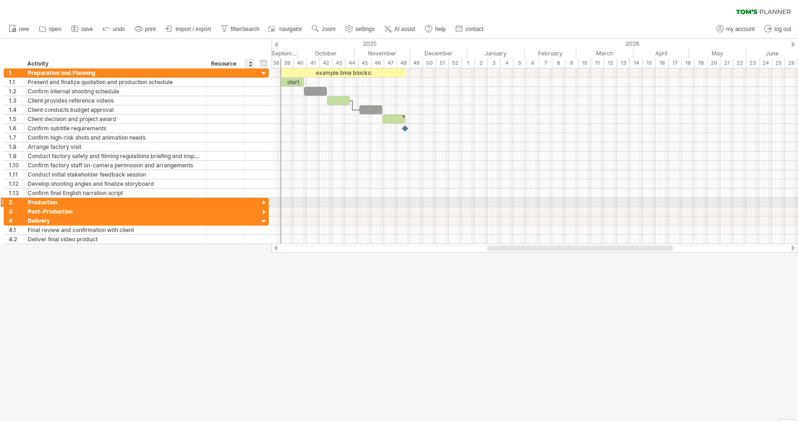
click at [265, 199] on div at bounding box center [264, 203] width 9 height 9
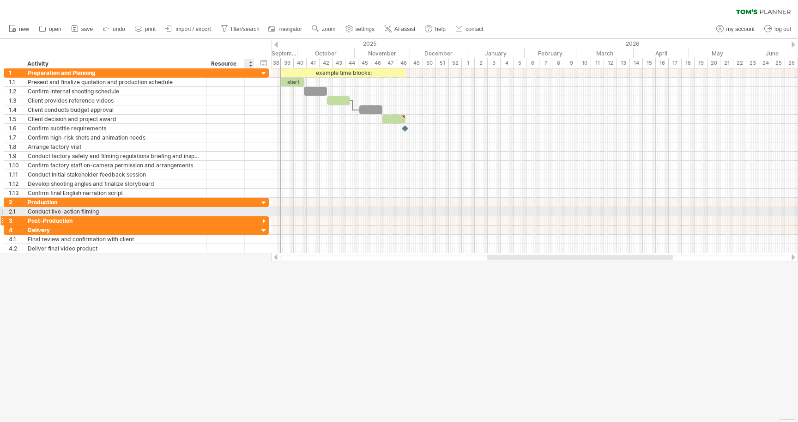
click at [265, 222] on div at bounding box center [264, 221] width 9 height 9
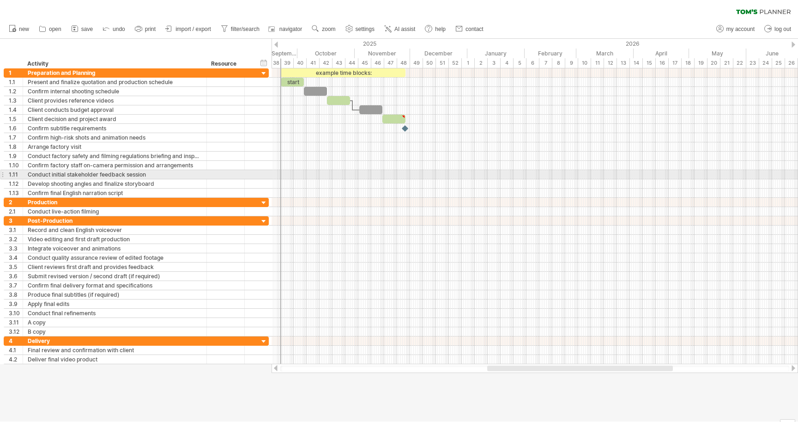
click at [432, 174] on div at bounding box center [535, 174] width 527 height 9
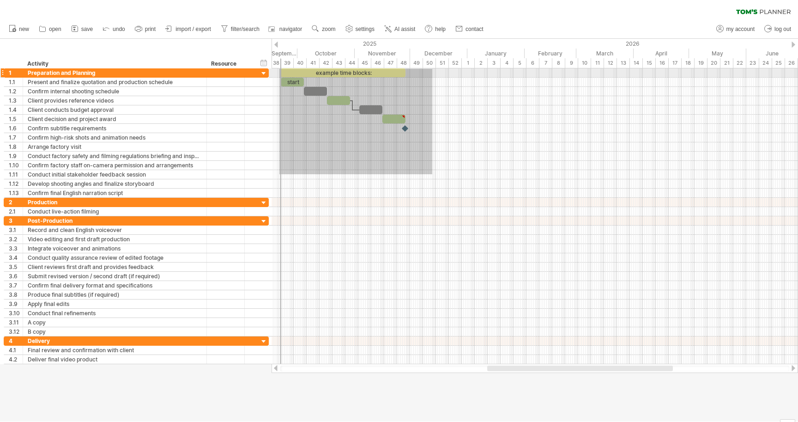
drag, startPoint x: 432, startPoint y: 174, endPoint x: 279, endPoint y: 68, distance: 186.9
click at [279, 68] on div "Trying to reach [DOMAIN_NAME] Connected again... 0% clear filter new 1" at bounding box center [399, 211] width 798 height 422
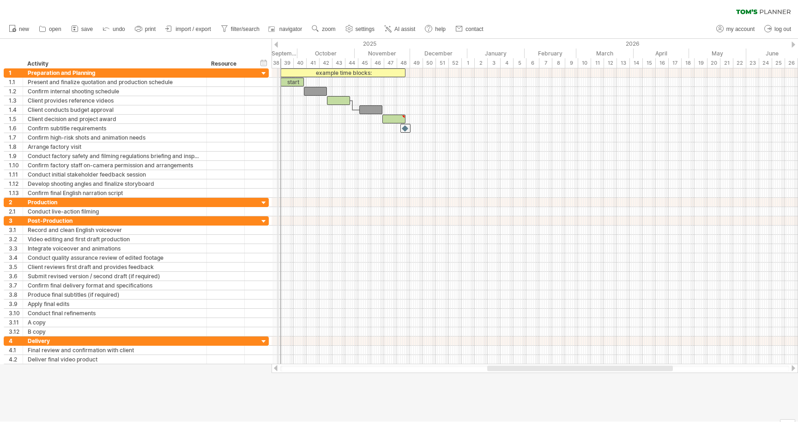
click at [280, 67] on div at bounding box center [280, 64] width 1 height 10
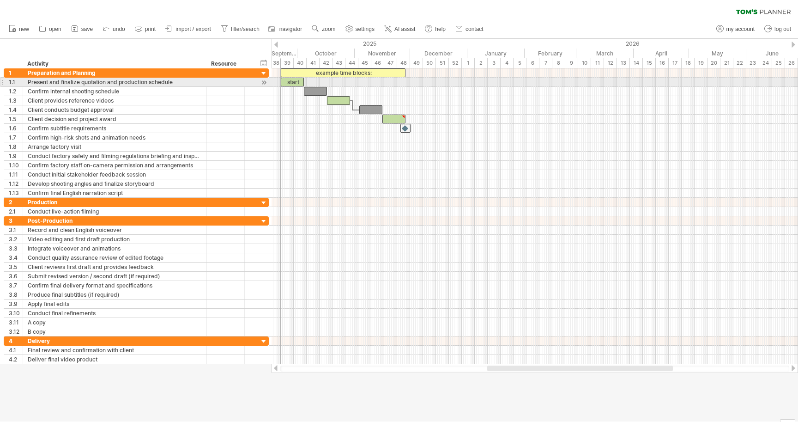
click at [291, 82] on div "start" at bounding box center [292, 82] width 23 height 9
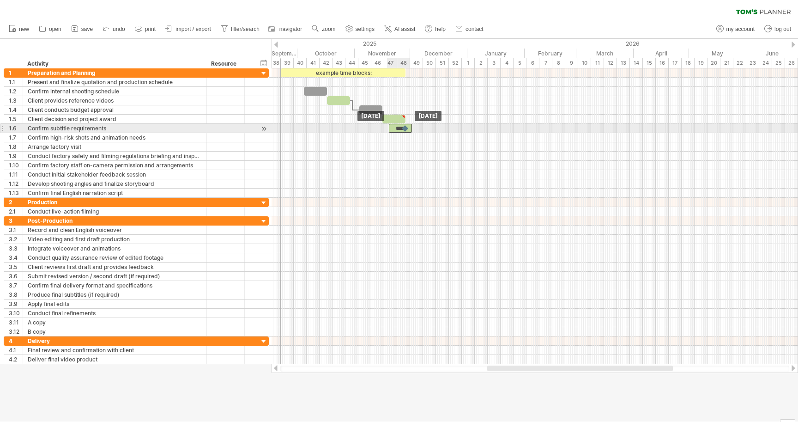
drag, startPoint x: 285, startPoint y: 82, endPoint x: 399, endPoint y: 131, distance: 124.2
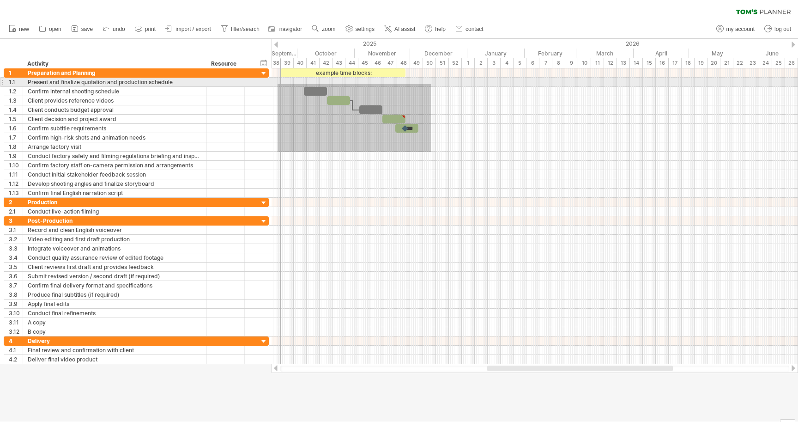
drag, startPoint x: 431, startPoint y: 152, endPoint x: 277, endPoint y: 84, distance: 168.3
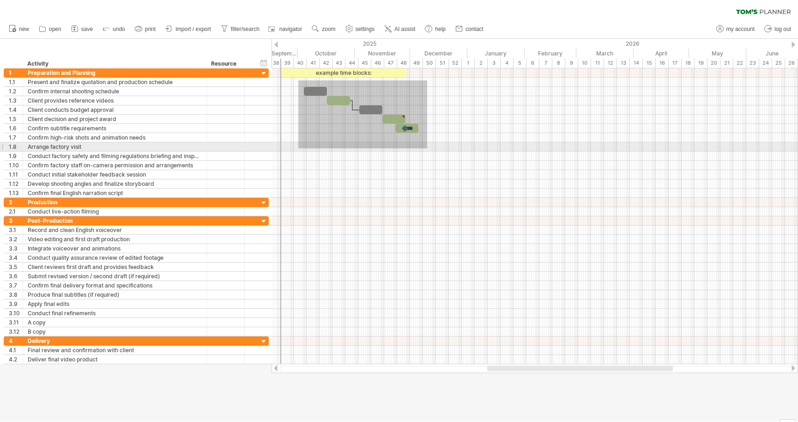
drag, startPoint x: 298, startPoint y: 80, endPoint x: 432, endPoint y: 150, distance: 151.0
click at [432, 150] on div at bounding box center [535, 132] width 527 height 129
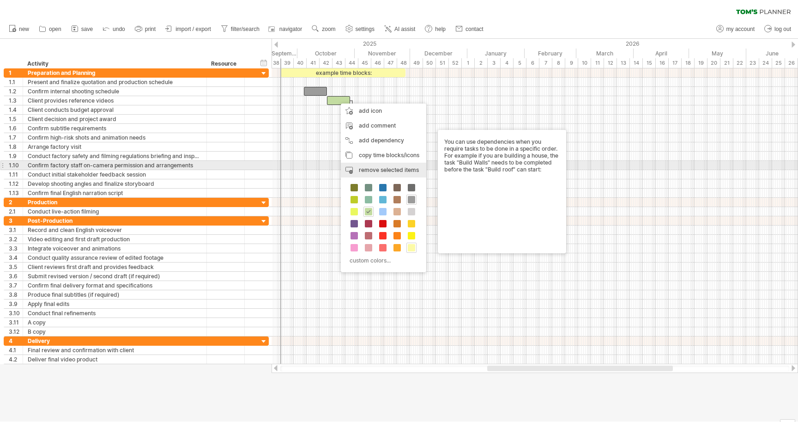
click at [382, 170] on span "remove selected items" at bounding box center [389, 169] width 60 height 7
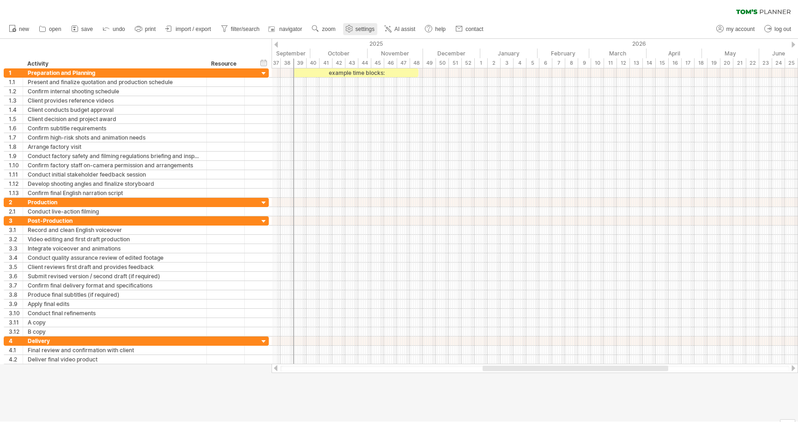
click at [377, 29] on link "settings" at bounding box center [360, 29] width 34 height 12
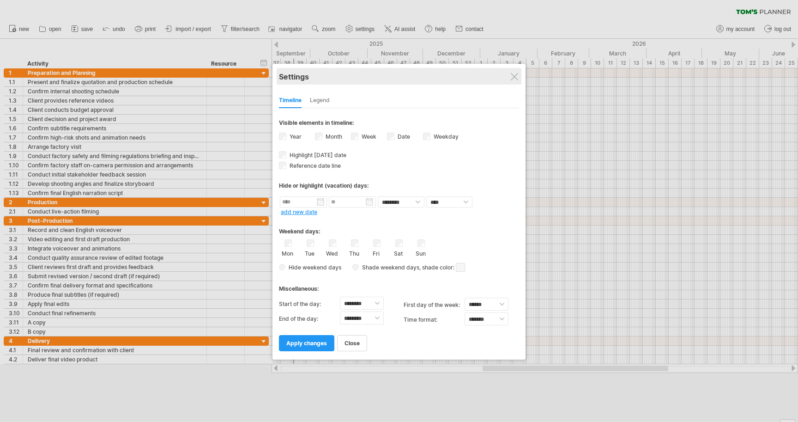
click at [511, 81] on div "Settings" at bounding box center [399, 76] width 240 height 17
click at [295, 344] on span "apply changes" at bounding box center [306, 343] width 41 height 7
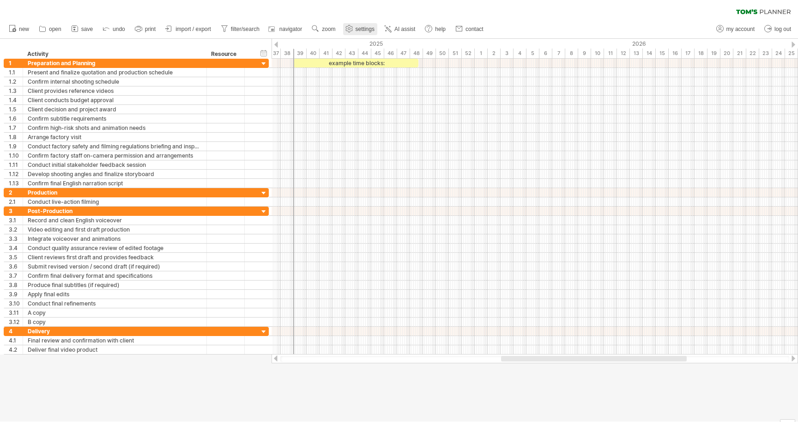
click at [375, 30] on span "settings" at bounding box center [365, 29] width 19 height 6
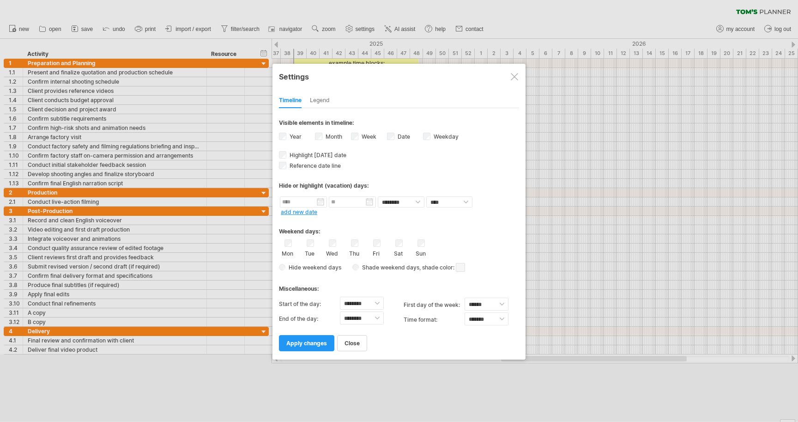
click at [325, 134] on label "Month" at bounding box center [333, 136] width 18 height 7
drag, startPoint x: 311, startPoint y: 167, endPoint x: 355, endPoint y: 167, distance: 43.9
click at [354, 167] on div "Reference date line The reference dateline is a darker vertical line in the cha…" at bounding box center [399, 164] width 240 height 9
click at [399, 200] on select "******** ********" at bounding box center [401, 201] width 47 height 11
click at [445, 200] on select "**** *****" at bounding box center [449, 201] width 46 height 11
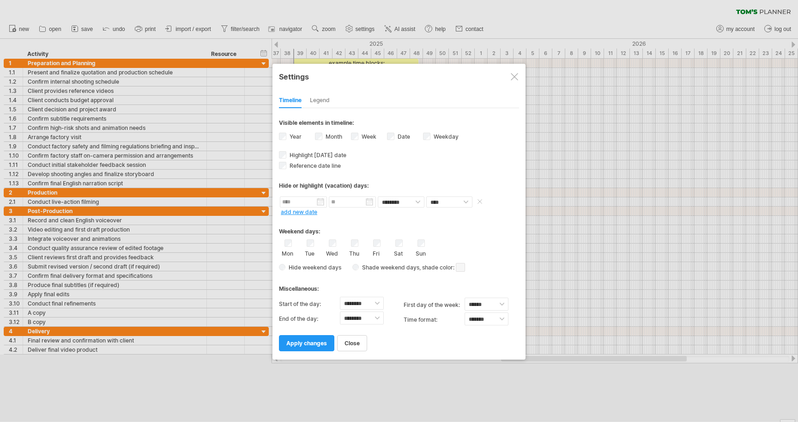
click at [317, 204] on input "text" at bounding box center [303, 201] width 47 height 11
click at [321, 272] on link "30" at bounding box center [320, 273] width 9 height 9
type input "********"
click at [368, 203] on input "********" at bounding box center [352, 201] width 47 height 11
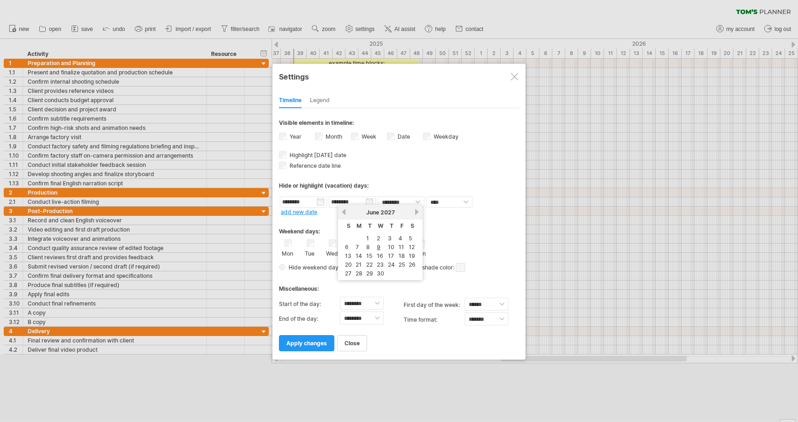
click at [342, 212] on link "previous" at bounding box center [343, 211] width 7 height 7
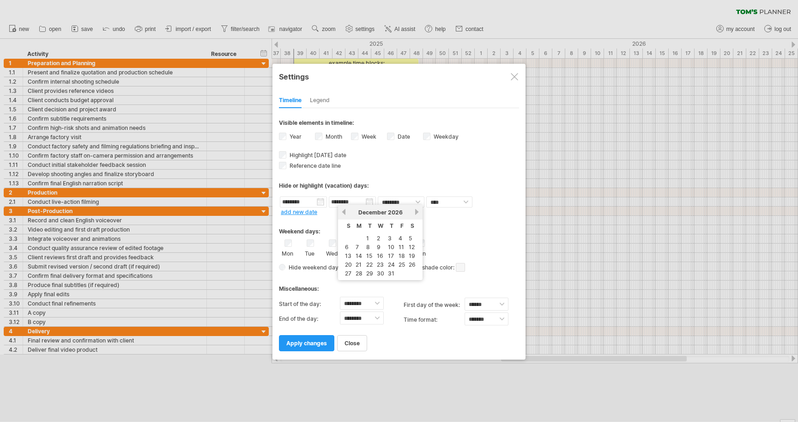
click at [342, 212] on link "previous" at bounding box center [343, 211] width 7 height 7
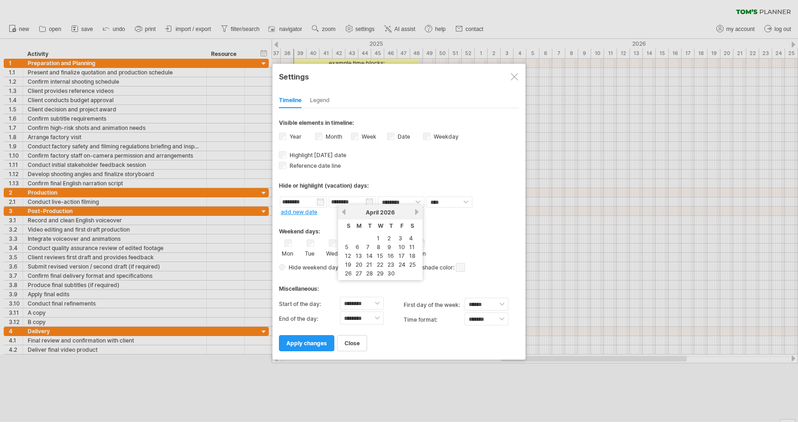
click at [342, 212] on link "previous" at bounding box center [343, 211] width 7 height 7
click at [378, 270] on link "31" at bounding box center [380, 273] width 8 height 9
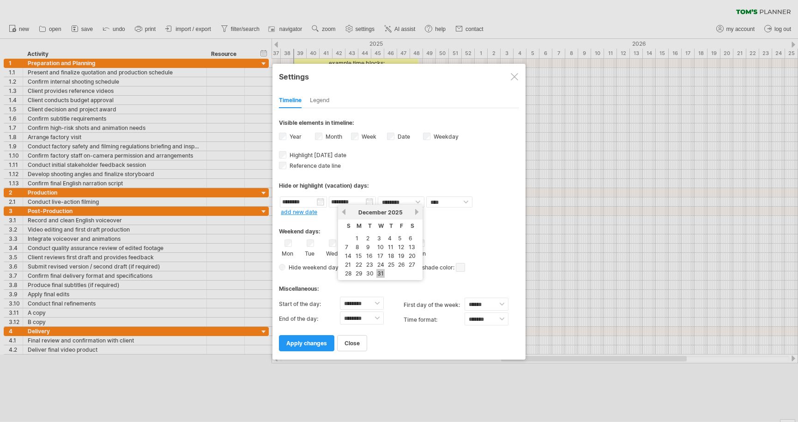
type input "********"
click at [321, 202] on input "********" at bounding box center [303, 201] width 47 height 11
click at [436, 225] on div "Weekend days:" at bounding box center [399, 228] width 240 height 18
click at [306, 210] on link "add new date" at bounding box center [299, 211] width 36 height 7
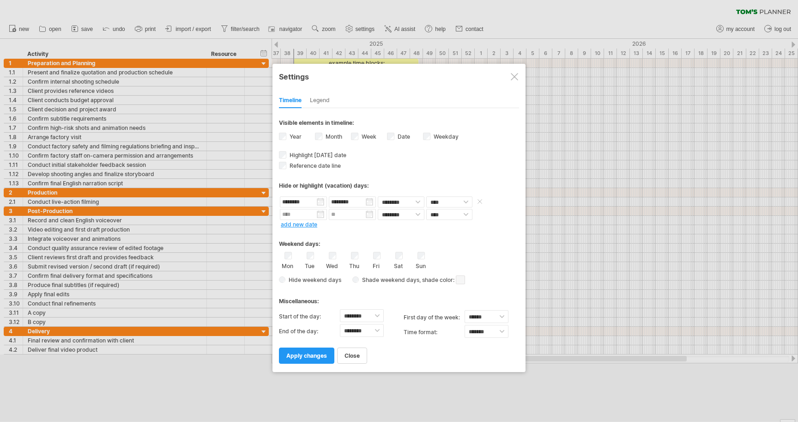
click at [479, 200] on span at bounding box center [479, 201] width 9 height 7
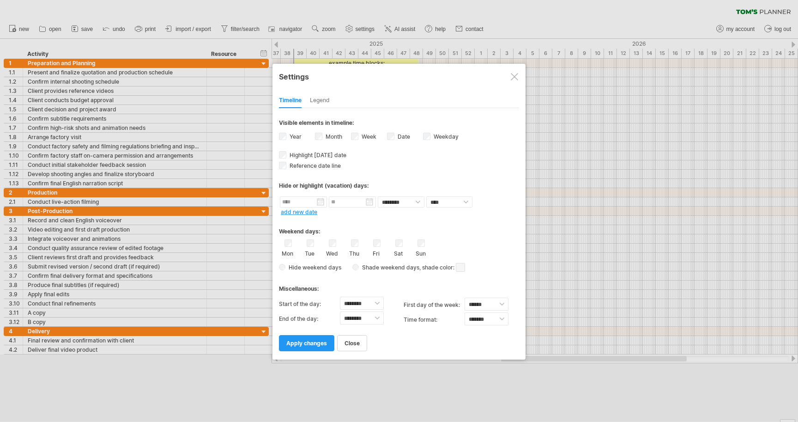
click at [479, 200] on span at bounding box center [479, 201] width 9 height 7
click at [310, 343] on span "apply changes" at bounding box center [306, 343] width 41 height 7
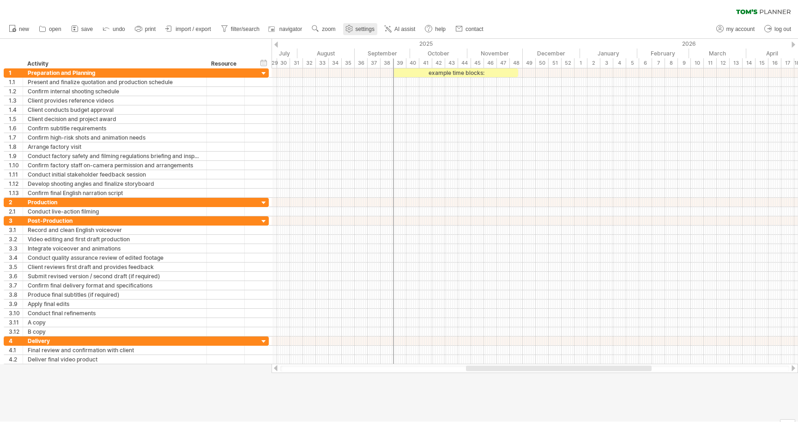
click at [375, 32] on span "settings" at bounding box center [365, 29] width 19 height 6
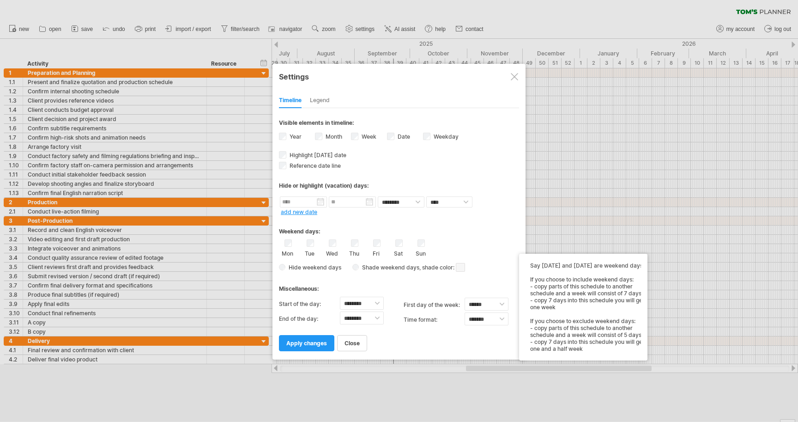
click at [310, 268] on span "Hide weekend days" at bounding box center [313, 267] width 56 height 7
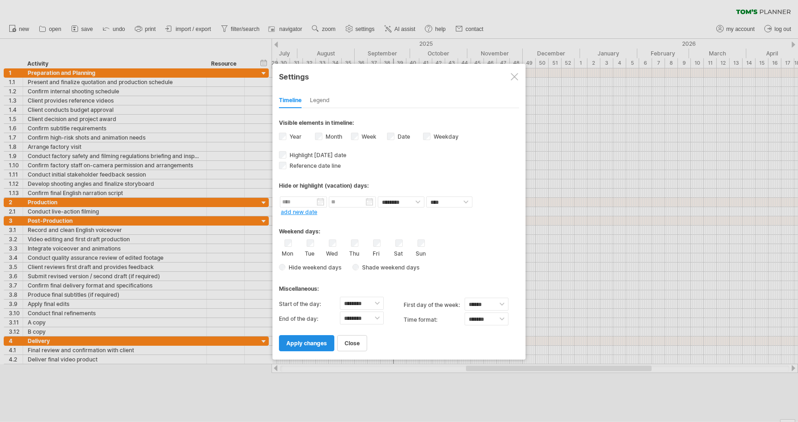
click at [312, 346] on link "apply changes" at bounding box center [306, 343] width 55 height 16
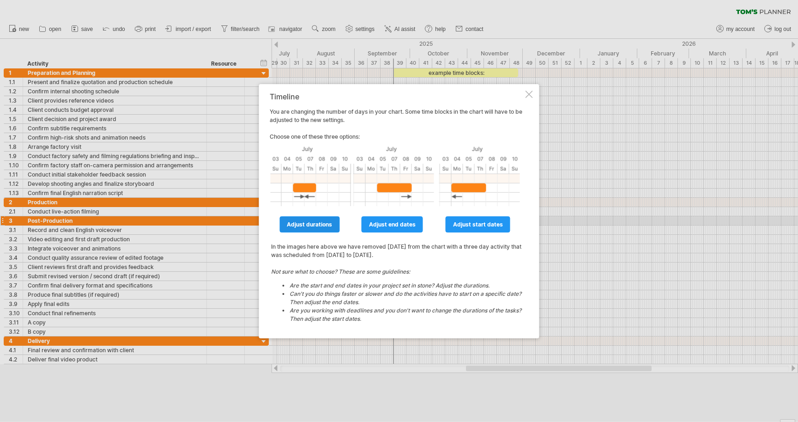
click at [325, 225] on span "adjust durations" at bounding box center [309, 224] width 45 height 7
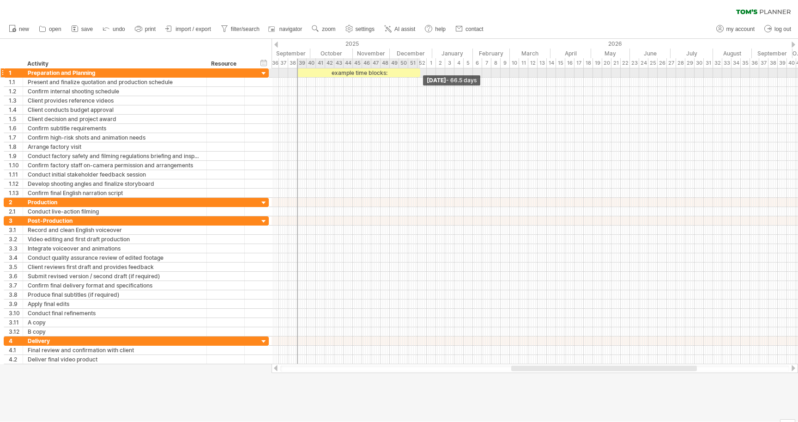
drag, startPoint x: 389, startPoint y: 73, endPoint x: 414, endPoint y: 73, distance: 24.9
click at [419, 73] on span at bounding box center [421, 72] width 4 height 9
drag, startPoint x: 414, startPoint y: 73, endPoint x: 401, endPoint y: 73, distance: 12.9
click at [404, 73] on span at bounding box center [406, 72] width 4 height 9
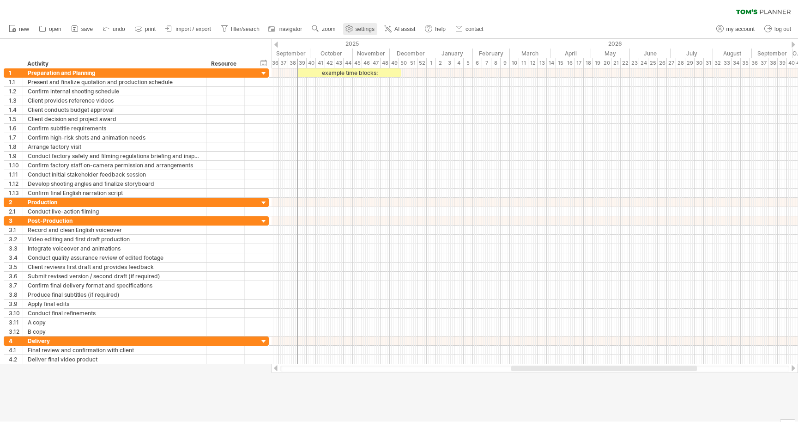
click at [375, 26] on span "settings" at bounding box center [365, 29] width 19 height 6
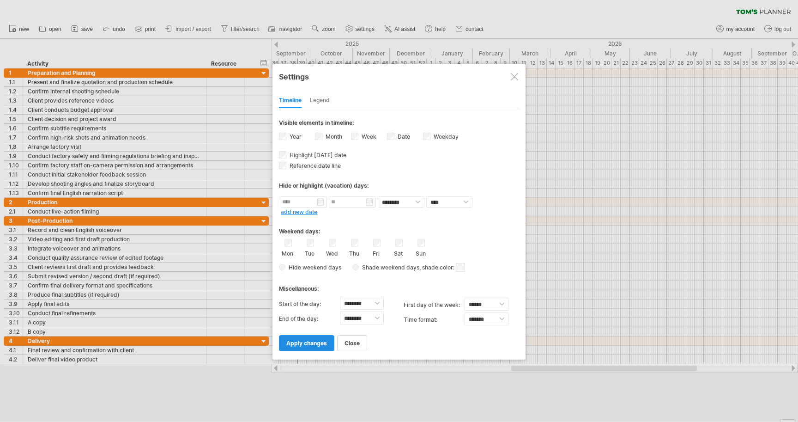
click at [303, 346] on link "apply changes" at bounding box center [306, 343] width 55 height 16
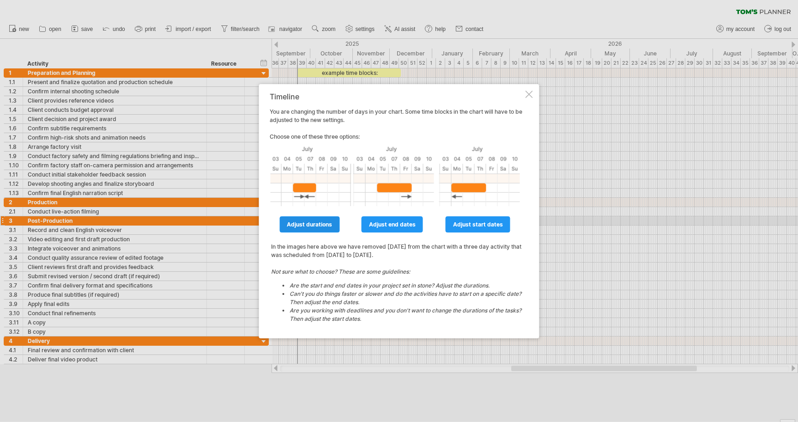
click at [315, 225] on span "adjust durations" at bounding box center [309, 224] width 45 height 7
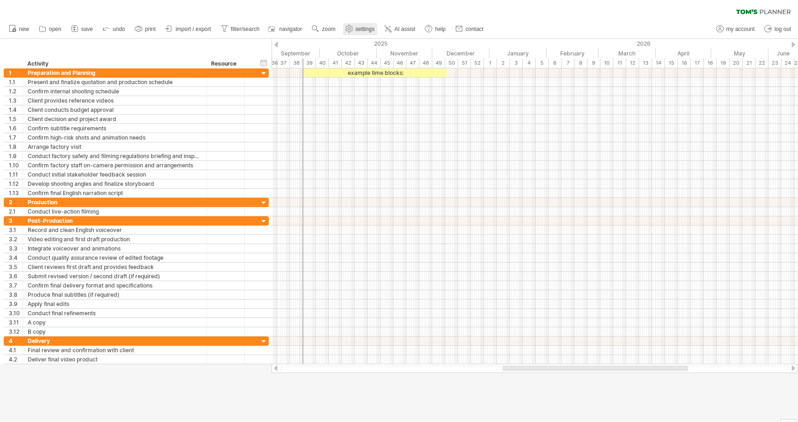
click at [376, 33] on link "settings" at bounding box center [360, 29] width 34 height 12
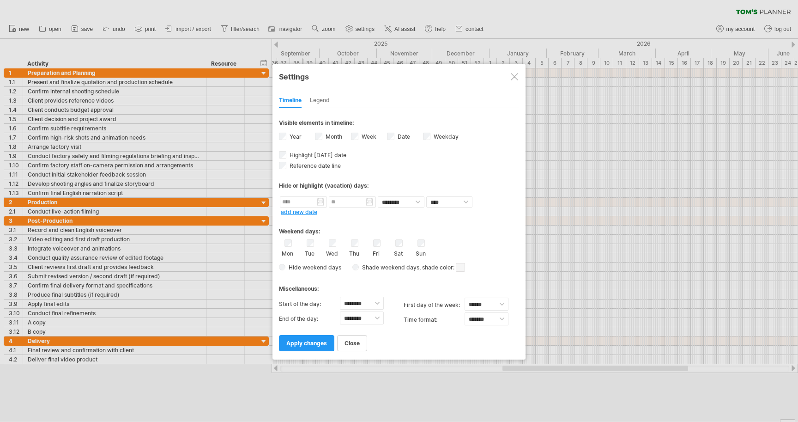
click at [361, 137] on label "Week visibility of weeknumbers Currently there is not enough space horizontally…" at bounding box center [368, 136] width 17 height 7
click at [364, 137] on label "Week visibility of weeknumbers Currently there is not enough space horizontally…" at bounding box center [368, 136] width 17 height 7
click at [404, 137] on label "Date visibility of date Currently there is not enough space horizontally to dis…" at bounding box center [403, 136] width 14 height 7
click at [315, 345] on link "apply changes" at bounding box center [306, 343] width 55 height 16
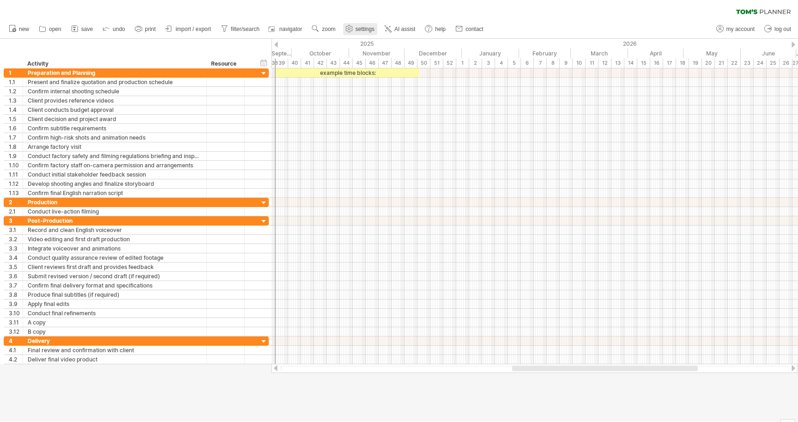
click at [375, 30] on span "settings" at bounding box center [365, 29] width 19 height 6
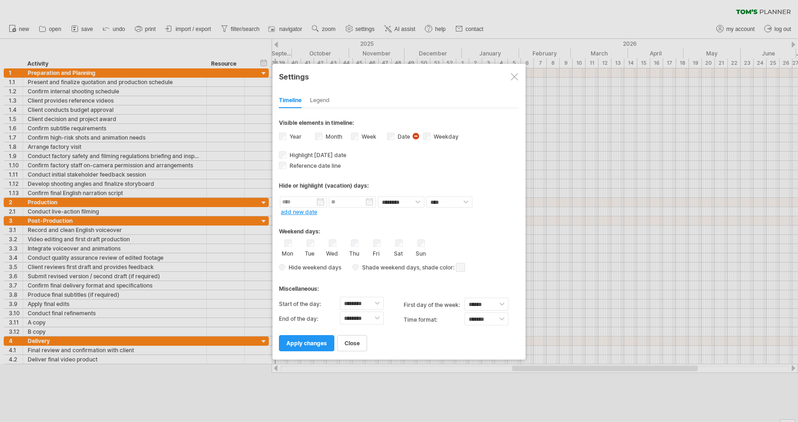
click at [414, 136] on span "visibility of date Currently there is not enough space horizontally to display …" at bounding box center [417, 137] width 10 height 10
click at [505, 142] on div "visibility of date Currently there is not enough space horizontally to display …" at bounding box center [465, 176] width 91 height 86
click at [312, 164] on span "Reference date line" at bounding box center [314, 165] width 53 height 7
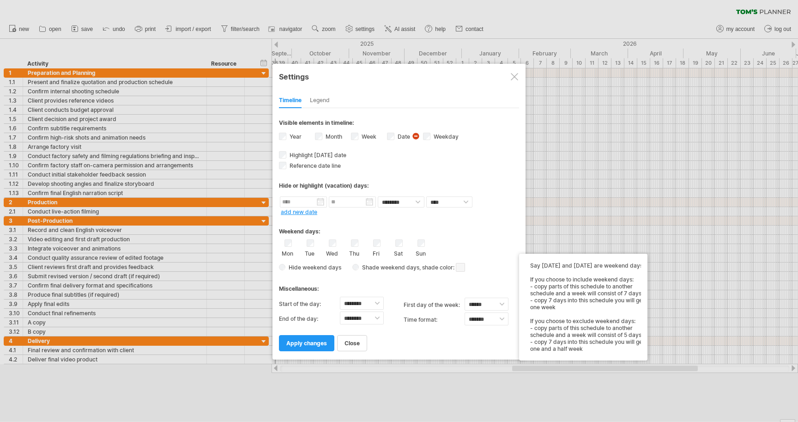
click at [312, 267] on span "Hide weekend days" at bounding box center [313, 267] width 56 height 7
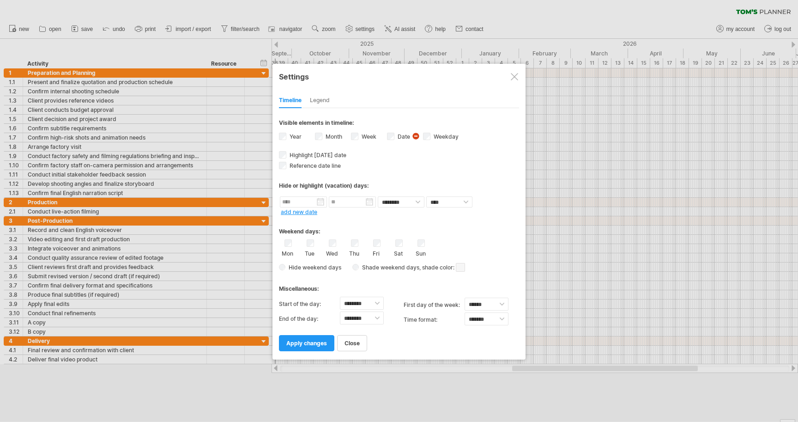
click at [320, 264] on span "Hide weekend days" at bounding box center [313, 267] width 56 height 7
click at [462, 266] on span at bounding box center [460, 267] width 9 height 9
click at [534, 282] on span at bounding box center [537, 280] width 7 height 7
click at [298, 344] on span "apply changes" at bounding box center [306, 343] width 41 height 7
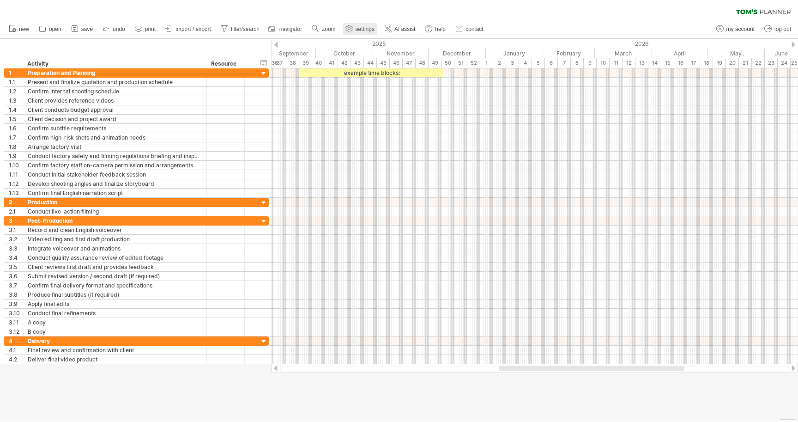
click at [374, 29] on span "settings" at bounding box center [365, 29] width 19 height 6
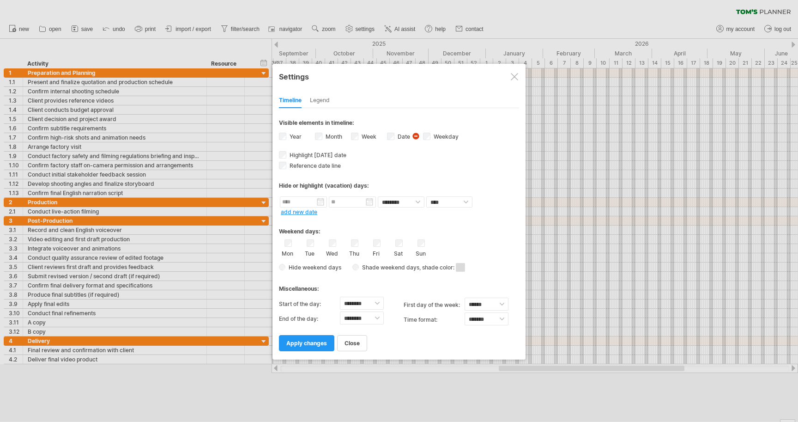
click at [321, 98] on div "Legend" at bounding box center [320, 100] width 20 height 15
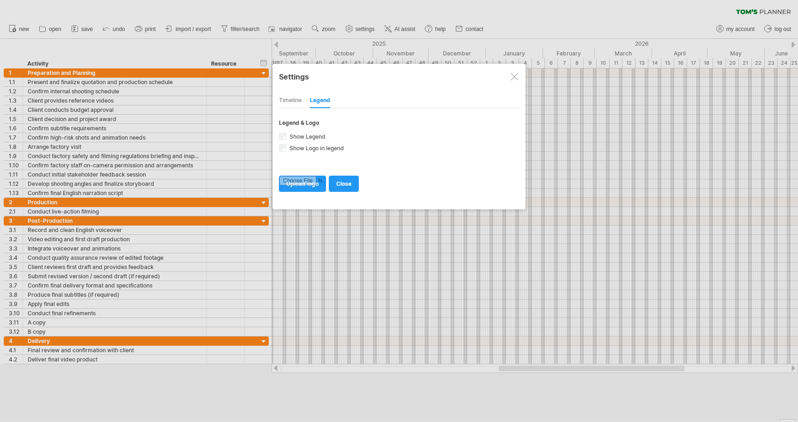
click at [289, 97] on div "Timeline" at bounding box center [290, 100] width 23 height 15
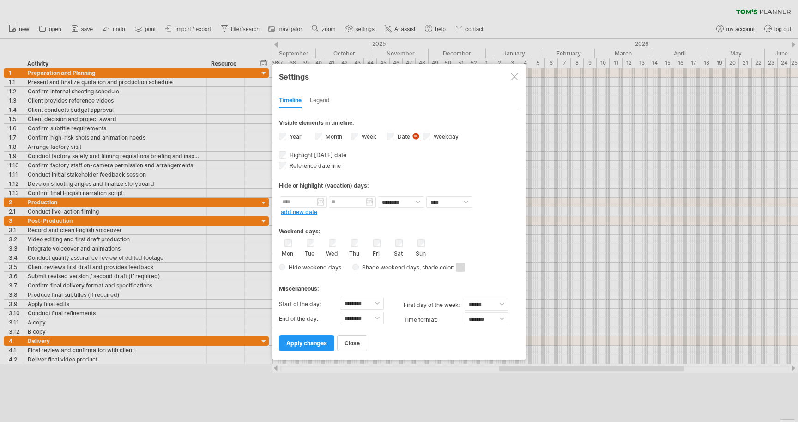
click at [290, 138] on label "Year" at bounding box center [295, 136] width 14 height 7
click at [303, 342] on span "apply changes" at bounding box center [306, 343] width 41 height 7
